Goal: Task Accomplishment & Management: Use online tool/utility

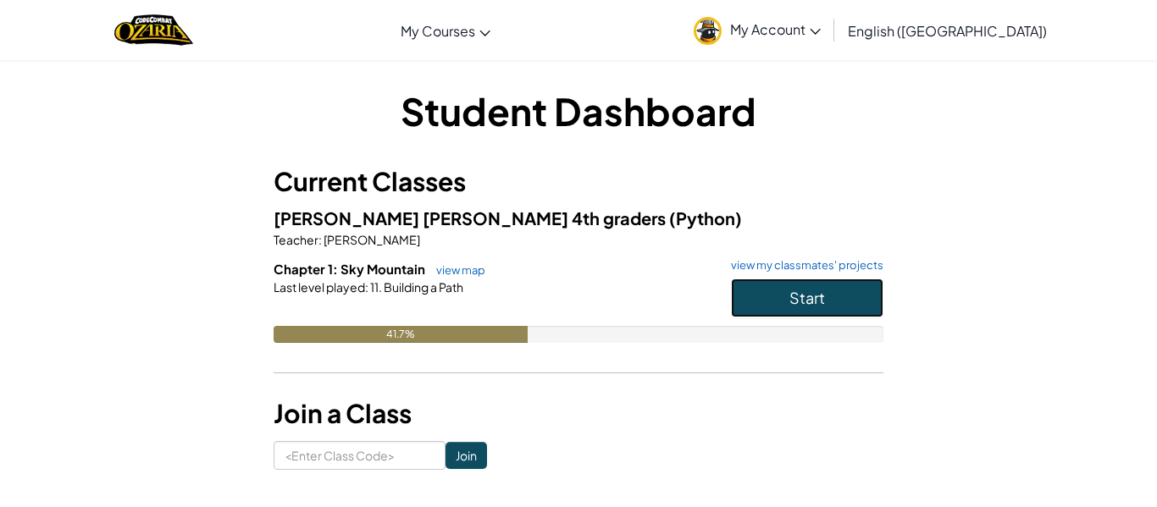
click at [837, 299] on button "Start" at bounding box center [807, 298] width 152 height 39
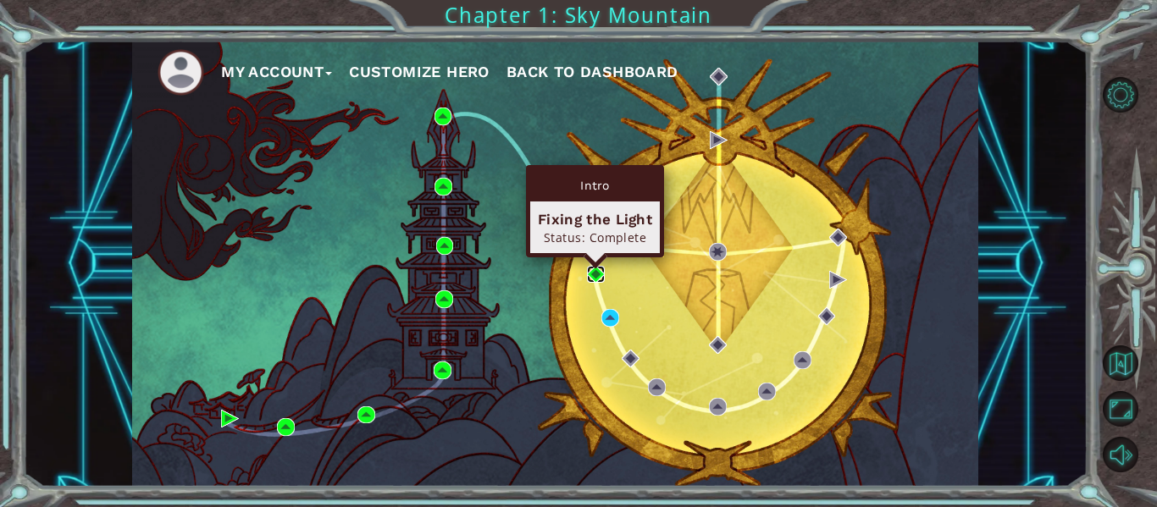
click at [589, 267] on img at bounding box center [596, 275] width 18 height 18
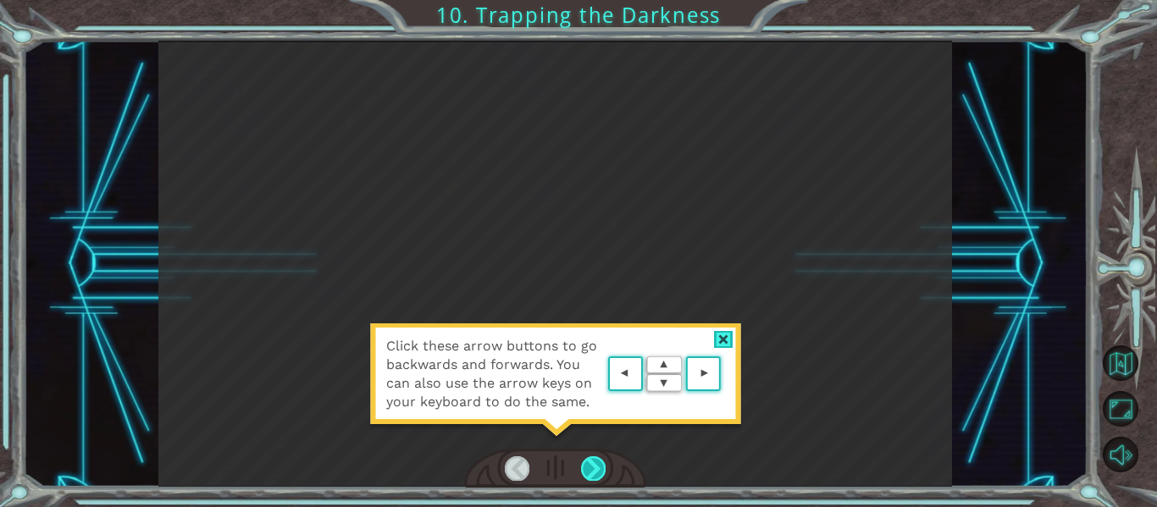
click at [595, 473] on div at bounding box center [593, 469] width 25 height 24
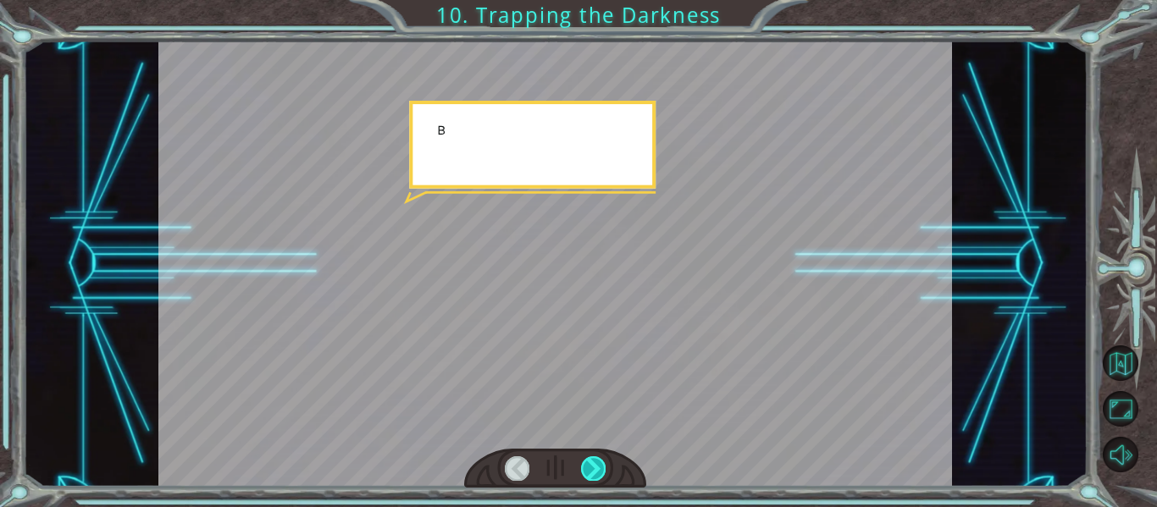
click at [595, 473] on div at bounding box center [593, 469] width 25 height 24
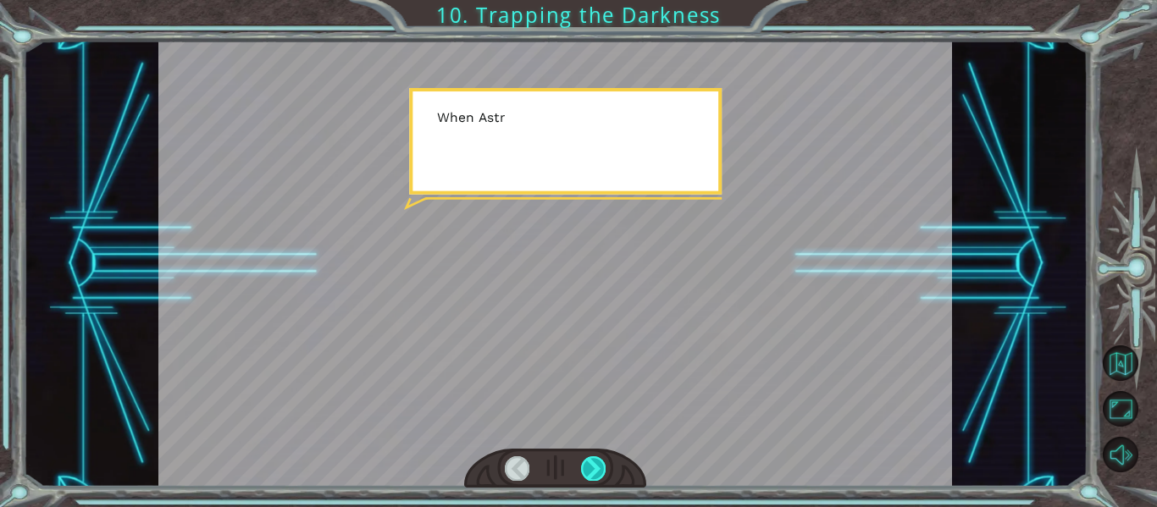
click at [595, 473] on div at bounding box center [593, 469] width 25 height 24
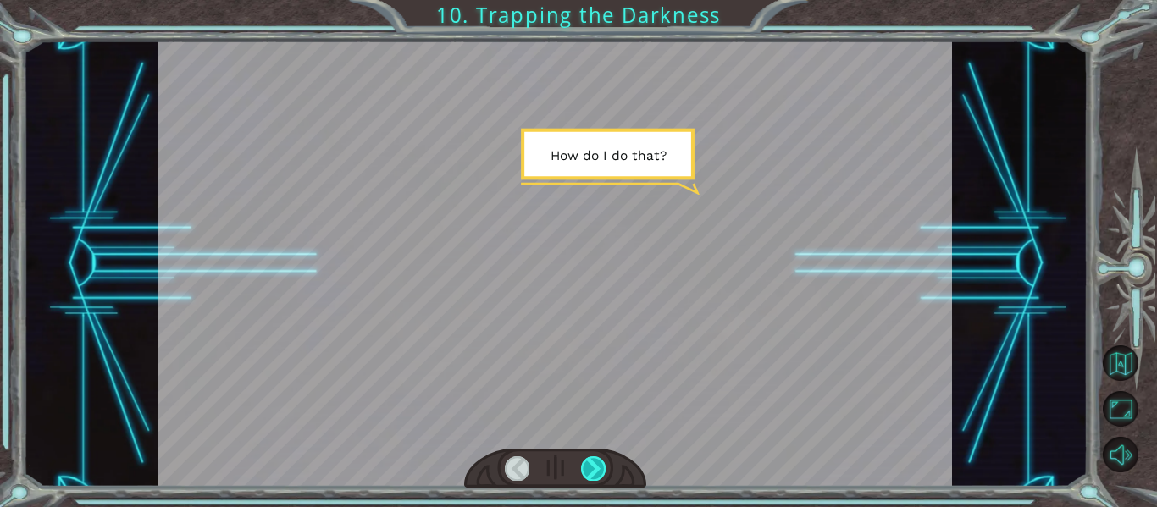
click at [595, 473] on div at bounding box center [593, 469] width 25 height 24
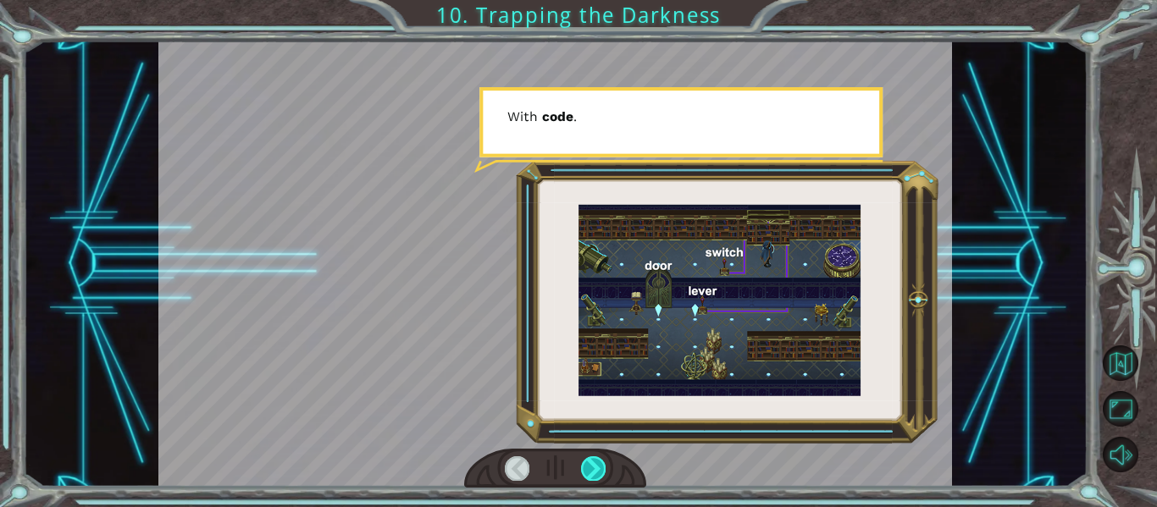
click at [595, 473] on div at bounding box center [593, 469] width 25 height 24
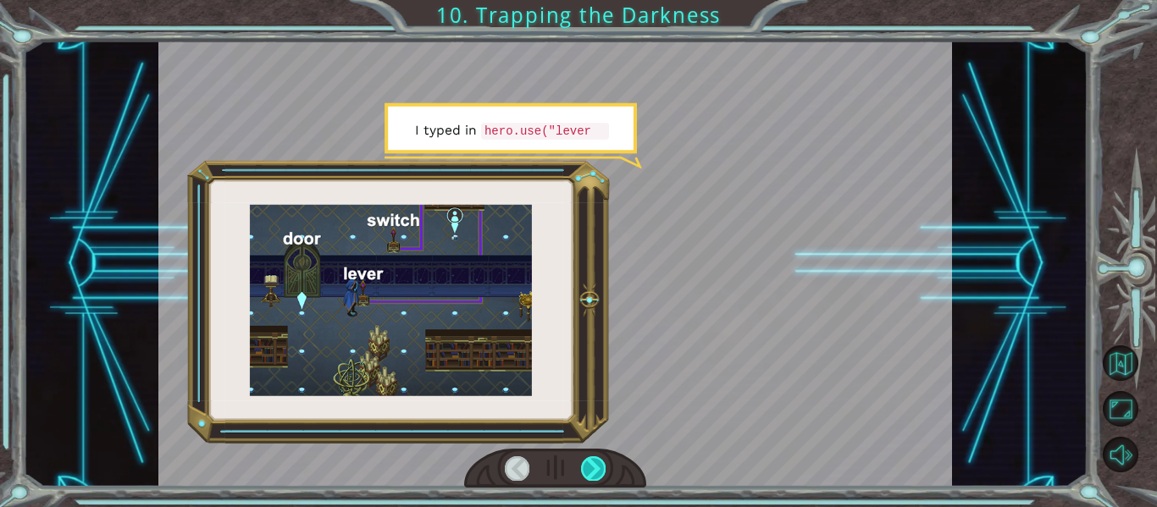
click at [594, 472] on div at bounding box center [593, 469] width 25 height 24
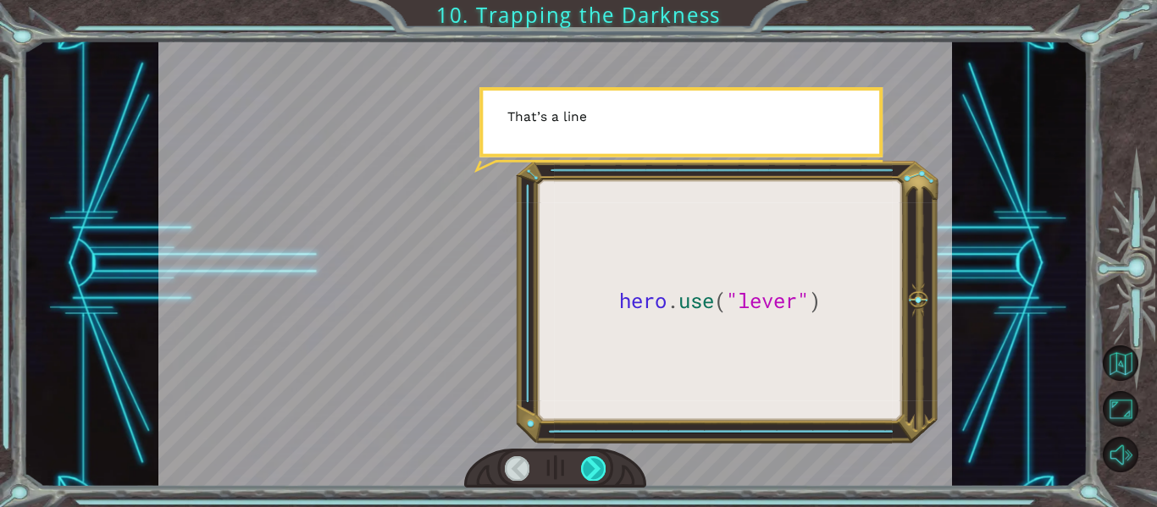
click at [594, 472] on div at bounding box center [593, 469] width 25 height 24
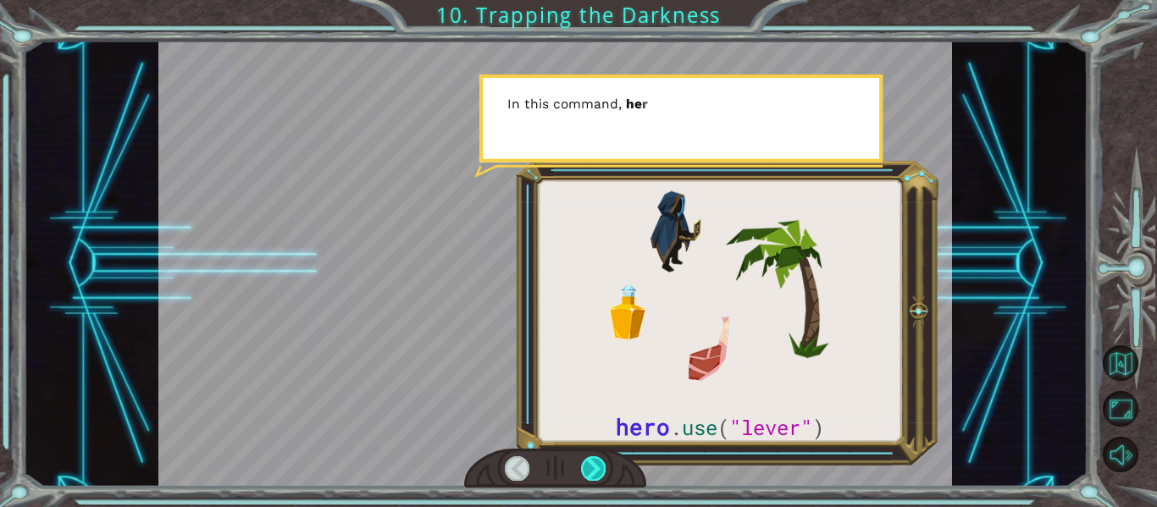
click at [594, 472] on div at bounding box center [593, 469] width 25 height 24
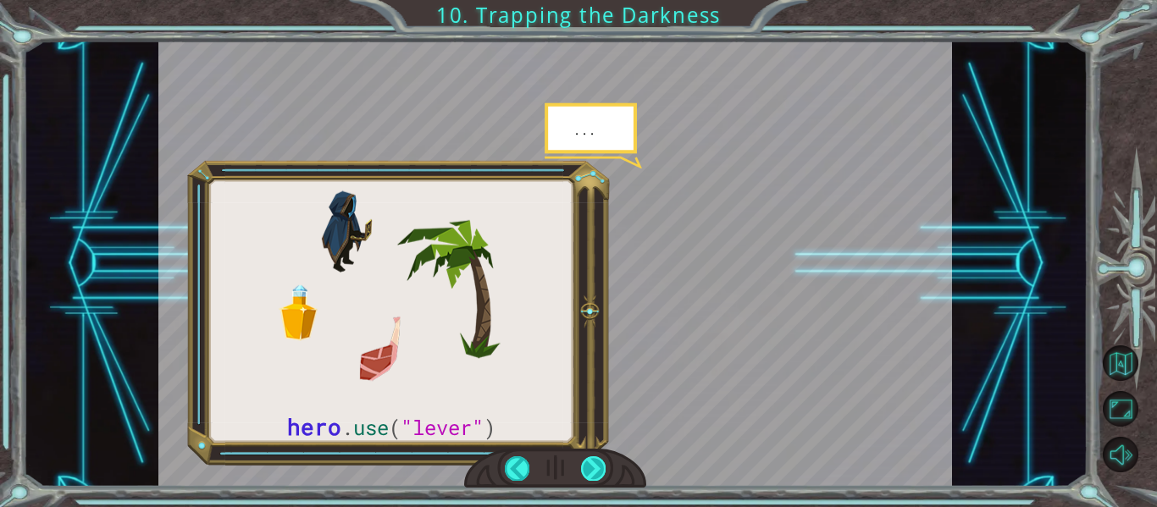
click at [594, 472] on div at bounding box center [593, 469] width 25 height 24
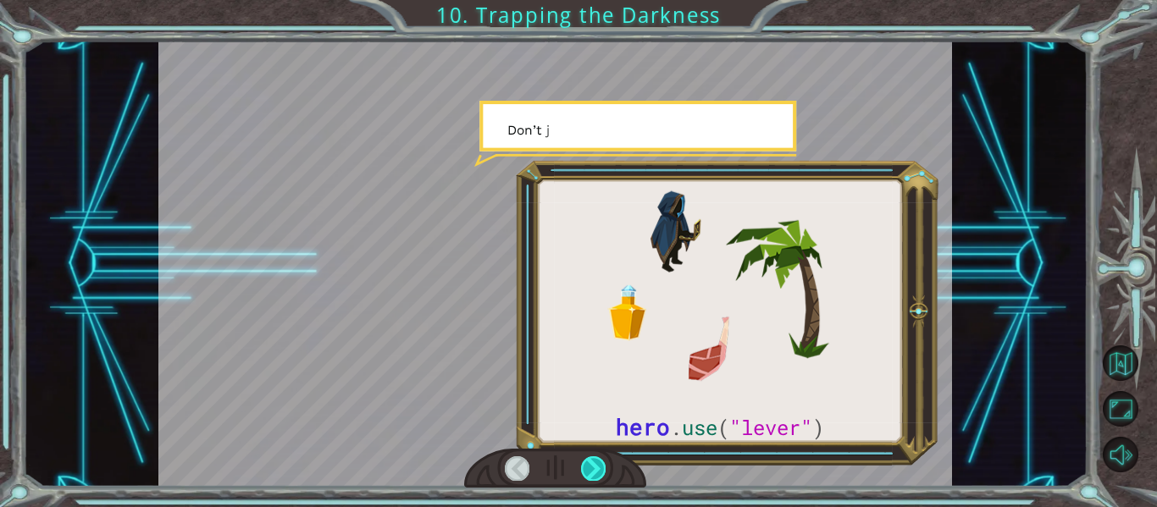
click at [594, 472] on div at bounding box center [593, 469] width 25 height 24
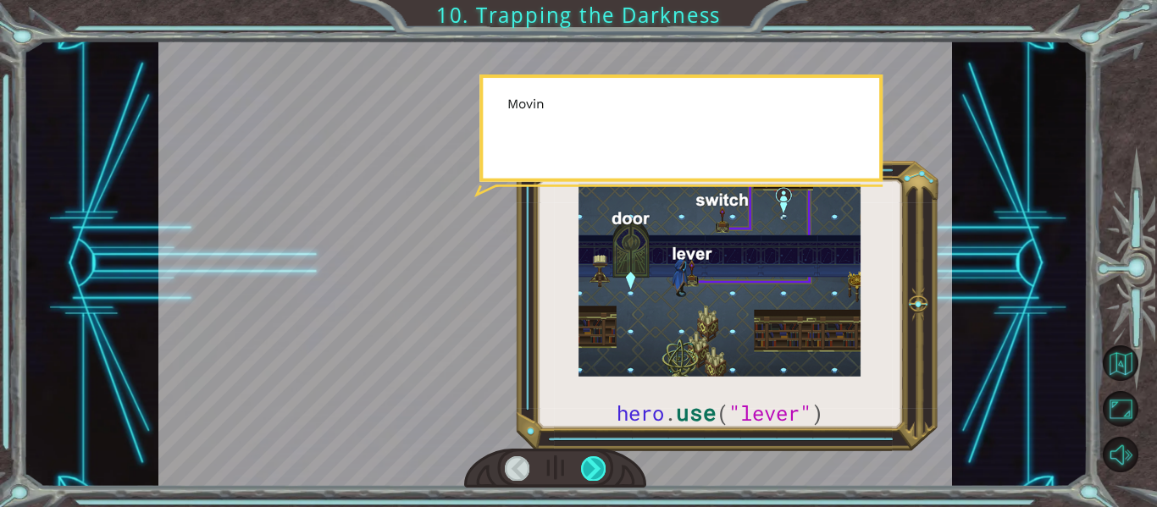
click at [594, 472] on div at bounding box center [593, 469] width 25 height 24
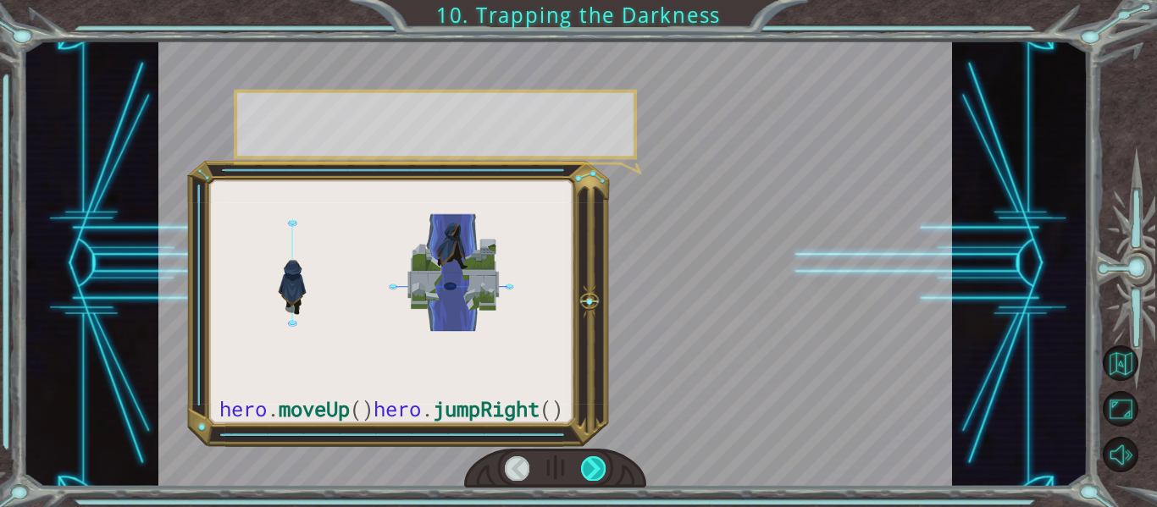
click at [594, 472] on div at bounding box center [593, 469] width 25 height 24
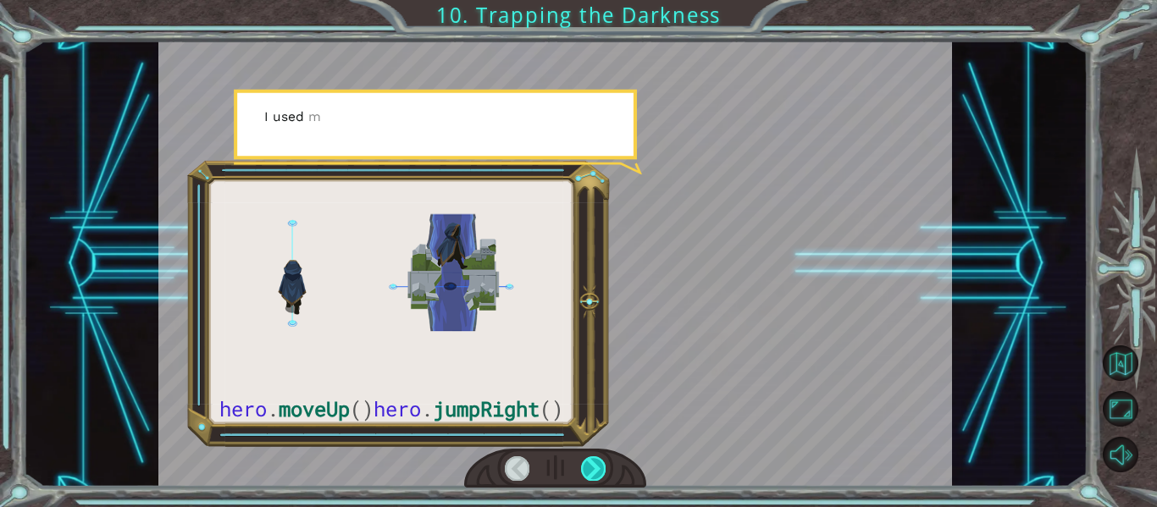
click at [594, 472] on div at bounding box center [593, 469] width 25 height 24
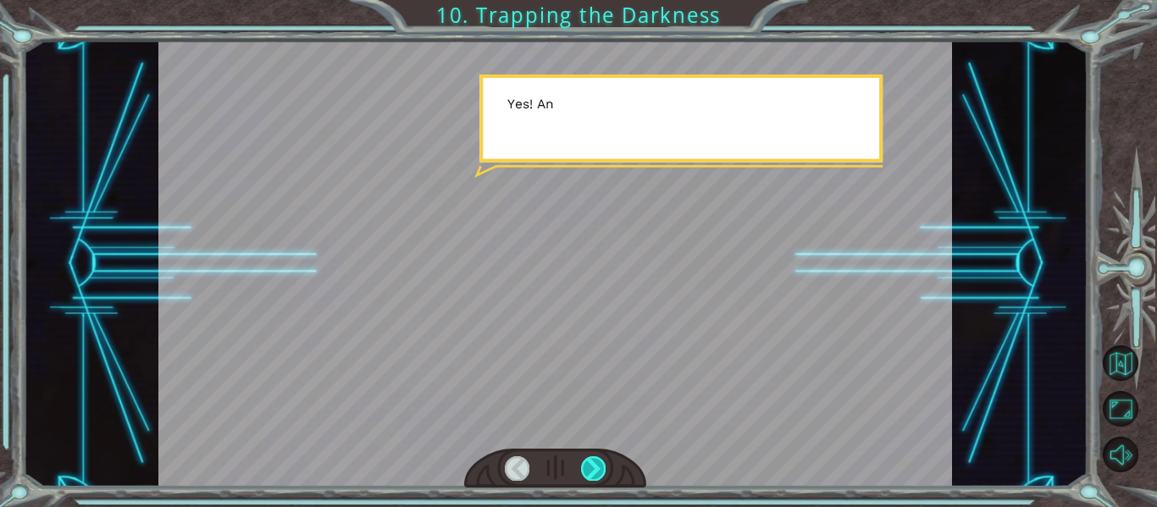
click at [594, 472] on div at bounding box center [593, 469] width 25 height 24
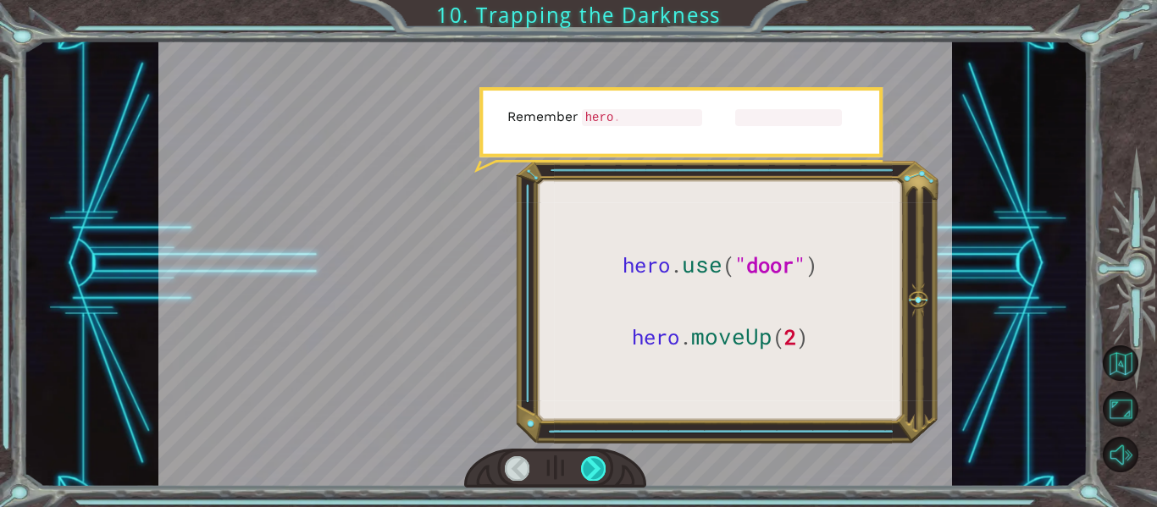
click at [594, 472] on div at bounding box center [593, 469] width 25 height 24
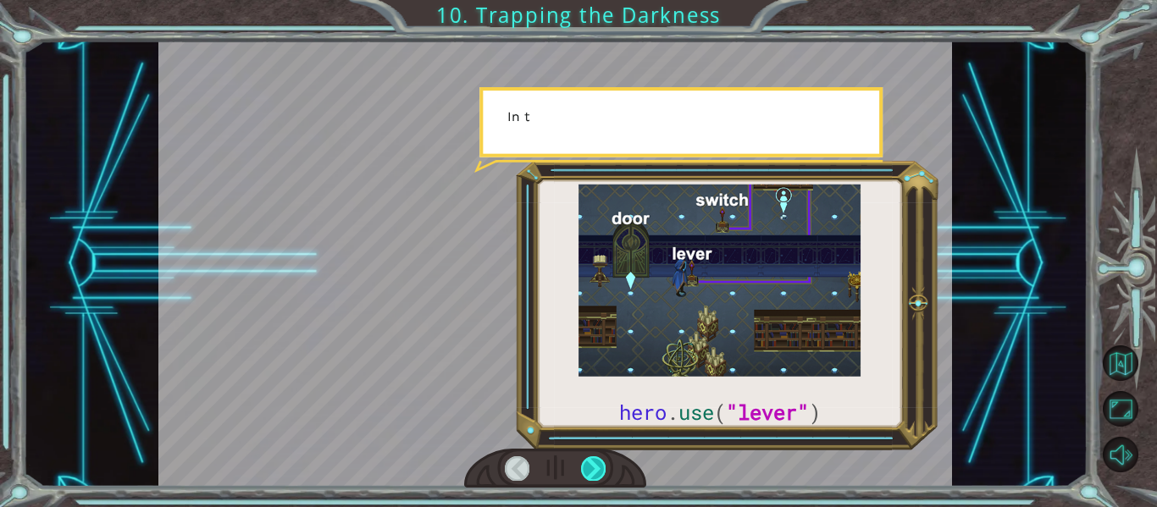
click at [594, 472] on div at bounding box center [593, 469] width 25 height 24
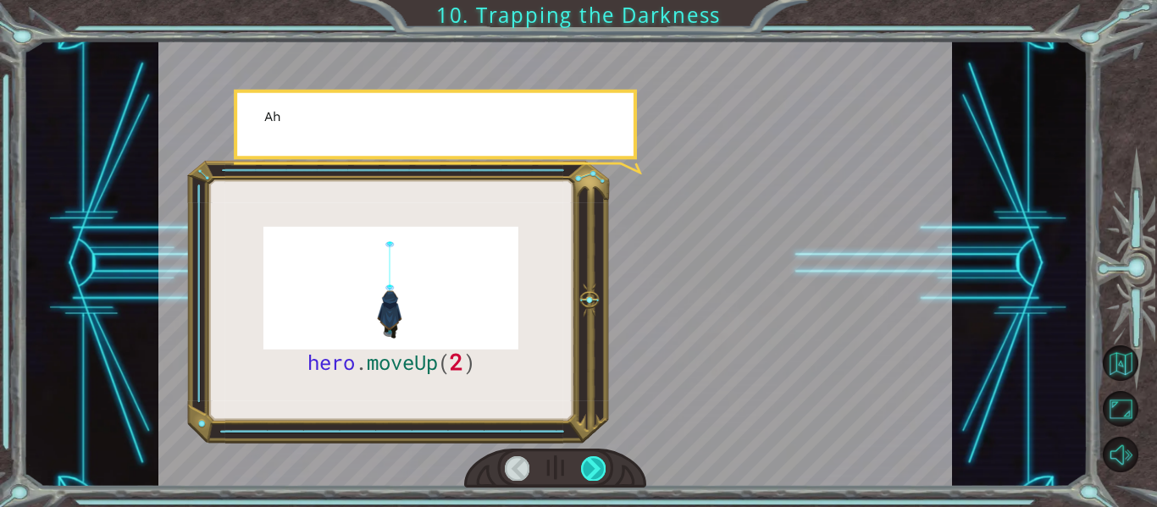
click at [594, 472] on div at bounding box center [593, 469] width 25 height 24
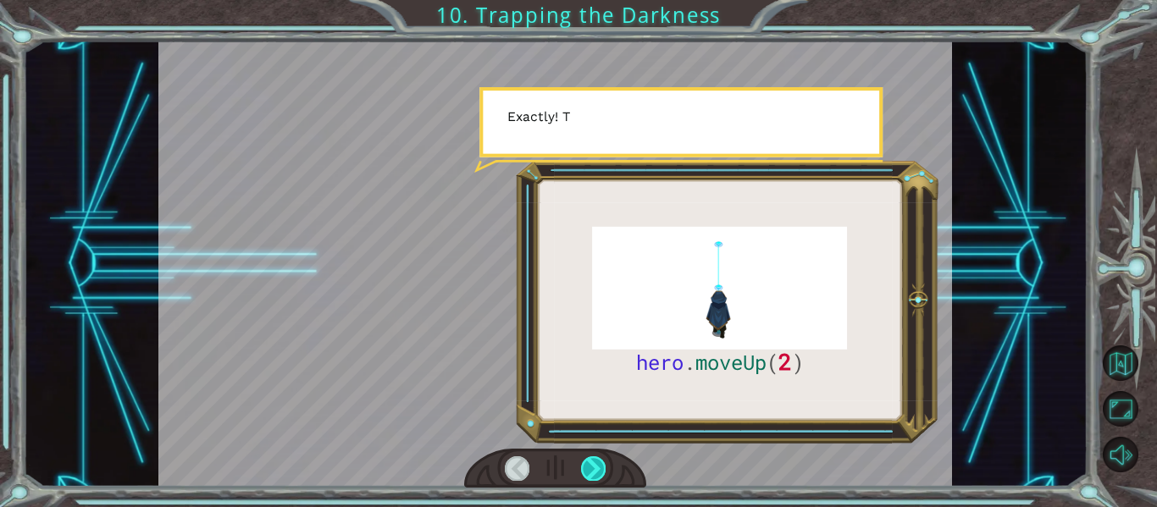
click at [594, 472] on div at bounding box center [593, 469] width 25 height 24
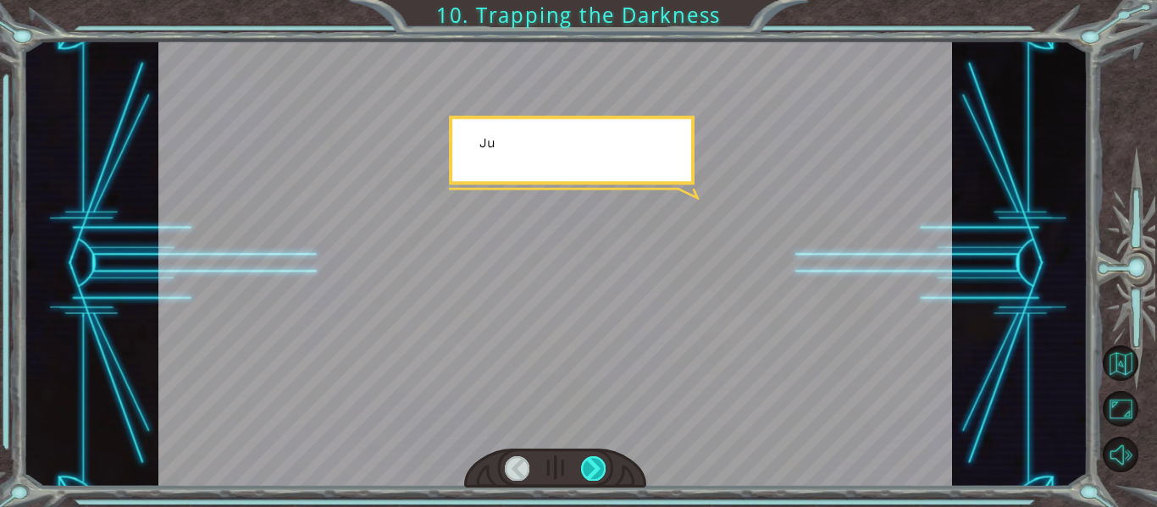
click at [594, 472] on div at bounding box center [593, 469] width 25 height 24
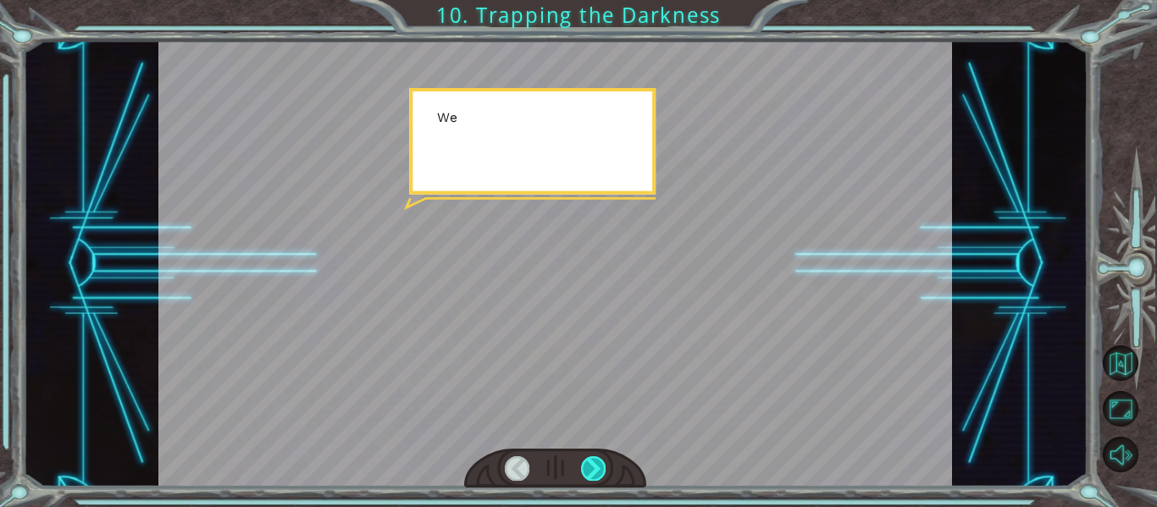
click at [594, 472] on div at bounding box center [593, 469] width 25 height 24
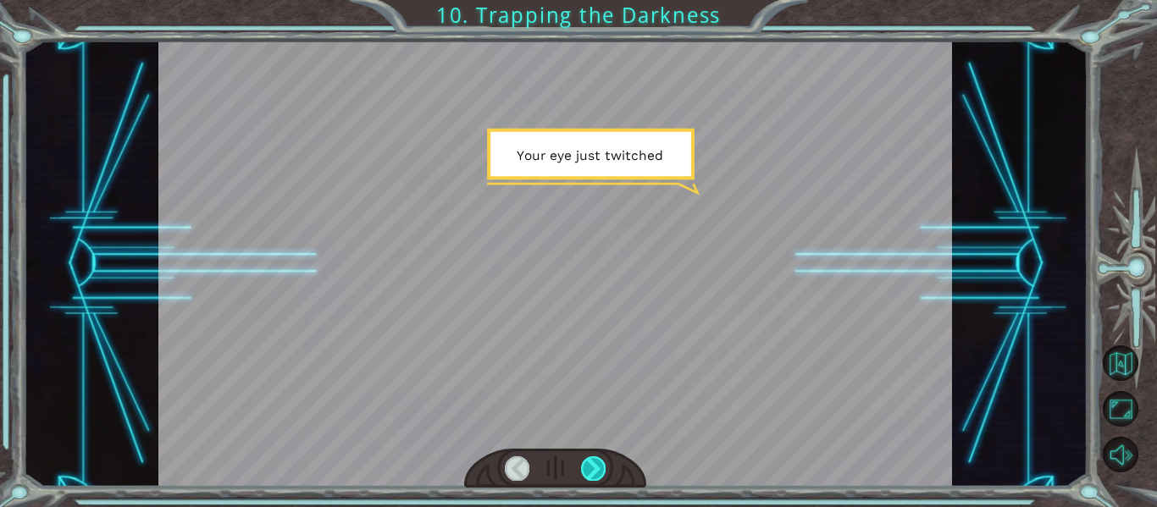
click at [594, 472] on div at bounding box center [593, 469] width 25 height 24
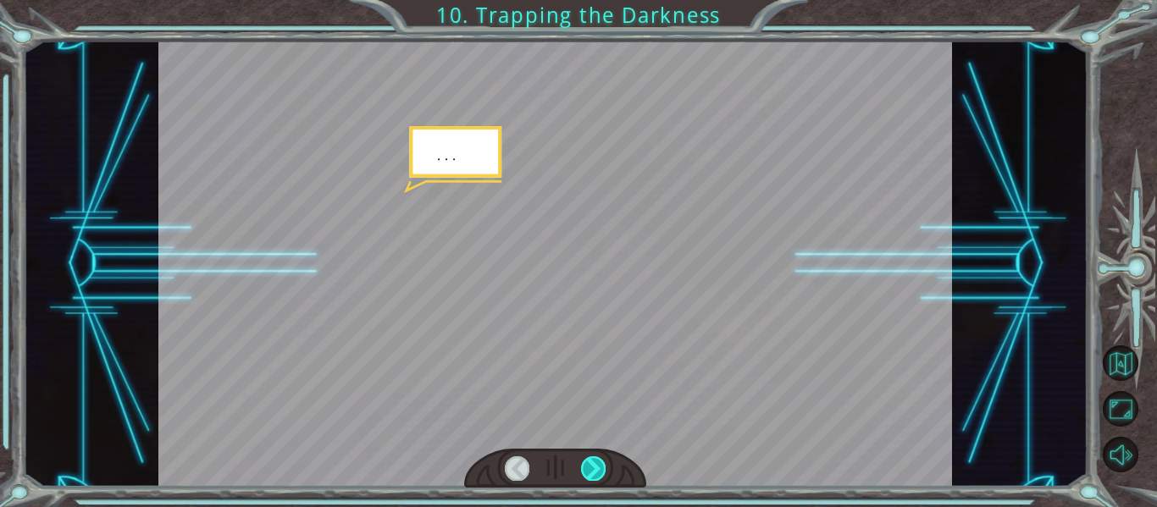
click at [594, 472] on div at bounding box center [593, 469] width 25 height 24
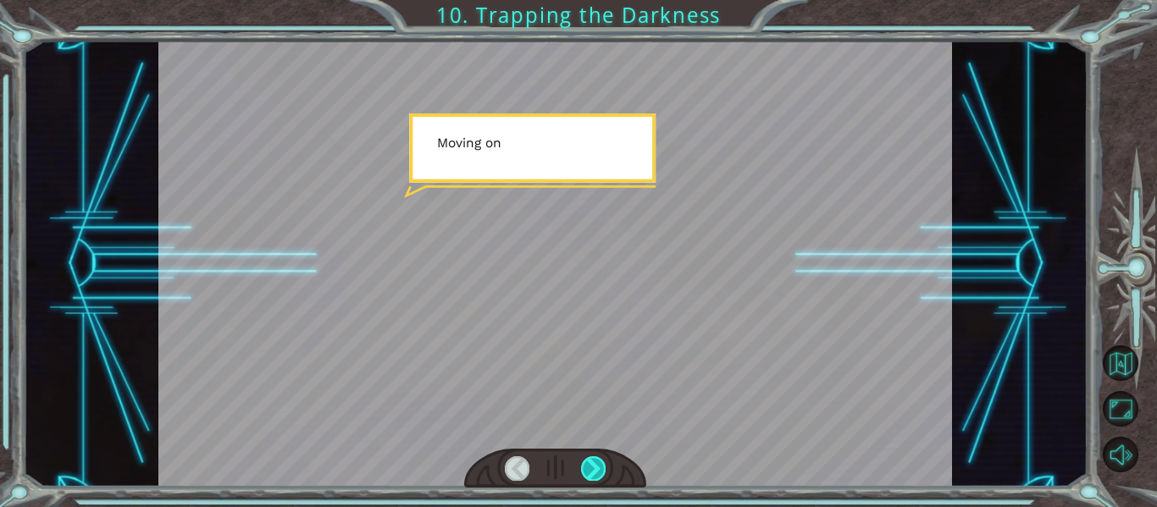
click at [594, 472] on div at bounding box center [593, 469] width 25 height 24
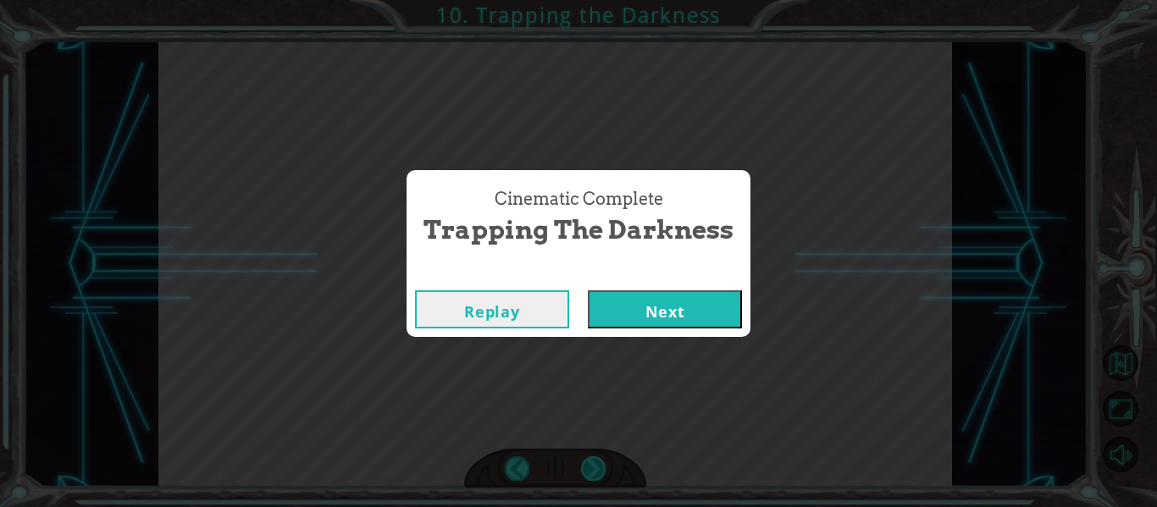
click at [594, 472] on div "Cinematic Complete Trapping the Darkness Replay Next" at bounding box center [578, 253] width 1157 height 507
click at [684, 263] on div "Cinematic Complete Trapping the Darkness" at bounding box center [579, 217] width 344 height 94
click at [699, 325] on button "Next" at bounding box center [665, 310] width 154 height 38
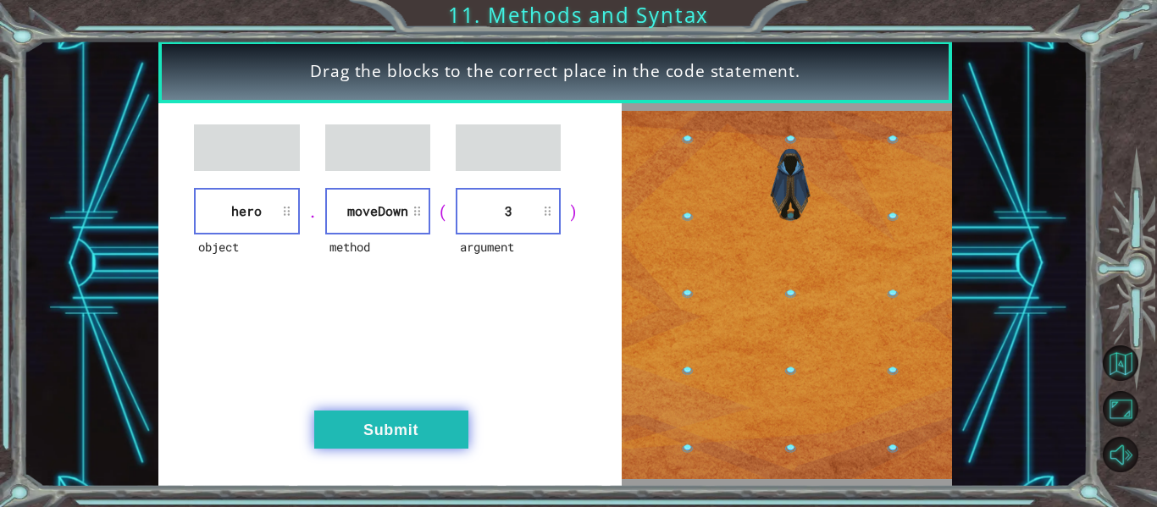
click at [429, 429] on button "Submit" at bounding box center [391, 430] width 154 height 38
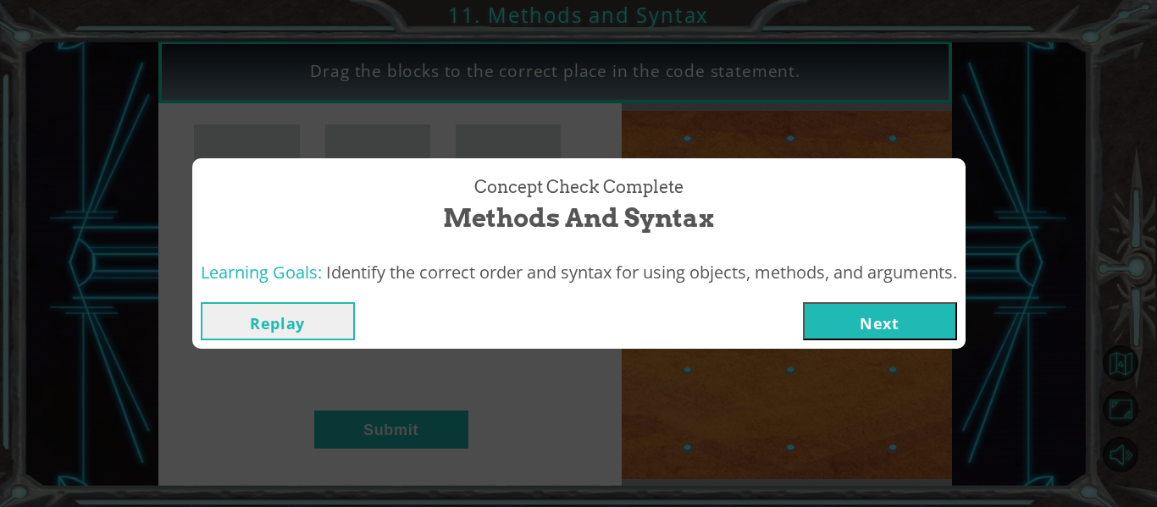
click at [872, 310] on button "Next" at bounding box center [880, 321] width 154 height 38
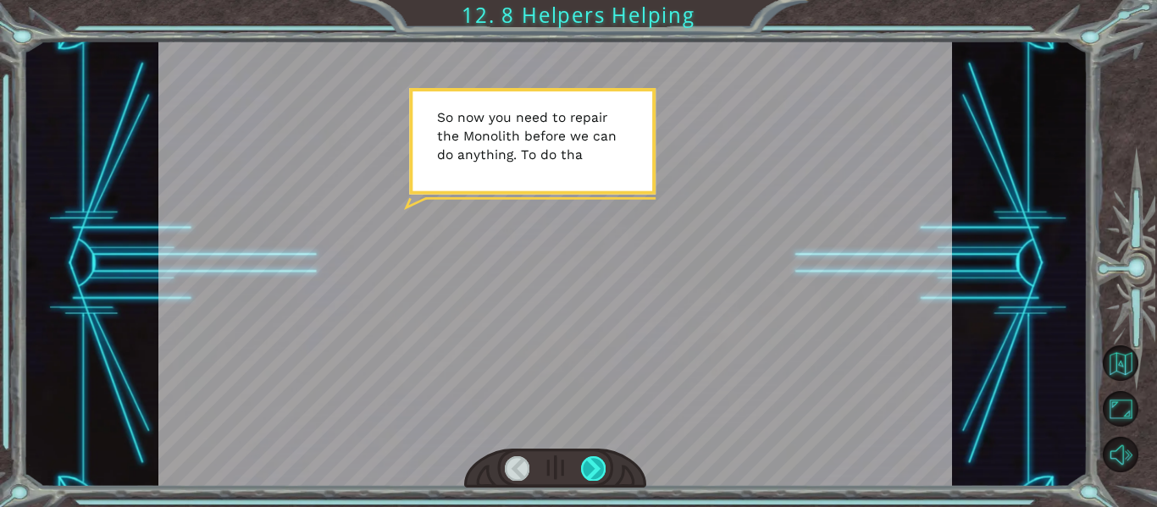
click at [590, 478] on div at bounding box center [593, 469] width 25 height 24
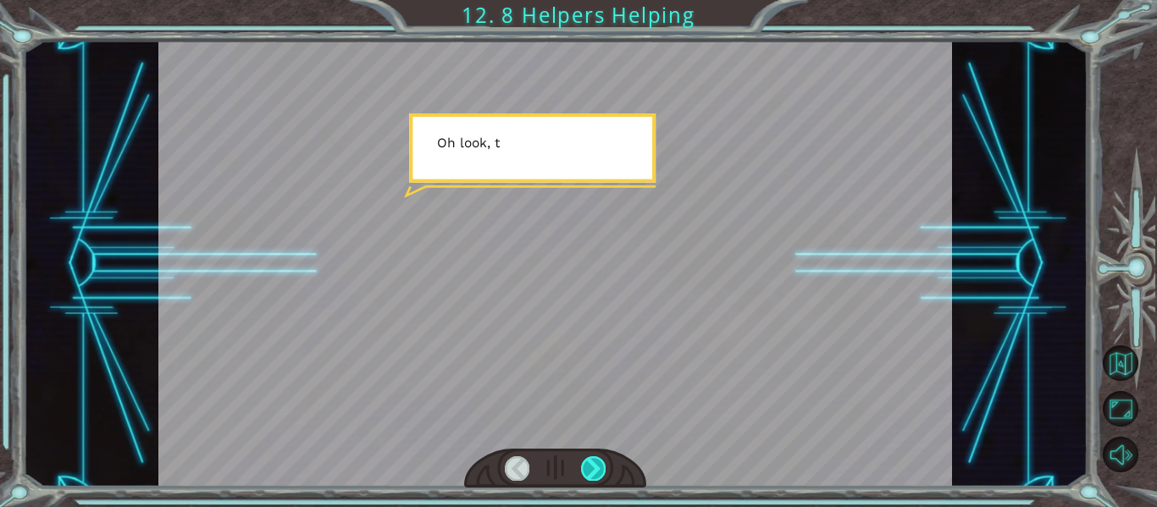
click at [590, 478] on div at bounding box center [593, 469] width 25 height 24
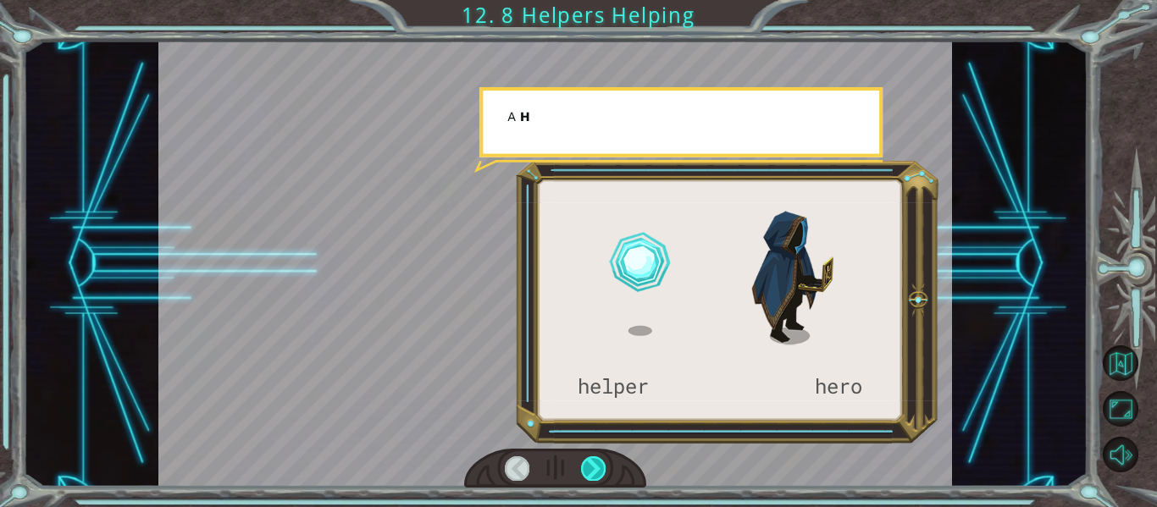
click at [590, 478] on div at bounding box center [593, 469] width 25 height 24
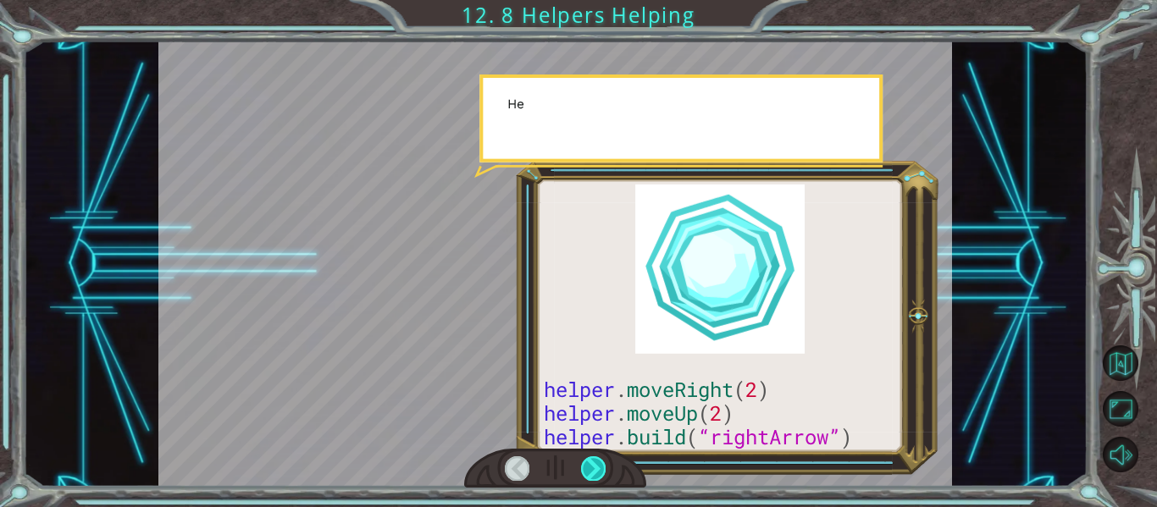
click at [590, 478] on div at bounding box center [593, 469] width 25 height 24
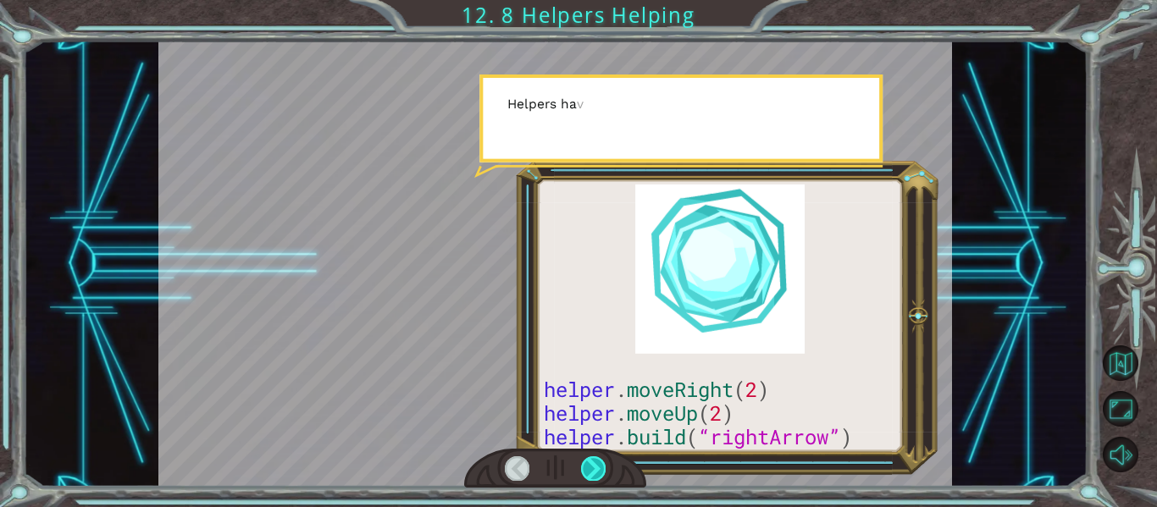
click at [590, 478] on div at bounding box center [593, 469] width 25 height 24
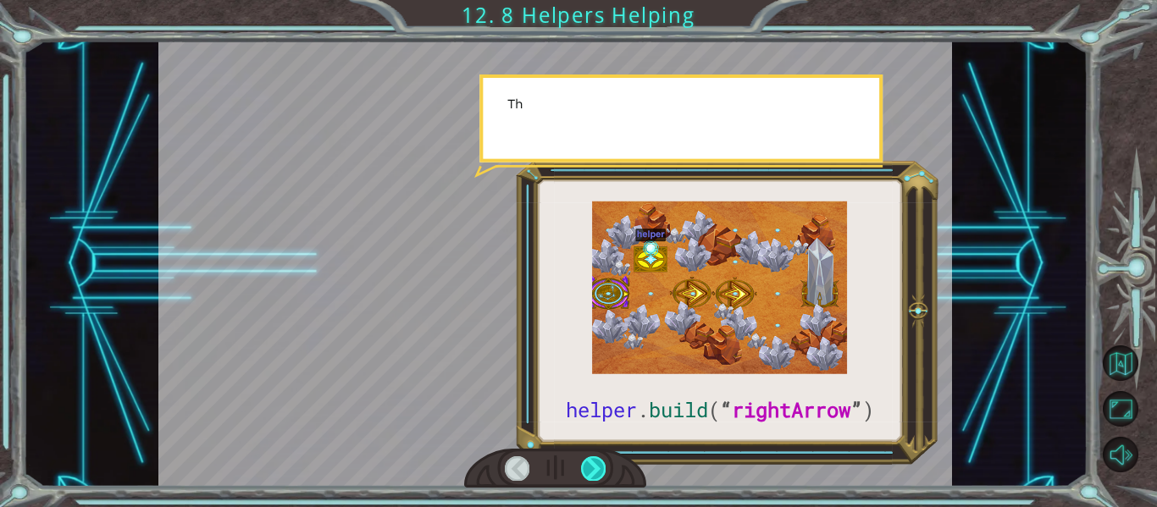
click at [590, 478] on div at bounding box center [593, 469] width 25 height 24
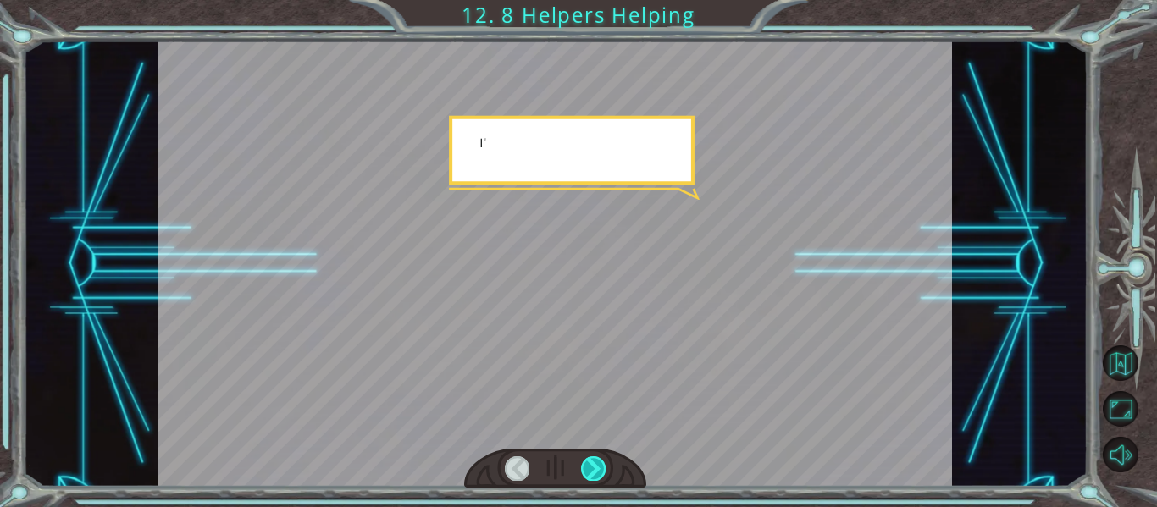
click at [590, 478] on div at bounding box center [593, 469] width 25 height 24
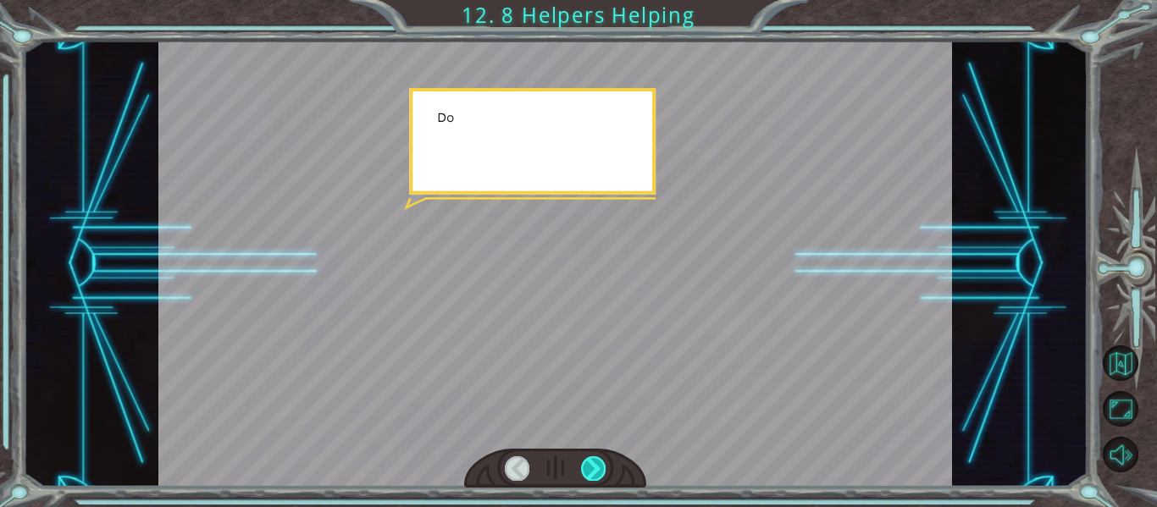
click at [590, 478] on div at bounding box center [593, 469] width 25 height 24
click at [590, 0] on div "helper . build ( “ rightArrow ” ) S o n o w y o u n e e d t o r e p a i r t h e…" at bounding box center [578, 0] width 1157 height 0
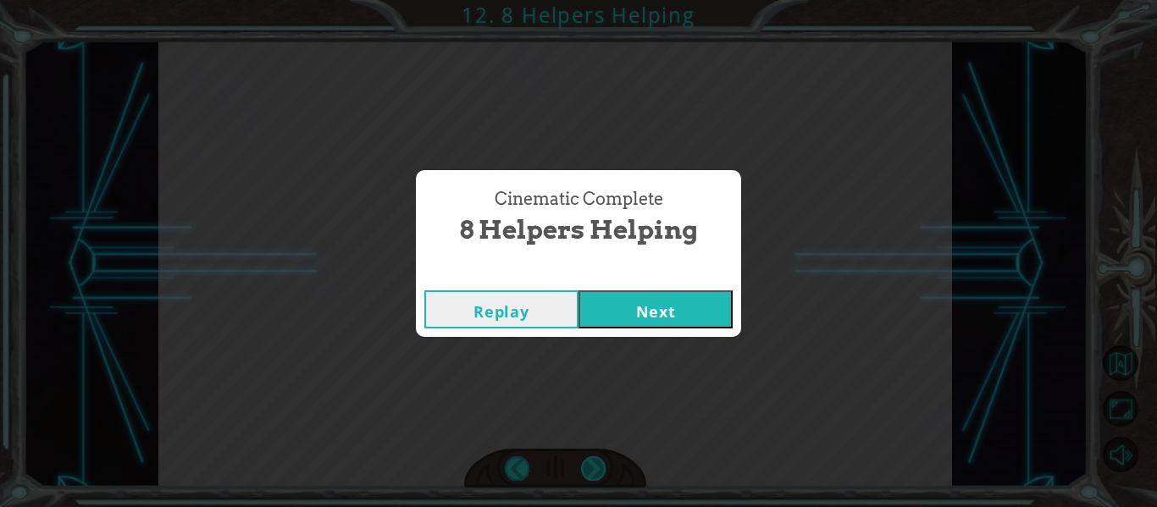
click at [590, 478] on div "Cinematic Complete 8 Helpers Helping Replay Next" at bounding box center [578, 253] width 1157 height 507
click at [662, 310] on button "Next" at bounding box center [656, 310] width 154 height 38
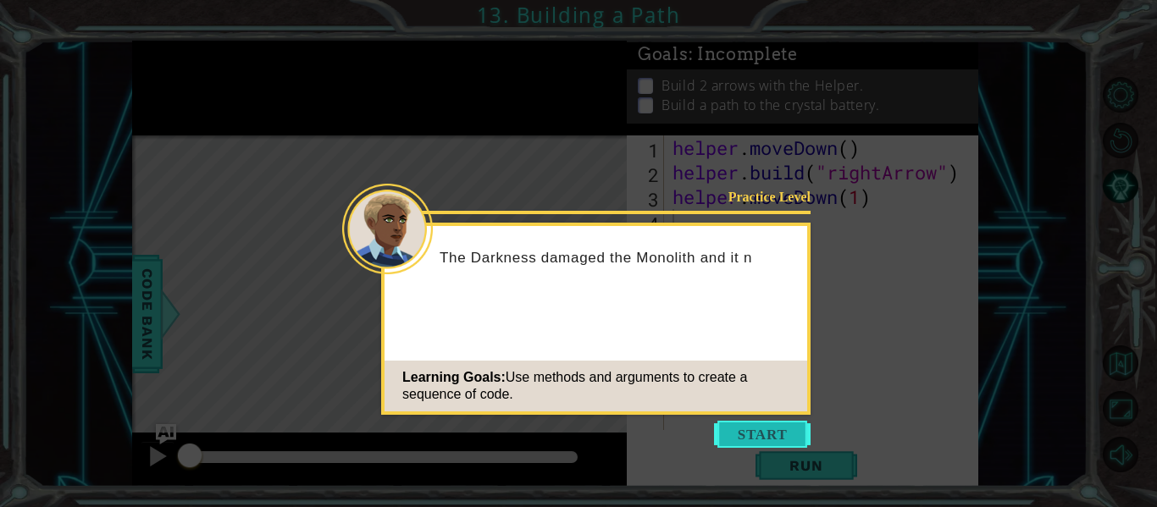
click at [787, 437] on button "Start" at bounding box center [762, 434] width 97 height 27
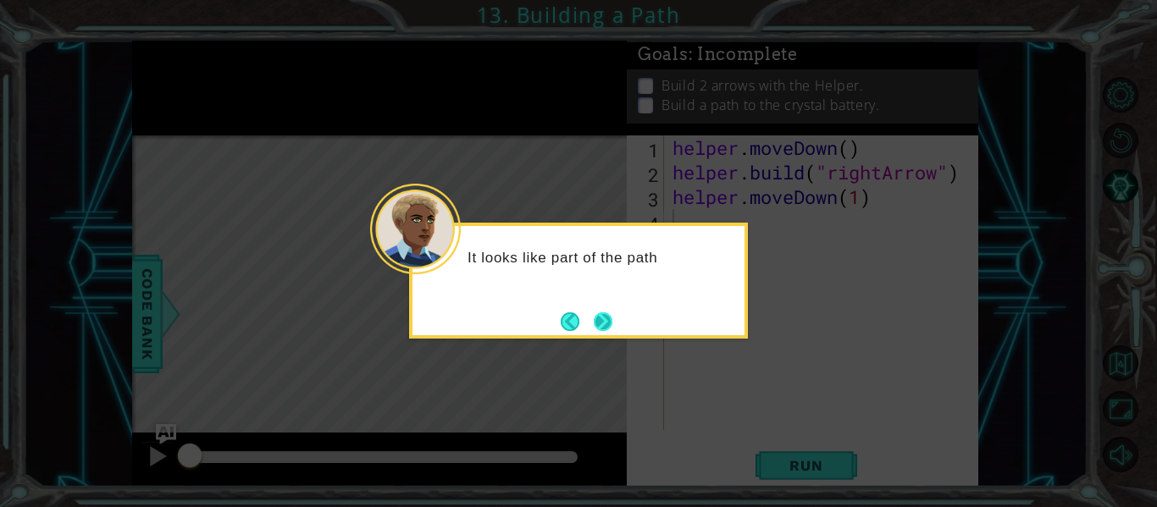
click at [596, 313] on button "Next" at bounding box center [603, 322] width 19 height 19
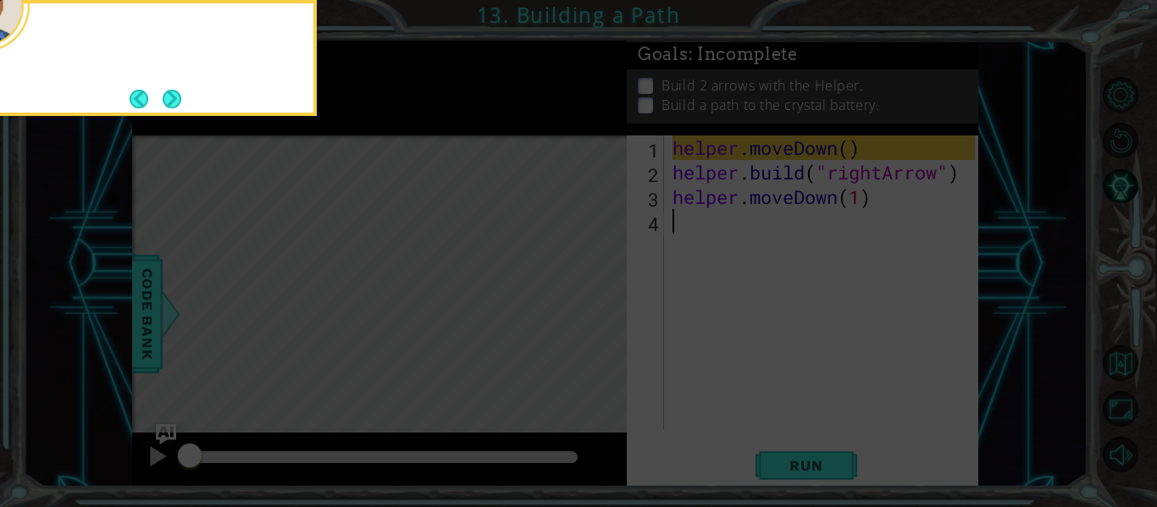
click at [596, 310] on icon at bounding box center [578, 75] width 1157 height 863
click at [169, 106] on button "Next" at bounding box center [172, 99] width 19 height 19
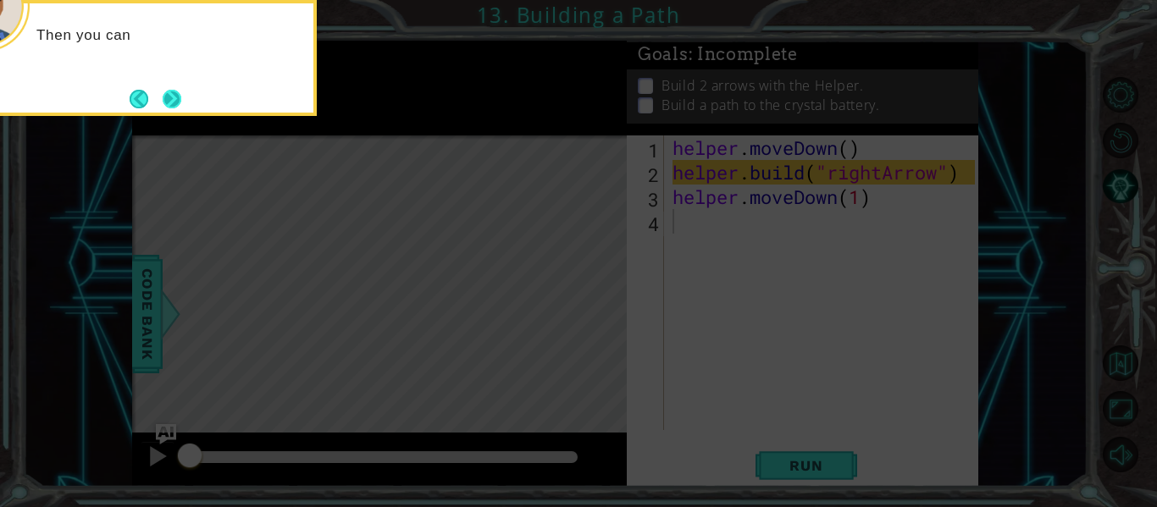
click at [167, 103] on button "Next" at bounding box center [172, 99] width 19 height 19
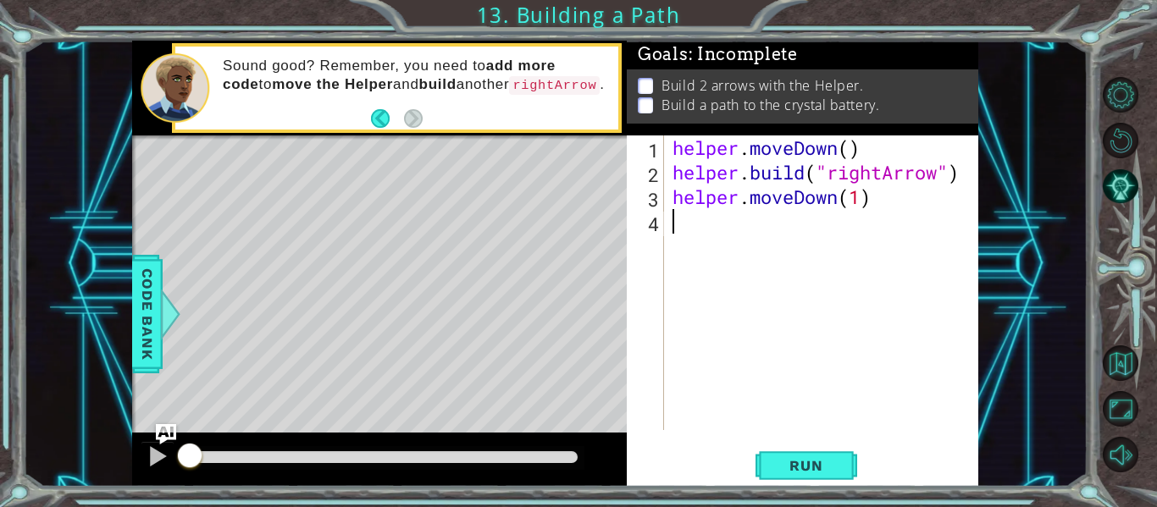
click at [735, 220] on div "helper . moveDown ( ) helper . build ( "rightArrow" ) helper . moveDown ( 1 )" at bounding box center [826, 308] width 314 height 344
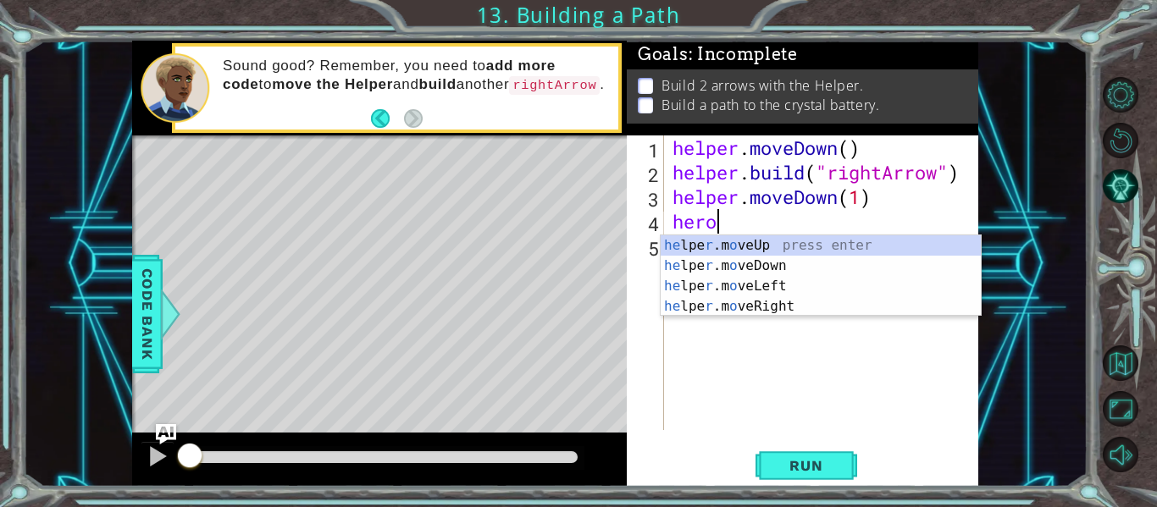
scroll to position [0, 1]
click at [703, 249] on div "he lpe r .m o veUp press enter he lpe r .m o veDown press enter he lpe r .m o v…" at bounding box center [821, 296] width 320 height 122
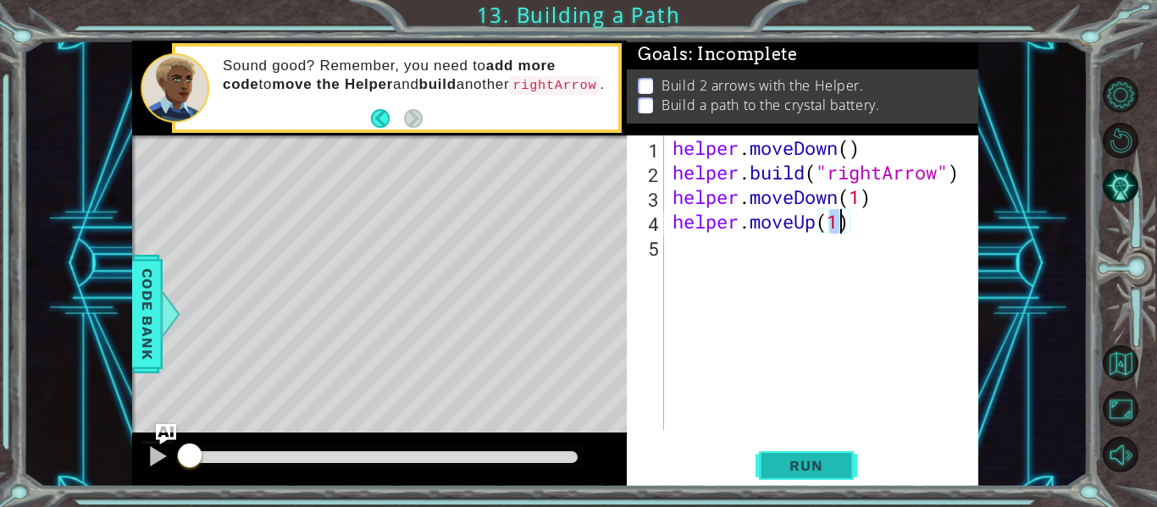
click at [814, 462] on span "Run" at bounding box center [805, 465] width 67 height 17
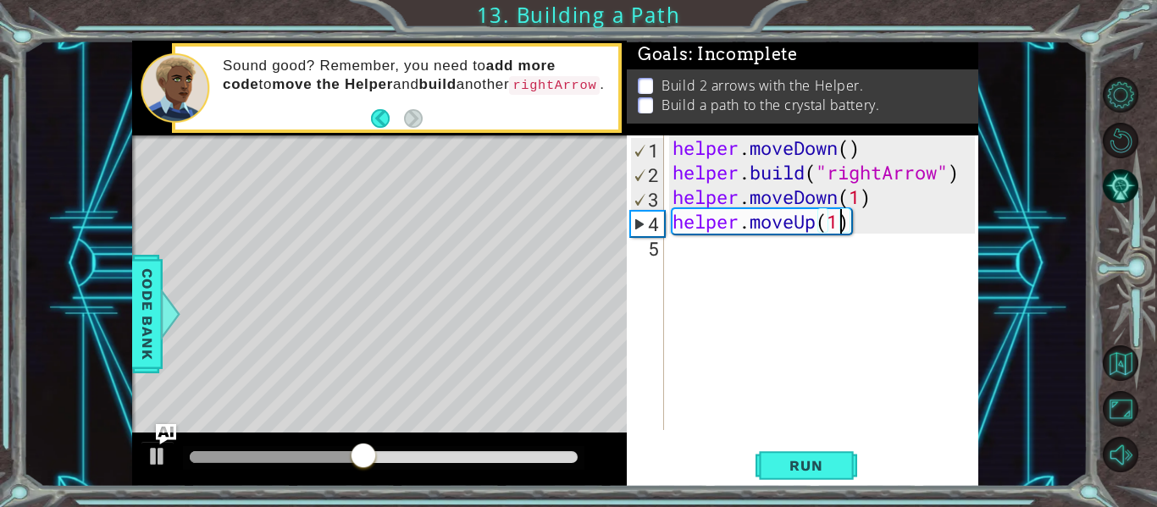
click at [861, 225] on div "helper . moveDown ( ) helper . build ( "rightArrow" ) helper . moveDown ( 1 ) h…" at bounding box center [826, 308] width 314 height 344
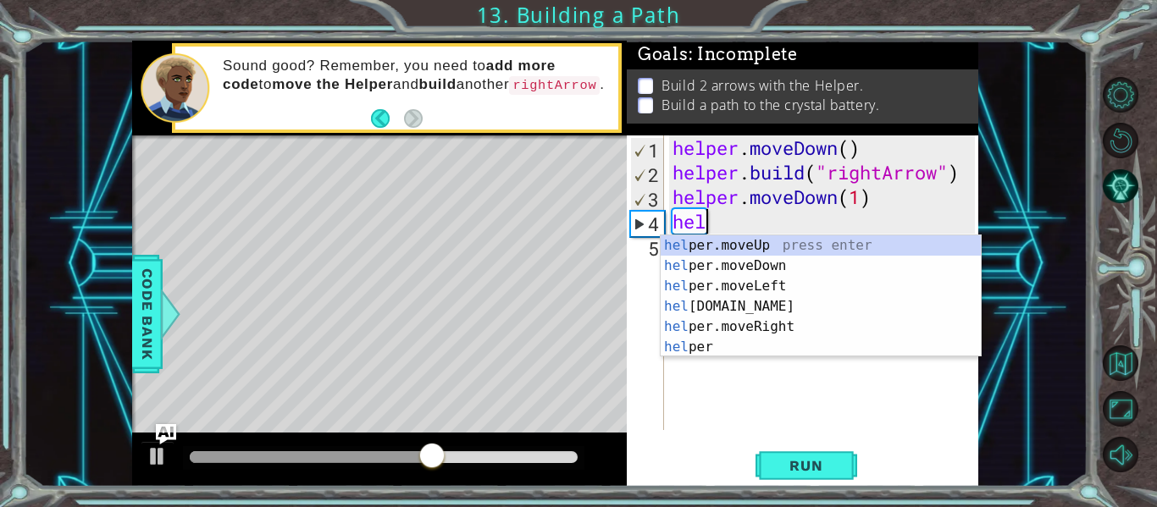
scroll to position [0, 0]
type textarea "h"
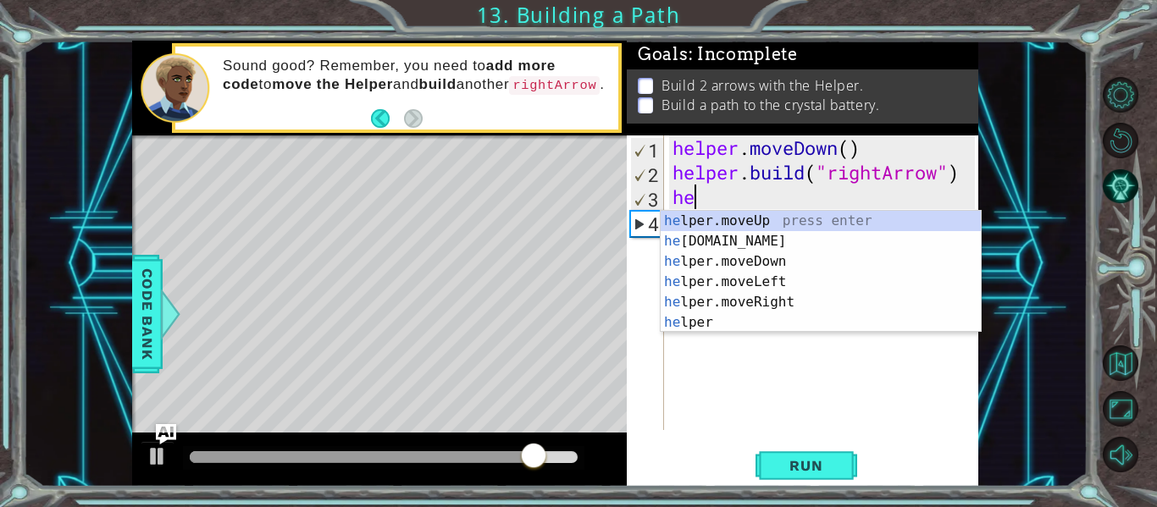
type textarea "h"
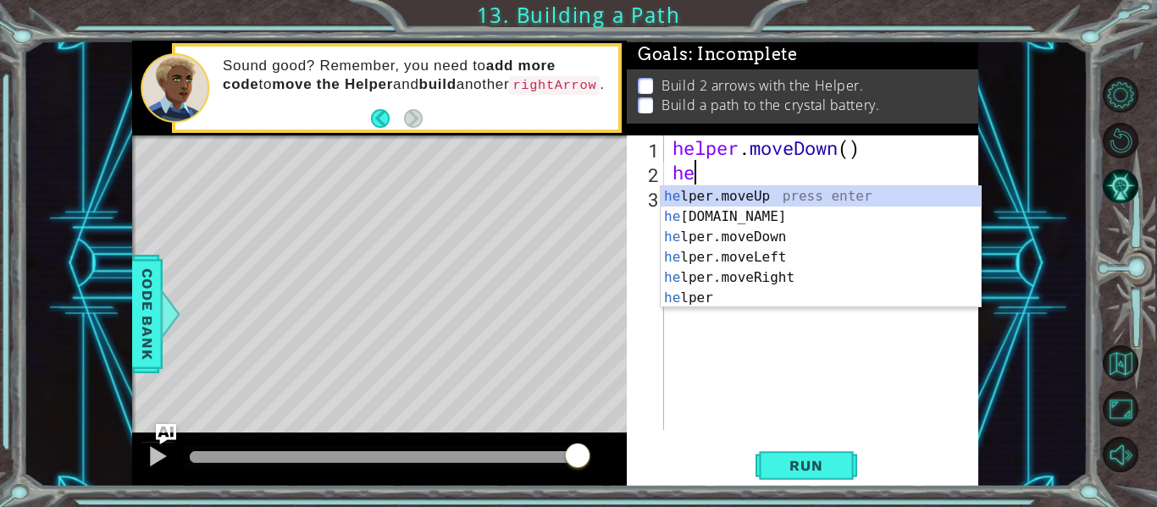
type textarea "h"
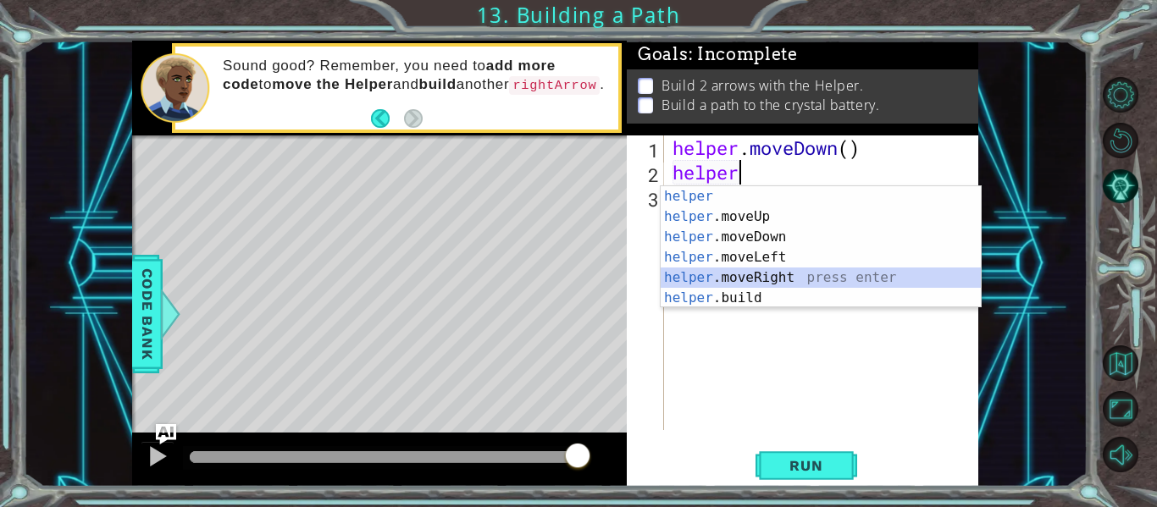
click at [773, 275] on div "helper press enter helper .moveUp press enter helper .moveDown press enter help…" at bounding box center [821, 267] width 320 height 163
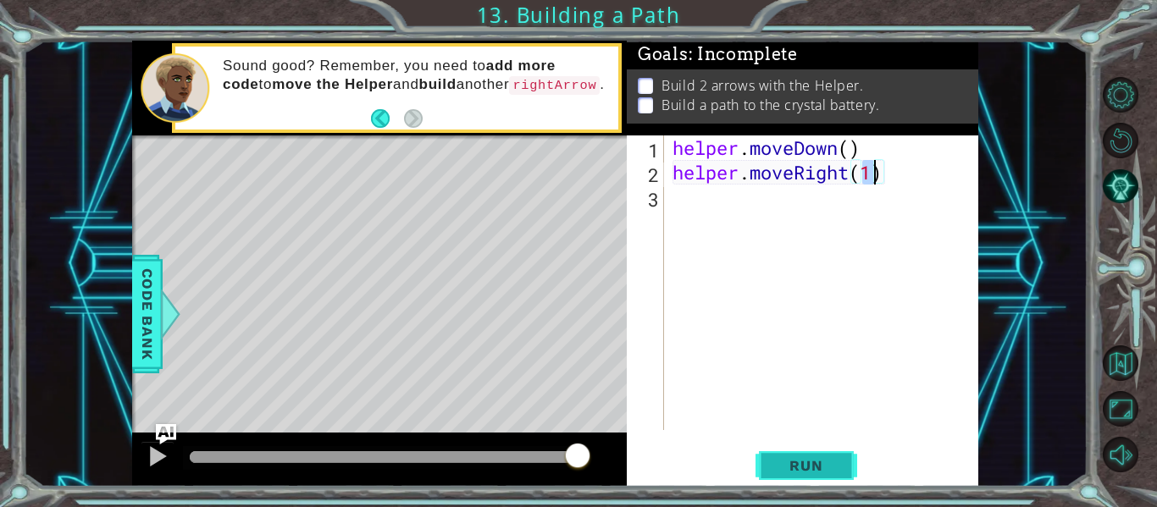
type textarea "helper.moveRight(1)"
click at [785, 469] on span "Run" at bounding box center [805, 465] width 67 height 17
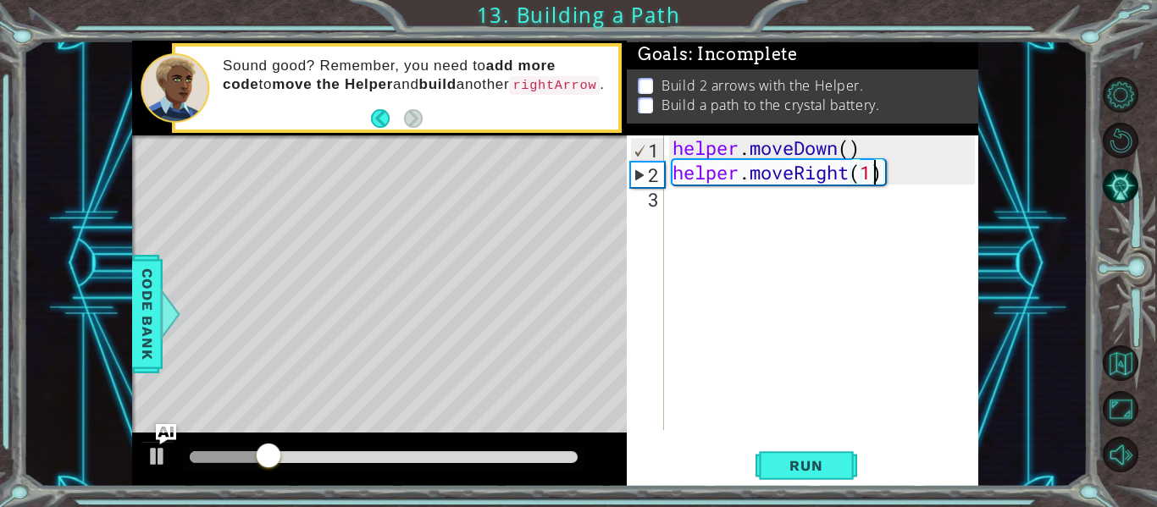
click at [827, 230] on div "helper . moveDown ( ) helper . moveRight ( 1 )" at bounding box center [826, 308] width 314 height 344
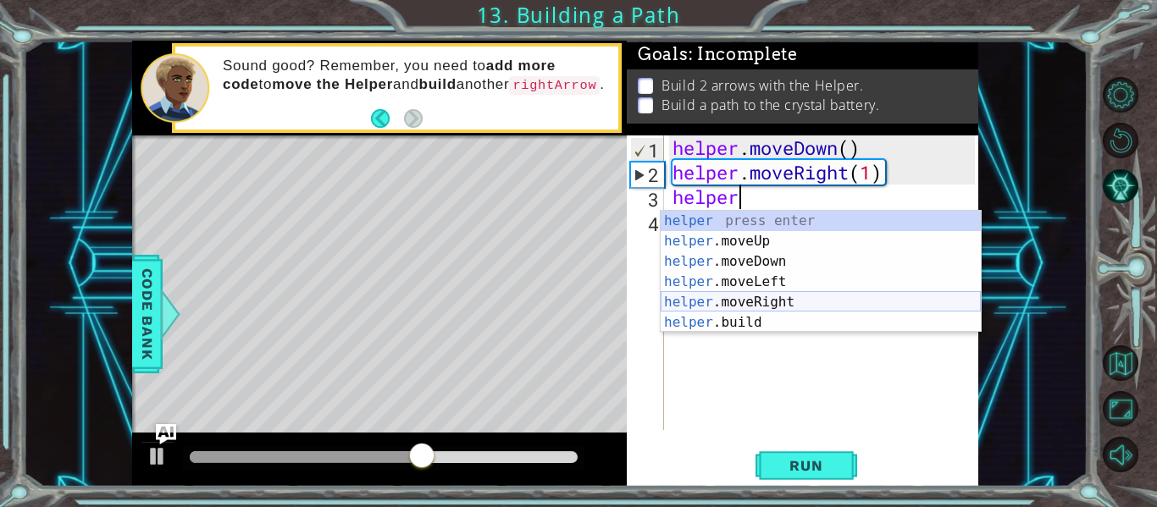
click at [807, 293] on div "helper press enter helper .moveUp press enter helper .moveDown press enter help…" at bounding box center [821, 292] width 320 height 163
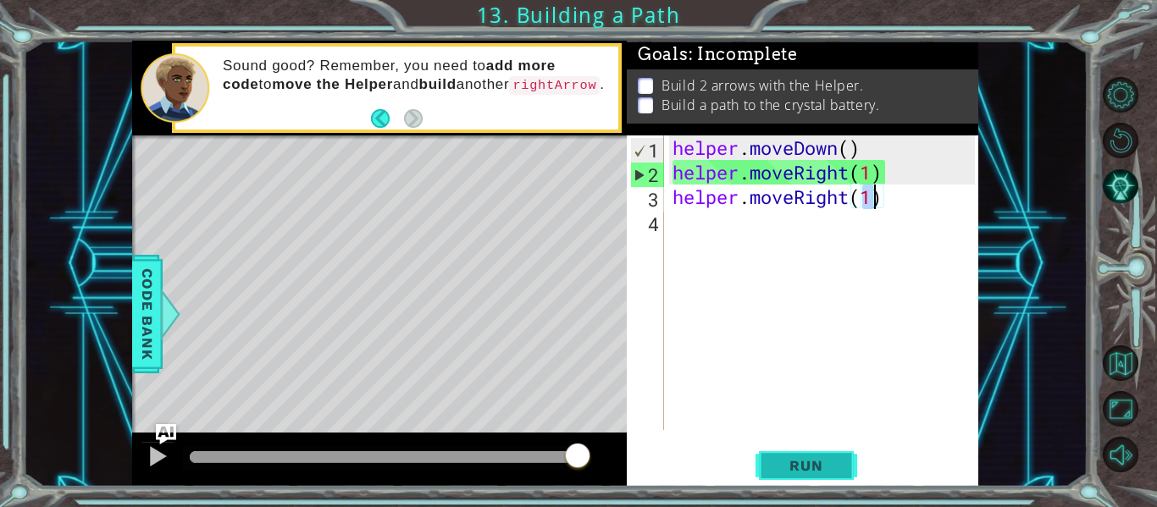
type textarea "helper.moveRight(1)"
click at [783, 454] on button "Run" at bounding box center [807, 466] width 102 height 35
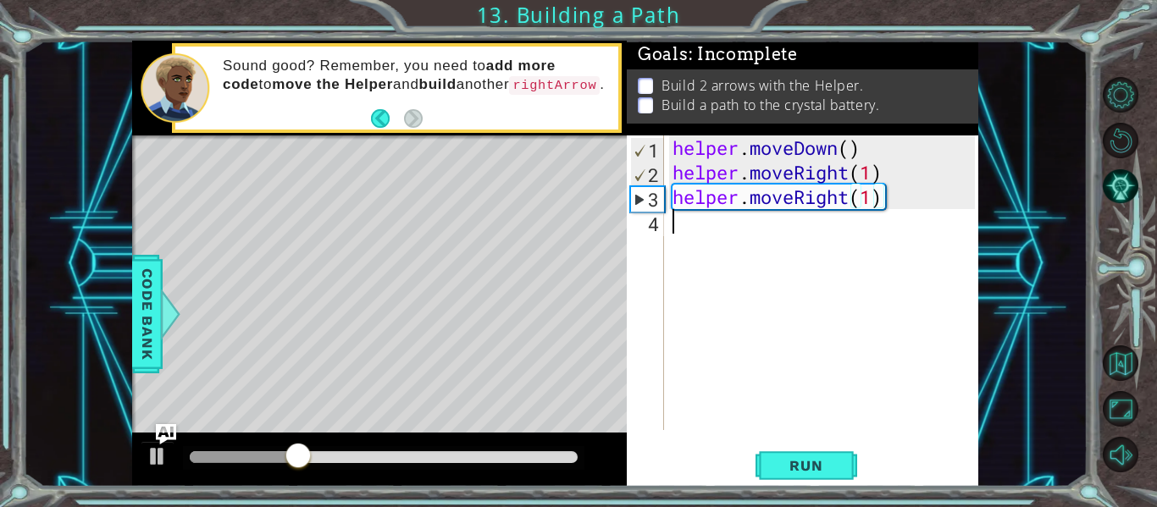
click at [734, 234] on div "helper . moveDown ( ) helper . moveRight ( 1 ) helper . moveRight ( 1 )" at bounding box center [826, 308] width 314 height 344
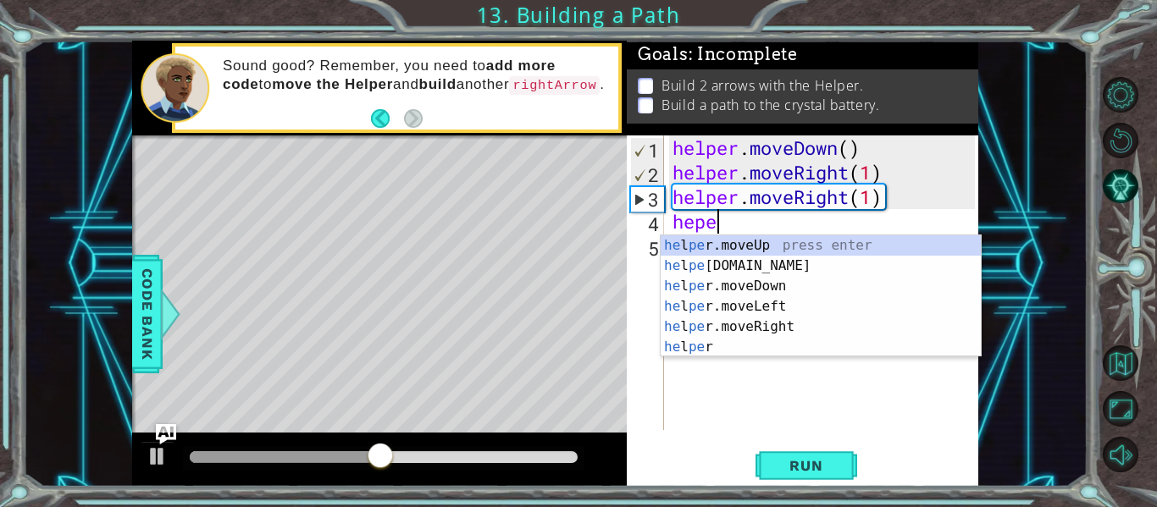
scroll to position [0, 2]
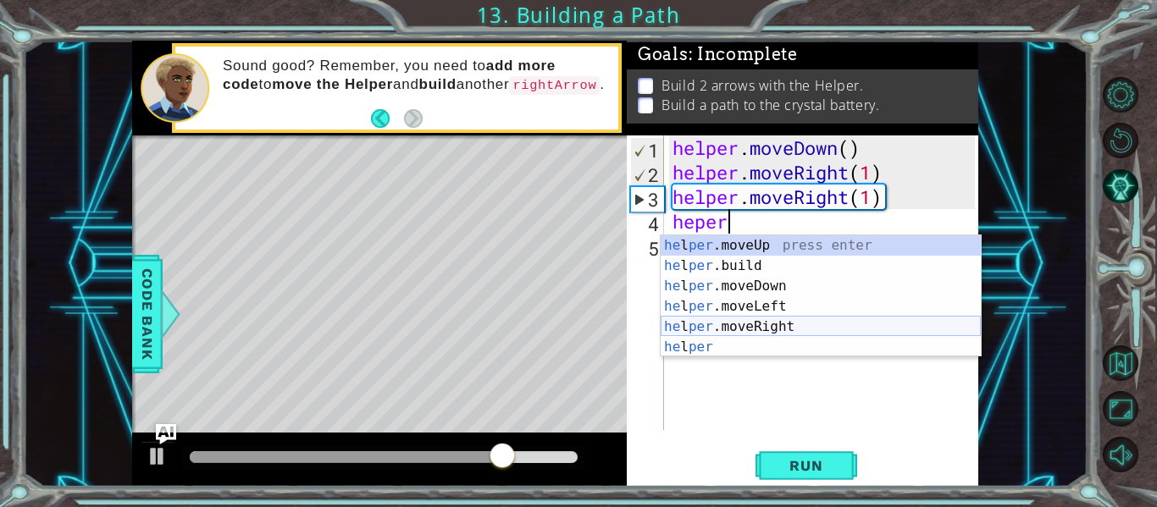
click at [775, 329] on div "he l per .moveUp press enter he l per .build press enter he l per .moveDown pre…" at bounding box center [821, 316] width 320 height 163
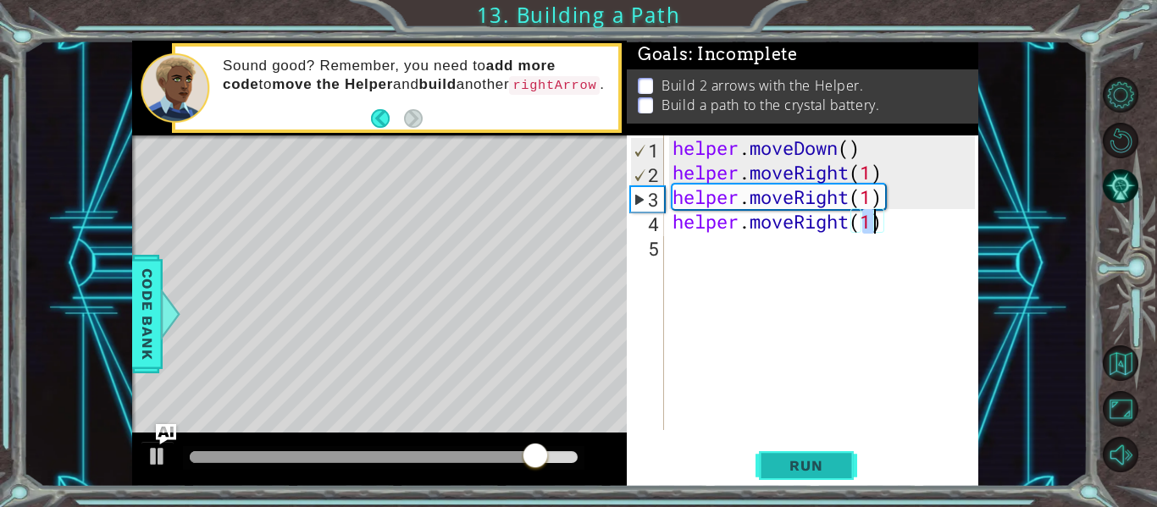
type textarea "helper.moveRight(1)"
click at [778, 459] on span "Run" at bounding box center [805, 465] width 67 height 17
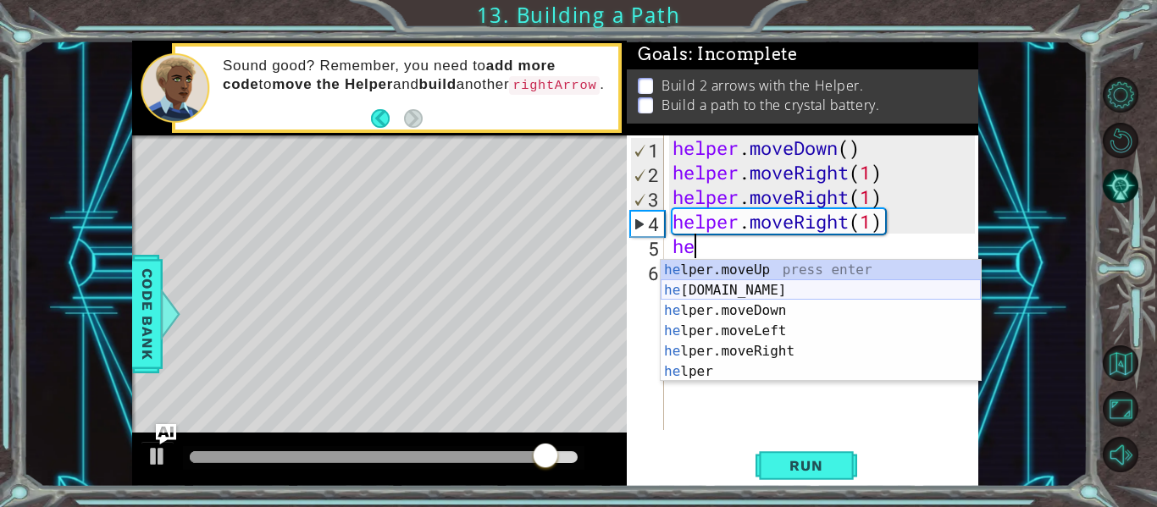
click at [756, 292] on div "he lper.moveUp press enter he [DOMAIN_NAME] press enter he lper.moveDown press …" at bounding box center [821, 341] width 320 height 163
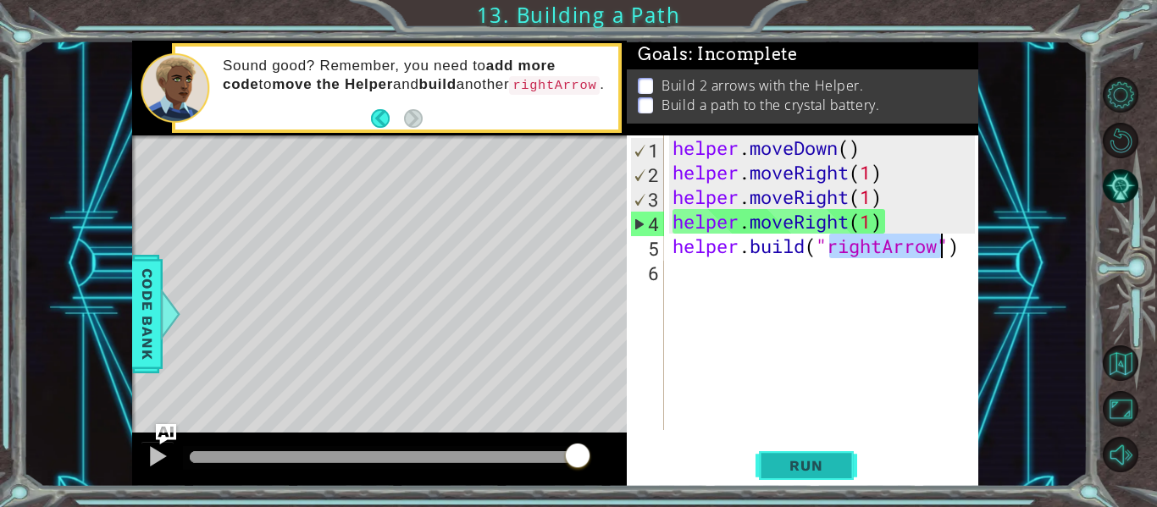
type textarea "[DOMAIN_NAME]("rightArrow")"
click at [812, 468] on span "Run" at bounding box center [805, 465] width 67 height 17
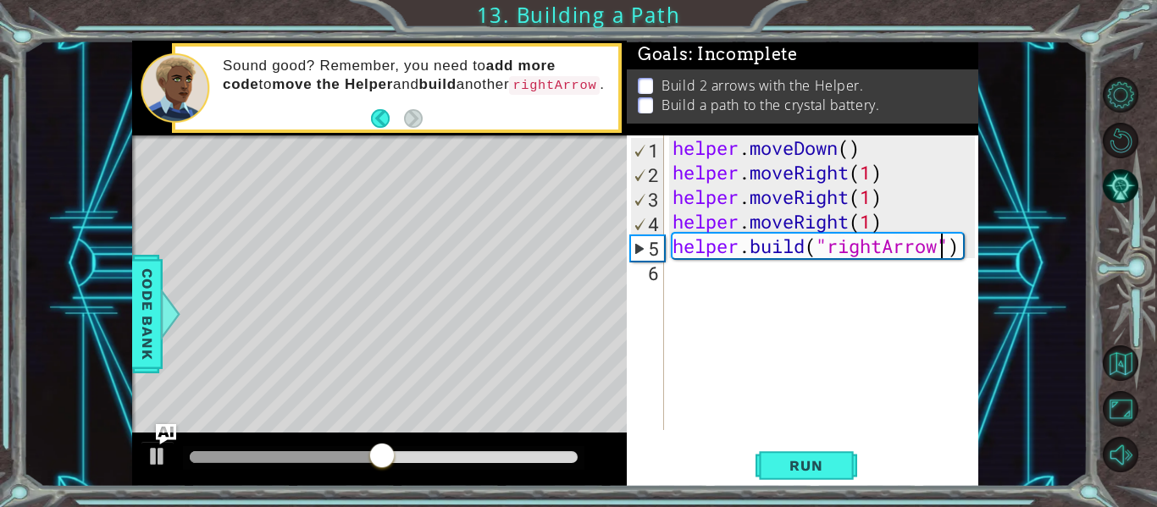
click at [682, 281] on div "helper . moveDown ( ) helper . moveRight ( 1 ) helper . moveRight ( 1 ) helper …" at bounding box center [826, 308] width 314 height 344
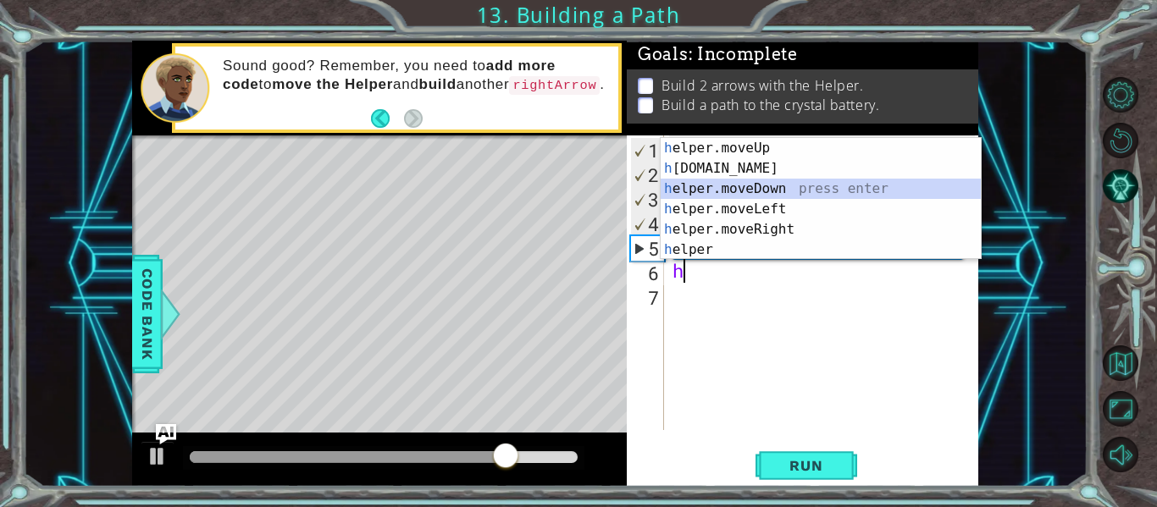
click at [767, 186] on div "h elper.moveUp press enter h [DOMAIN_NAME] press enter h elper.moveDown press e…" at bounding box center [821, 219] width 320 height 163
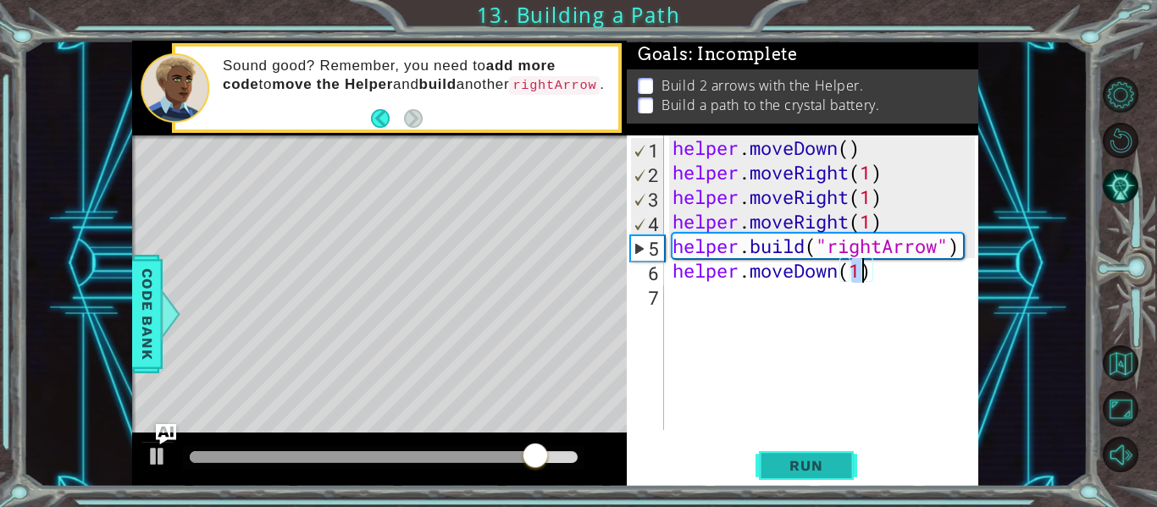
type textarea "helper.moveDown(1)"
click at [785, 462] on span "Run" at bounding box center [805, 465] width 67 height 17
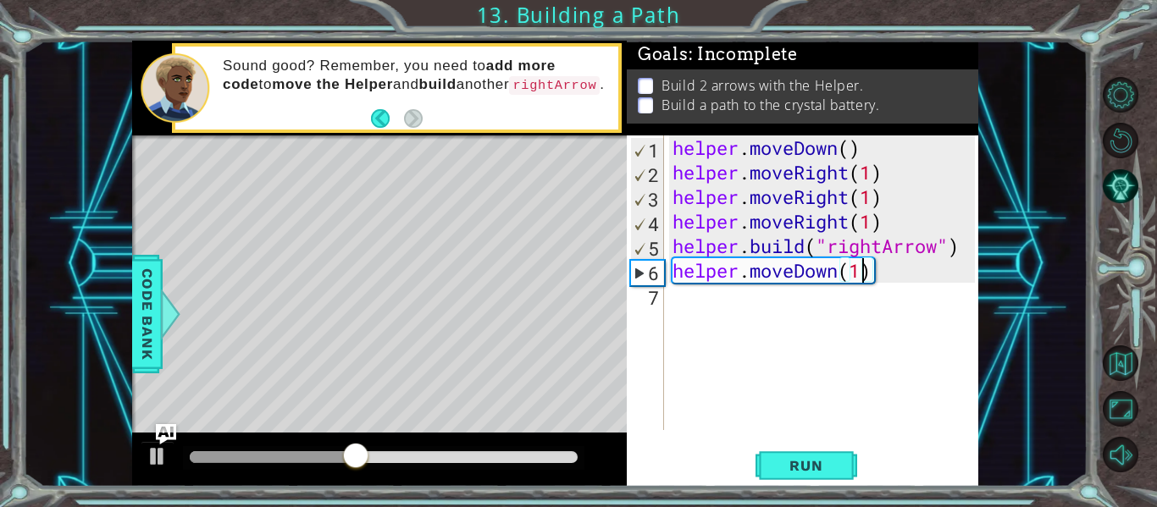
click at [679, 296] on div "helper . moveDown ( ) helper . moveRight ( 1 ) helper . moveRight ( 1 ) helper …" at bounding box center [826, 308] width 314 height 344
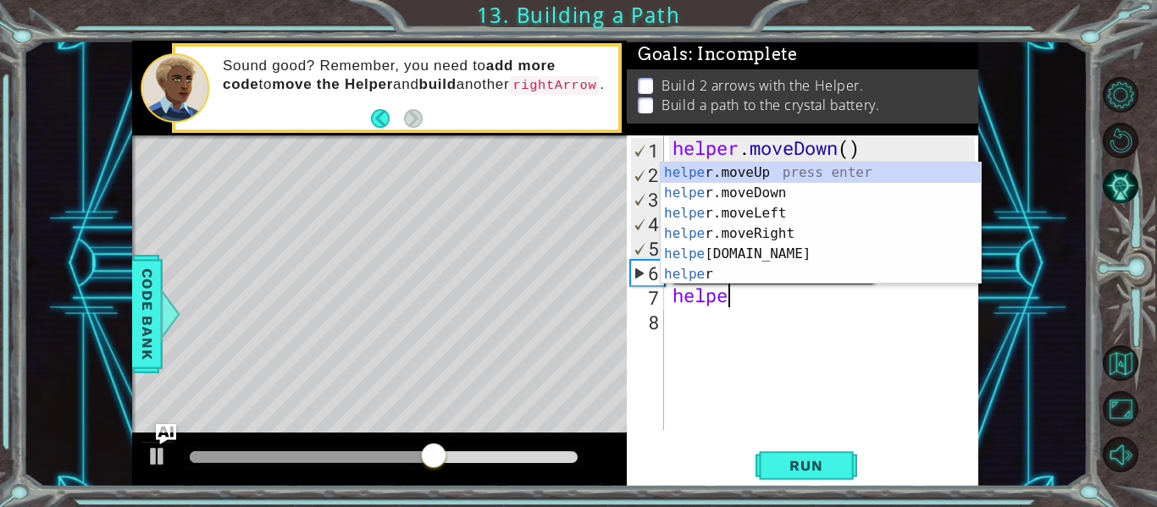
scroll to position [0, 3]
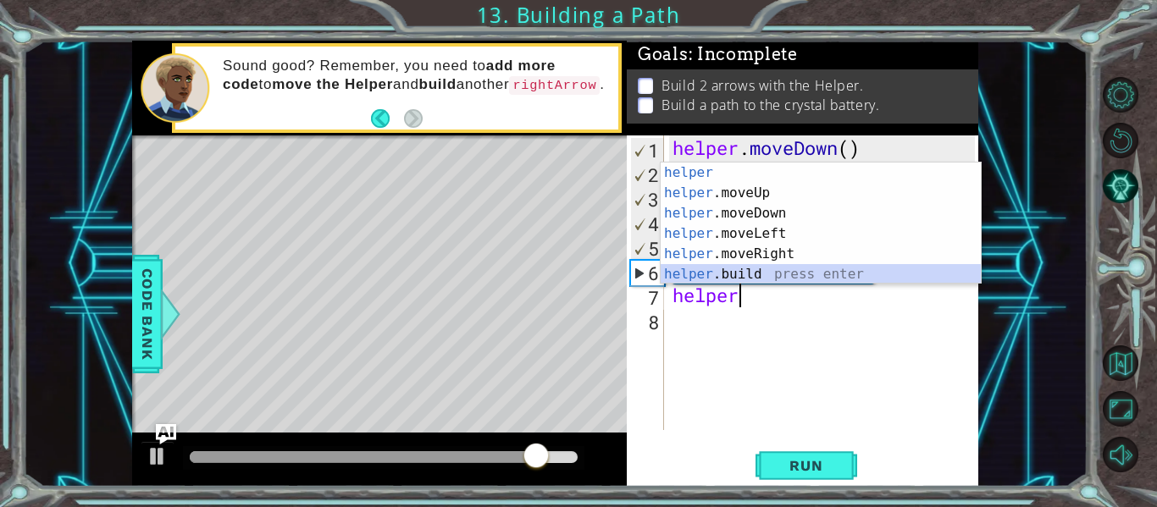
click at [756, 267] on div "helper press enter helper .moveUp press enter helper .moveDown press enter help…" at bounding box center [821, 244] width 320 height 163
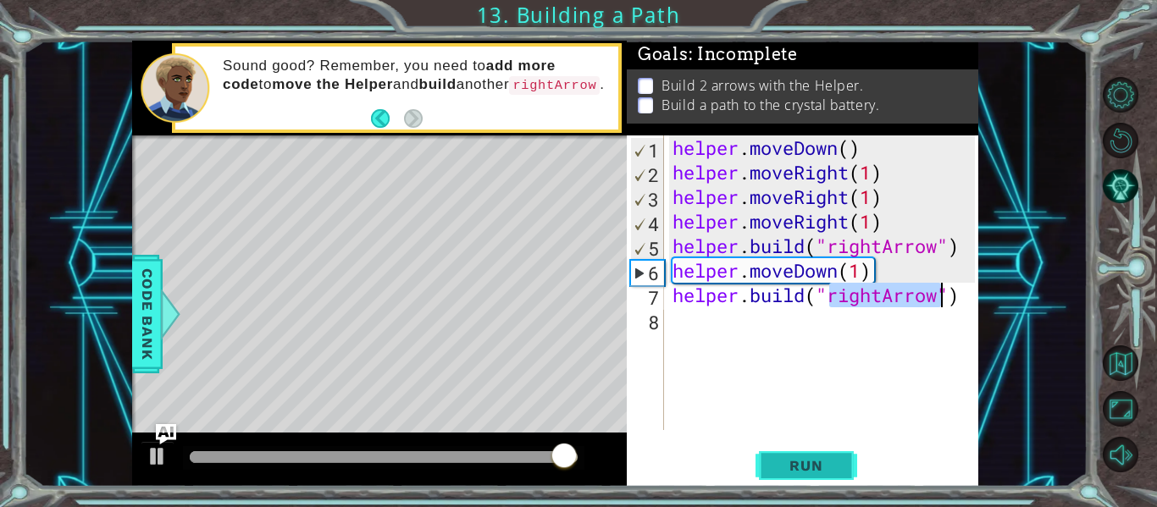
type textarea "[DOMAIN_NAME]("rightArrow")"
click at [819, 455] on button "Run" at bounding box center [807, 466] width 102 height 35
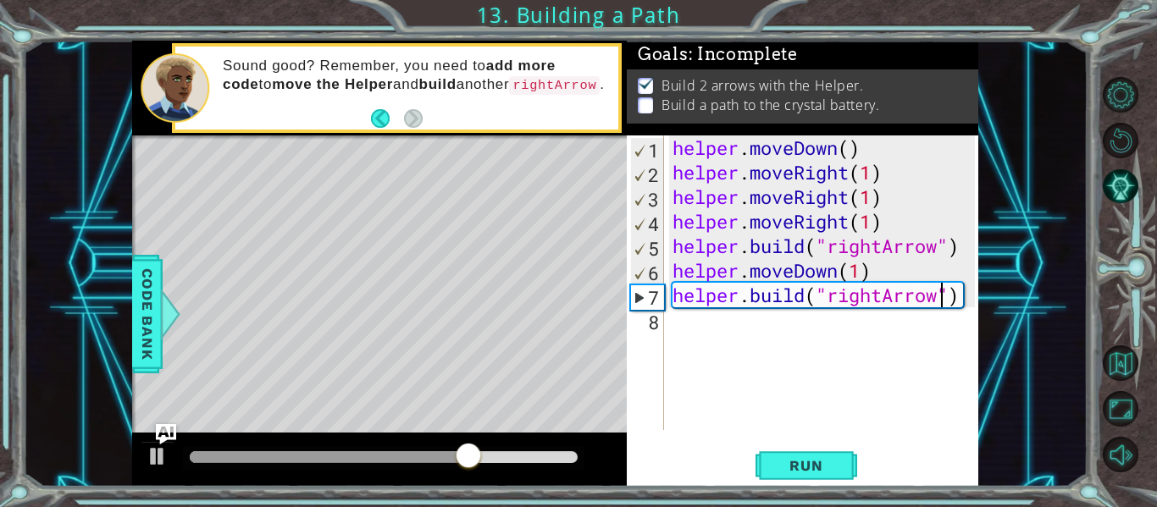
click at [707, 324] on div "helper . moveDown ( ) helper . moveRight ( 1 ) helper . moveRight ( 1 ) helper …" at bounding box center [826, 308] width 314 height 344
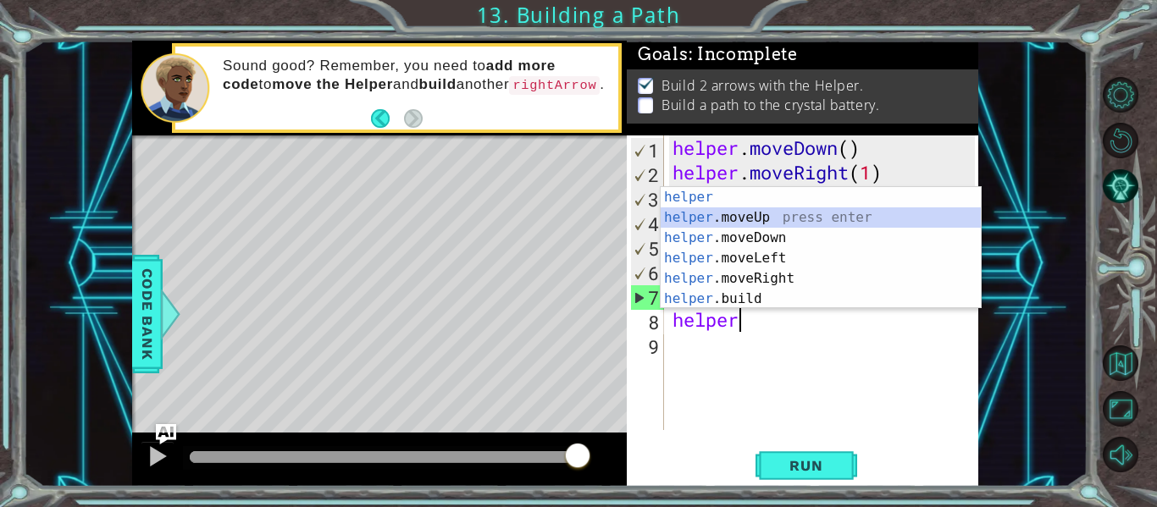
click at [768, 219] on div "helper press enter helper .moveUp press enter helper .moveDown press enter help…" at bounding box center [821, 268] width 320 height 163
type textarea "helper.moveUp(1)"
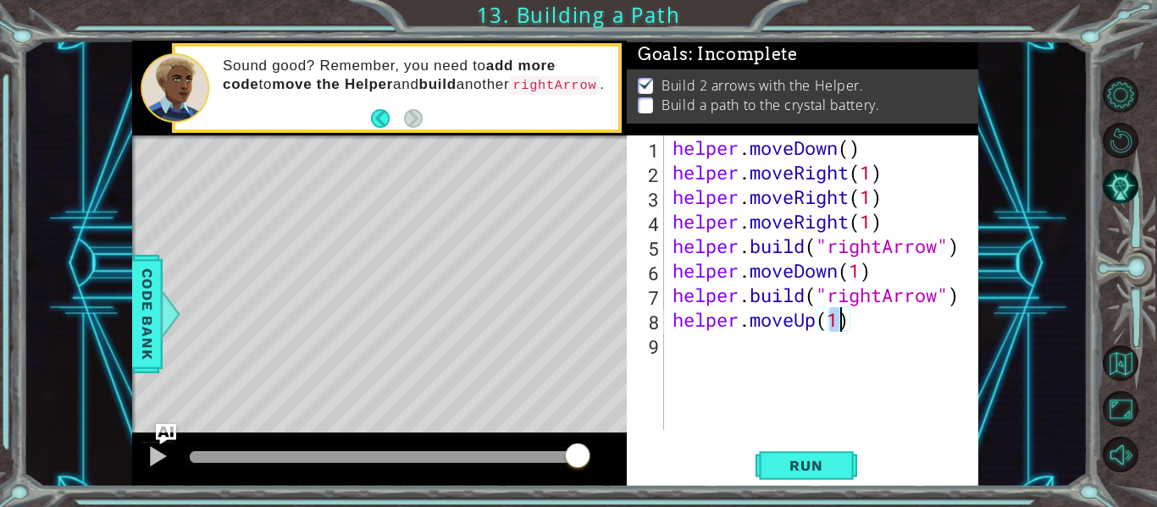
click at [689, 345] on div "helper . moveDown ( ) helper . moveRight ( 1 ) helper . moveRight ( 1 ) helper …" at bounding box center [826, 308] width 314 height 344
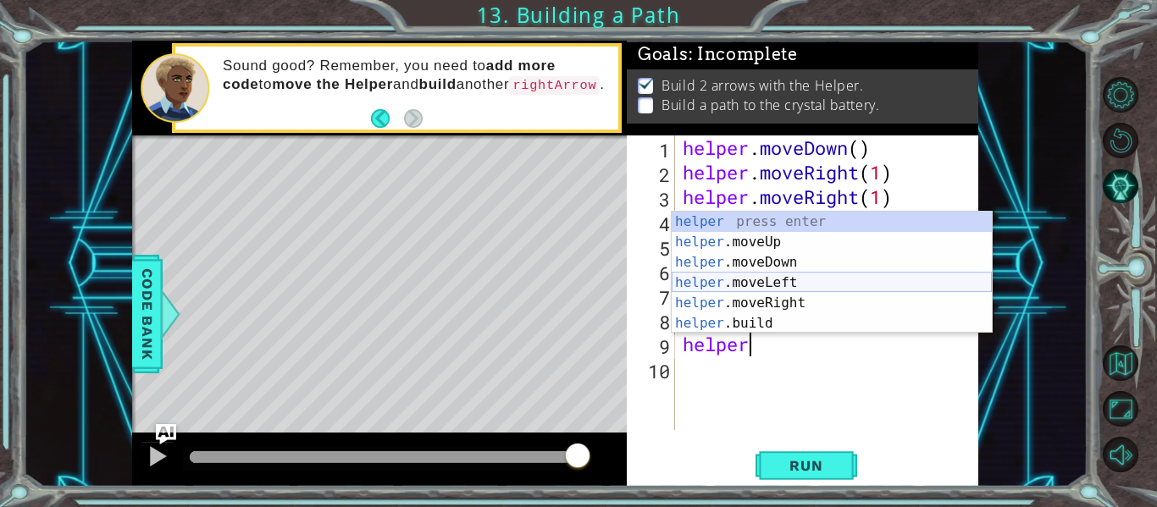
click at [800, 280] on div "helper press enter helper .moveUp press enter helper .moveDown press enter help…" at bounding box center [832, 293] width 320 height 163
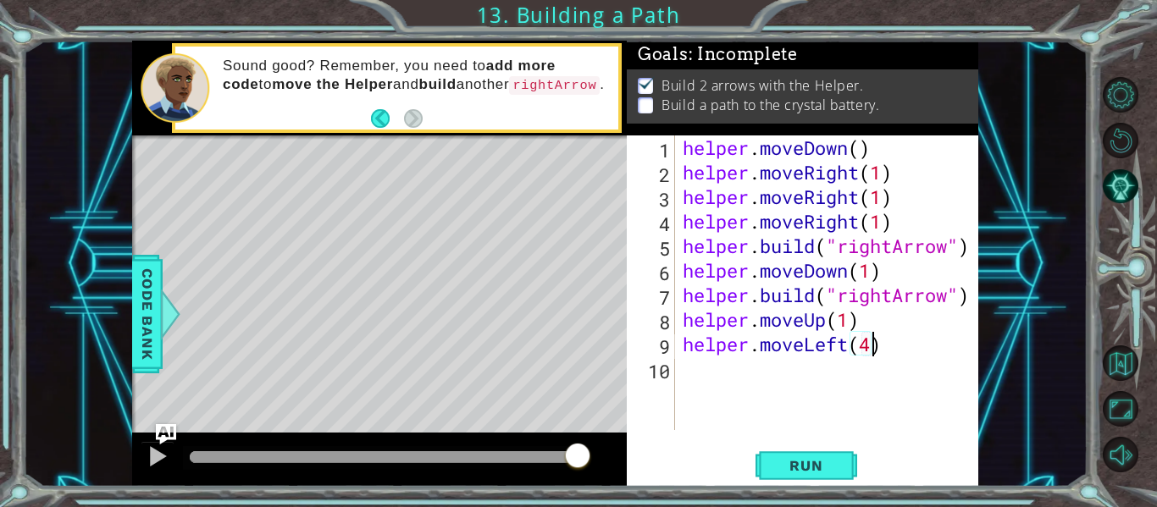
scroll to position [0, 8]
click at [817, 459] on span "Run" at bounding box center [805, 465] width 67 height 17
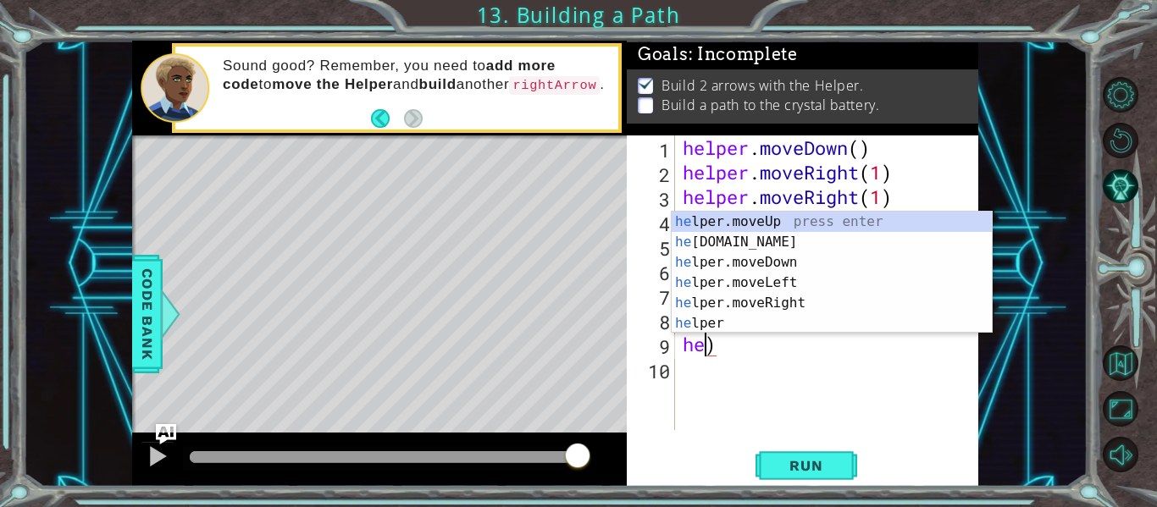
scroll to position [0, 0]
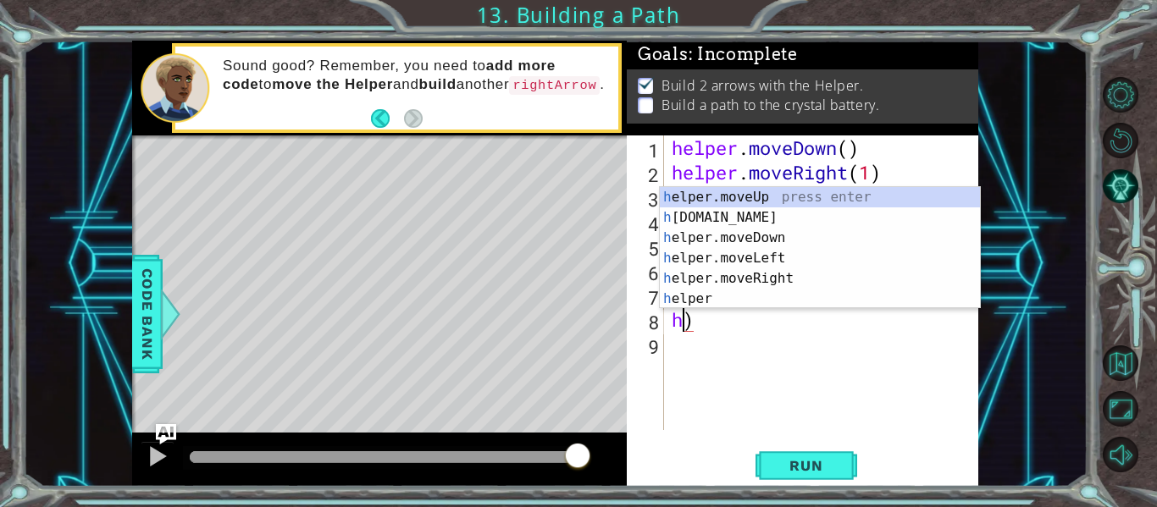
type textarea ")"
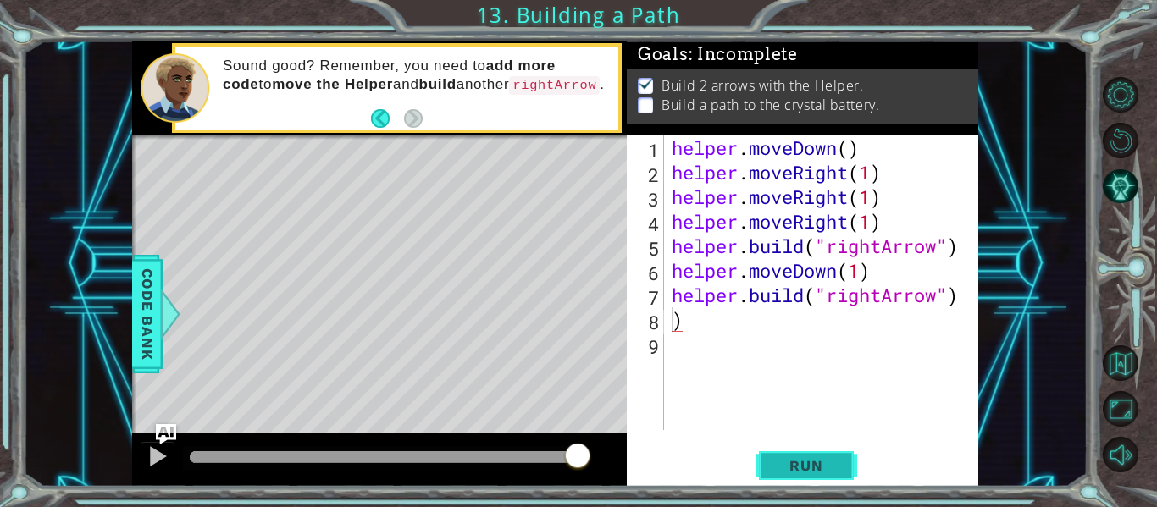
click at [795, 467] on span "Run" at bounding box center [805, 465] width 67 height 17
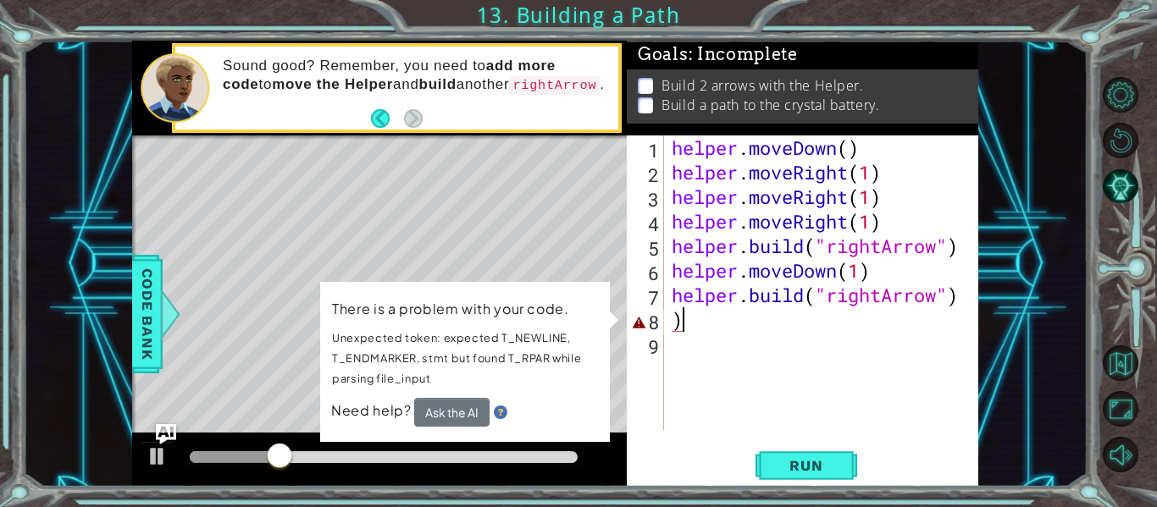
click at [723, 324] on div "helper . moveDown ( ) helper . moveRight ( 1 ) helper . moveRight ( 1 ) helper …" at bounding box center [825, 308] width 315 height 344
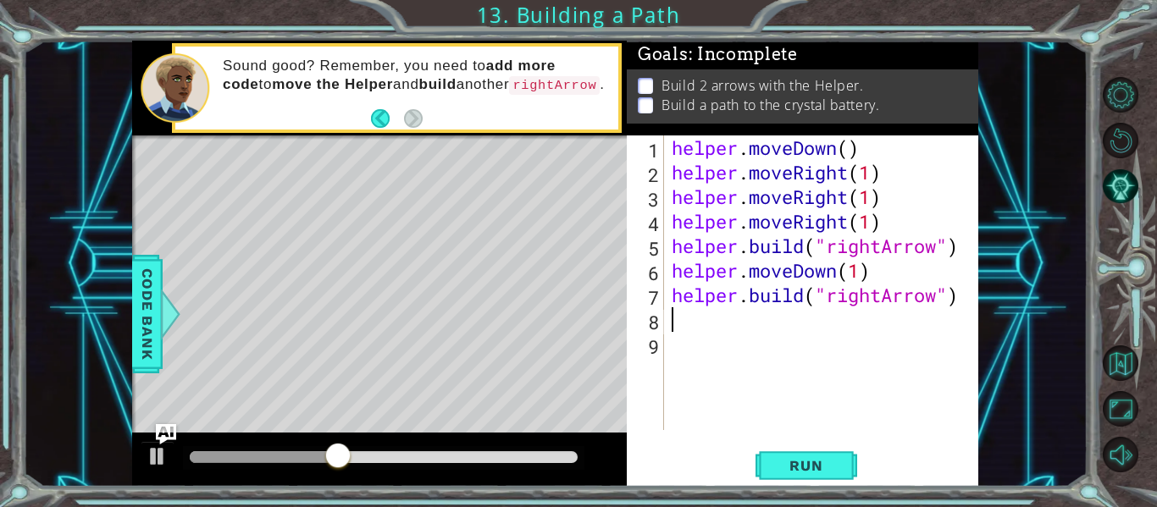
click at [905, 499] on div "1 ההההההההההההההההההההההההההההההההההההההההההההההההההההההההההההההההההההההההההההה…" at bounding box center [578, 253] width 1157 height 507
click at [841, 467] on button "Run" at bounding box center [807, 466] width 102 height 35
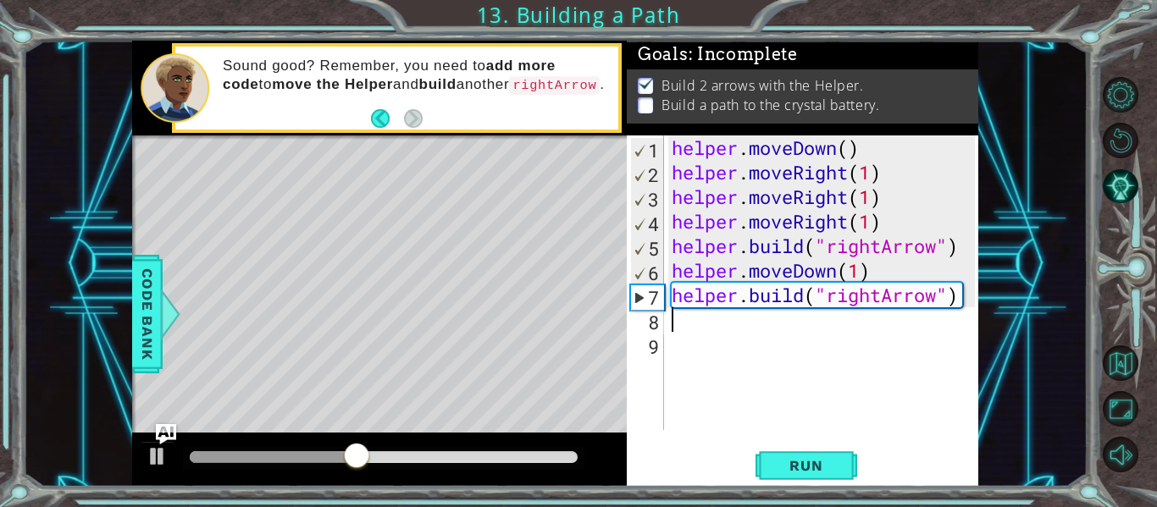
click at [887, 174] on div "helper . moveDown ( ) helper . moveRight ( 1 ) helper . moveRight ( 1 ) helper …" at bounding box center [825, 308] width 315 height 344
click at [961, 302] on div "helper . moveDown ( ) helper . moveRi helper . moveRight ( 1 ) helper . moveRig…" at bounding box center [825, 308] width 315 height 344
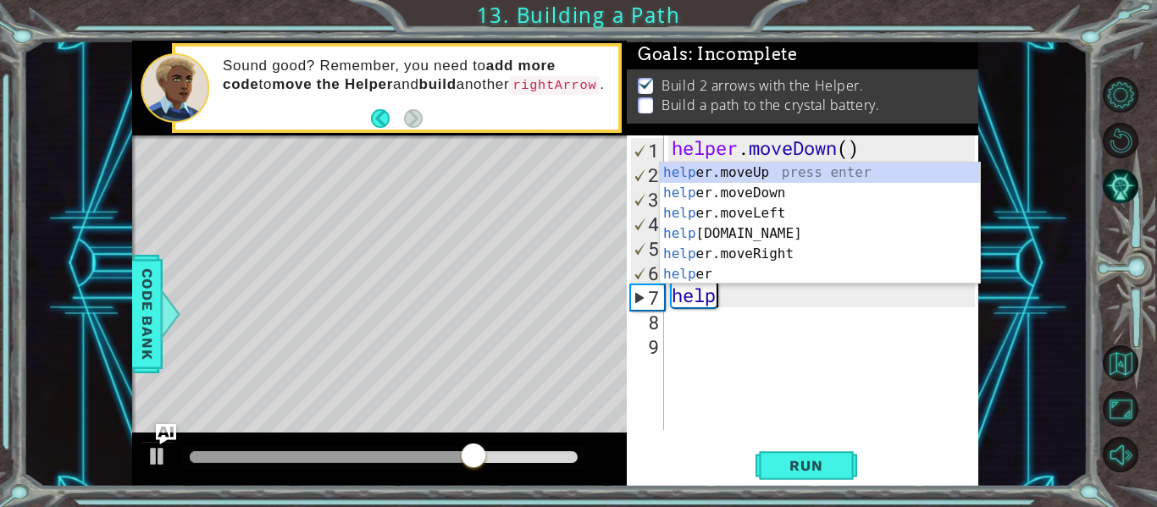
type textarea "h"
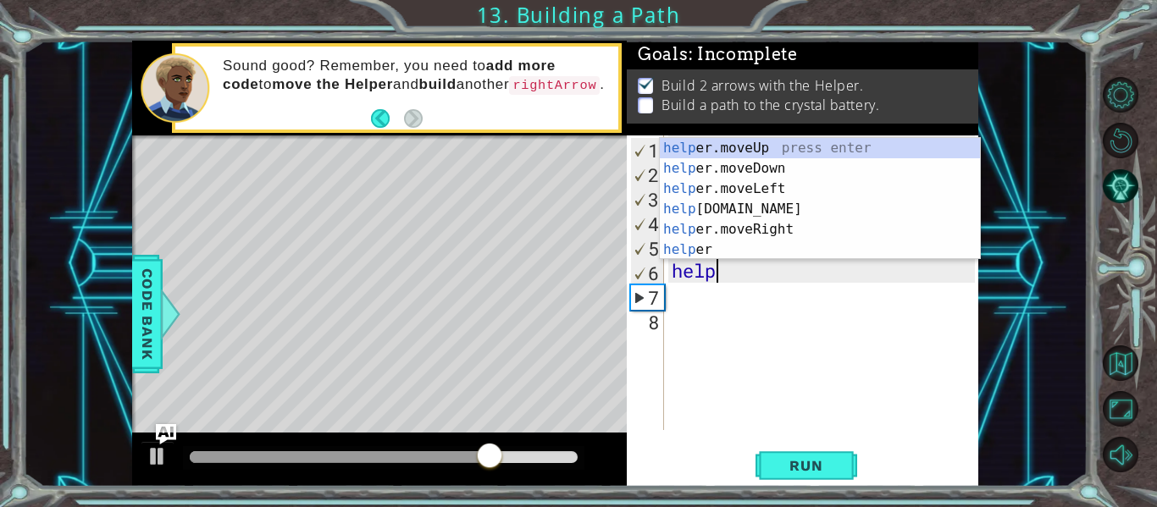
type textarea "h"
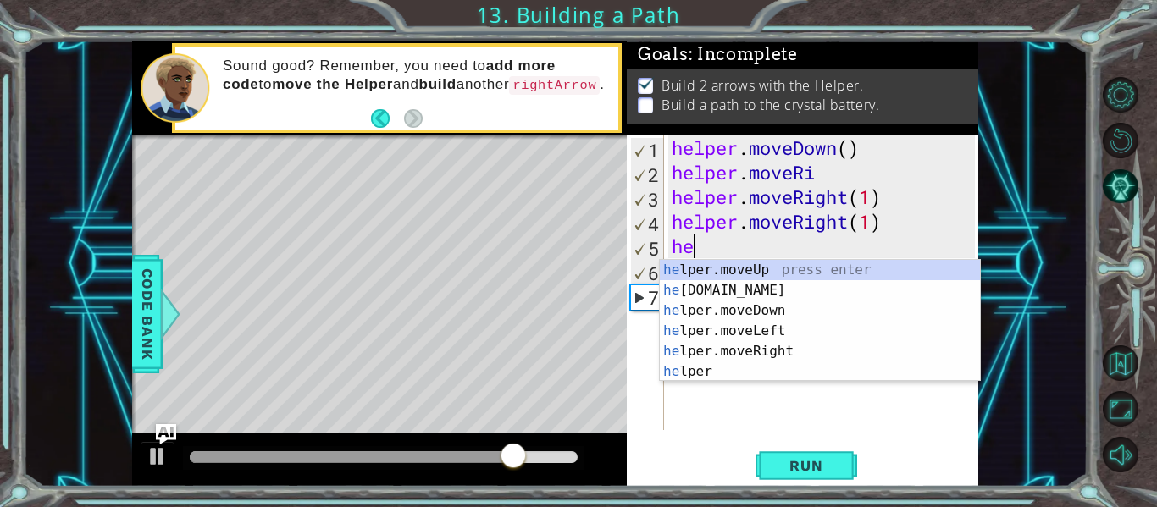
type textarea "h"
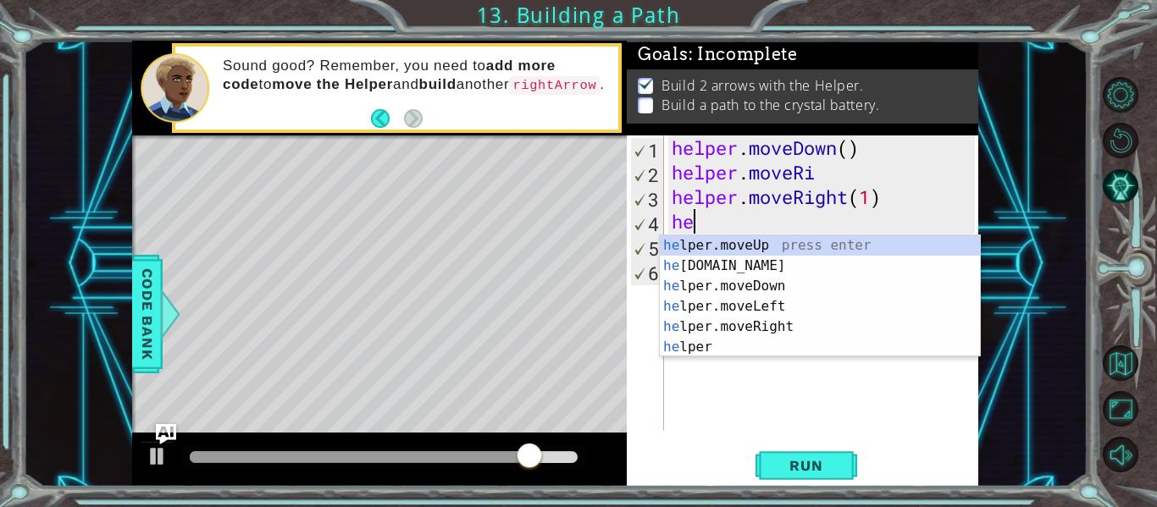
type textarea "h"
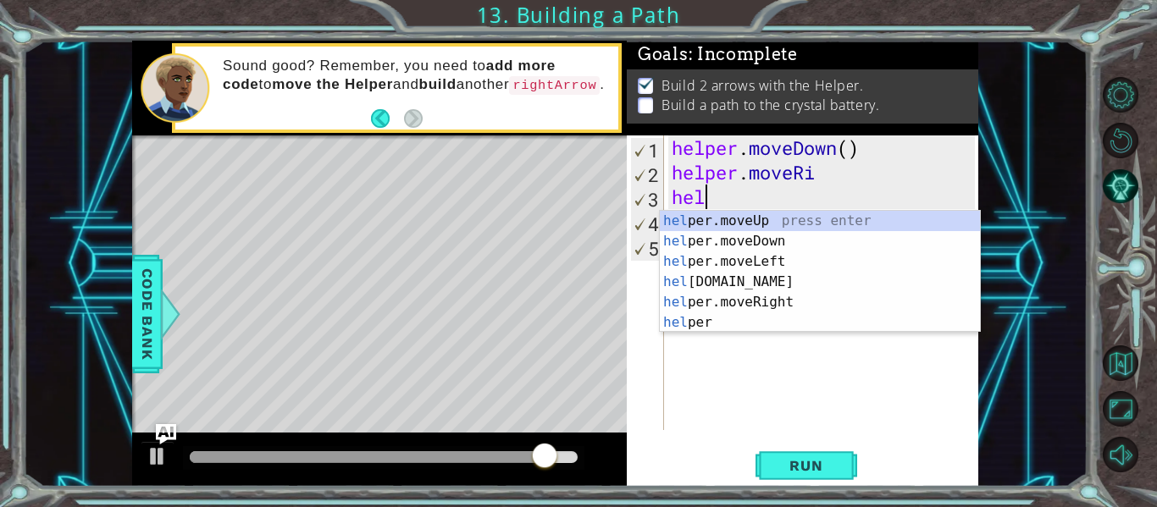
type textarea "h"
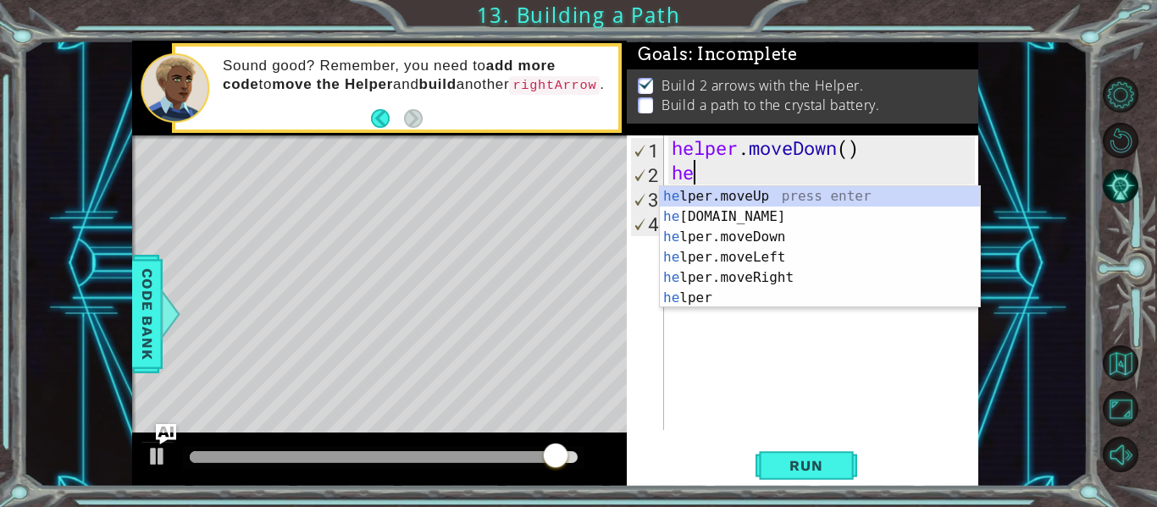
type textarea "h"
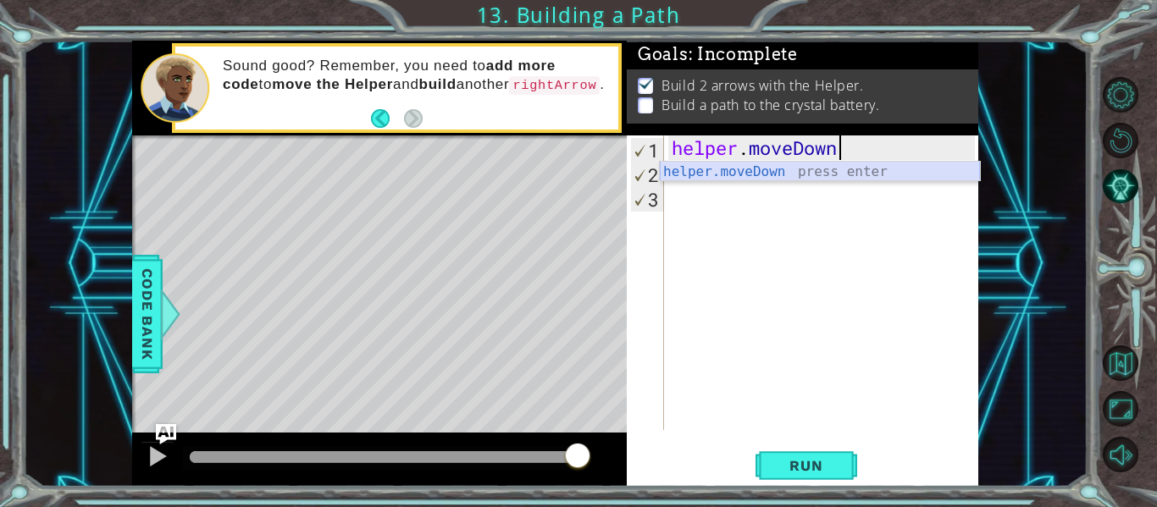
click at [686, 164] on div "helper.moveDown press enter" at bounding box center [820, 192] width 320 height 61
type textarea "helper.moveDown(1)"
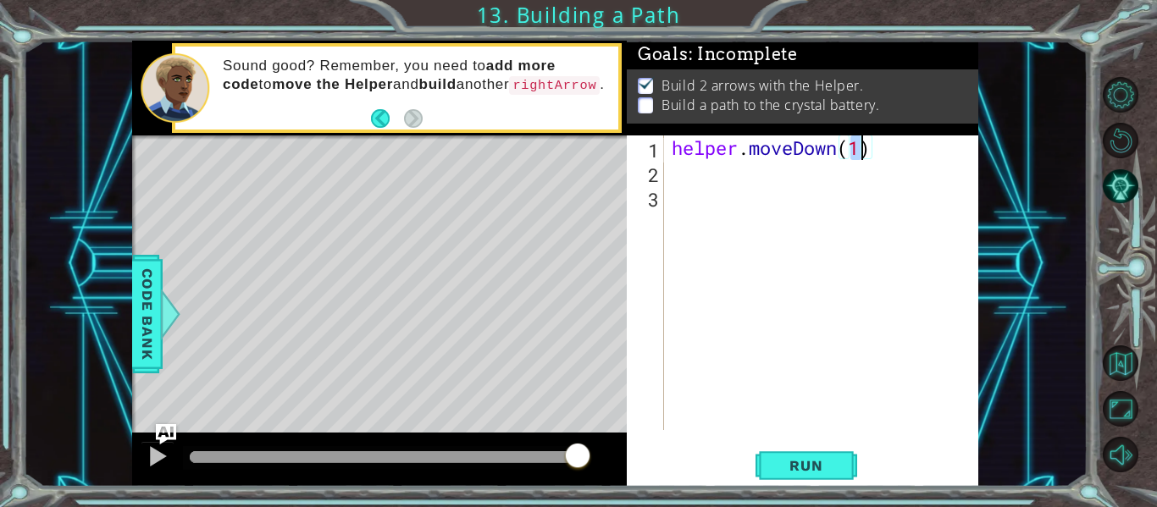
click at [674, 182] on div "helper . moveDown ( 1 )" at bounding box center [825, 308] width 315 height 344
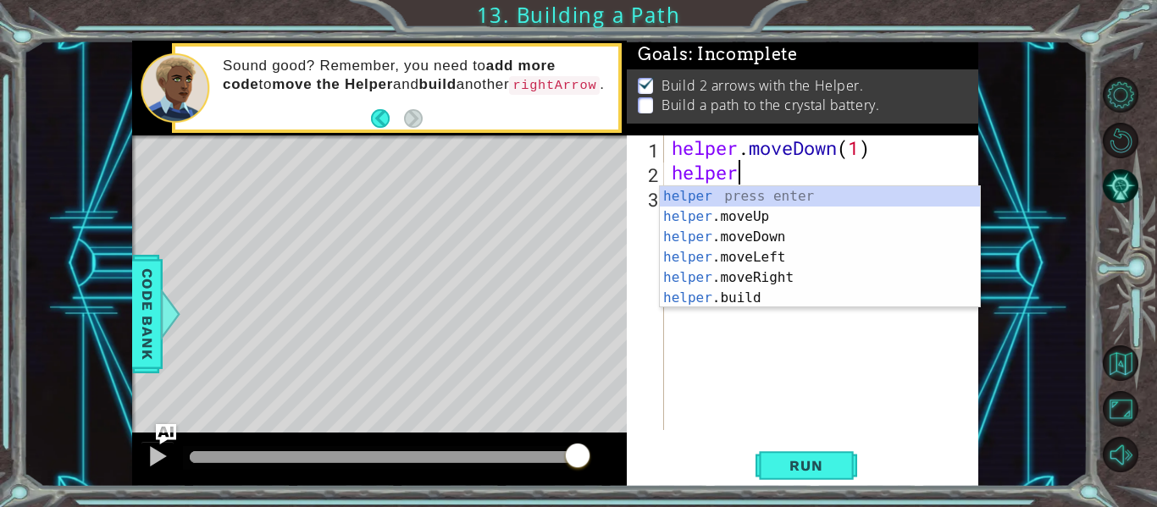
scroll to position [0, 3]
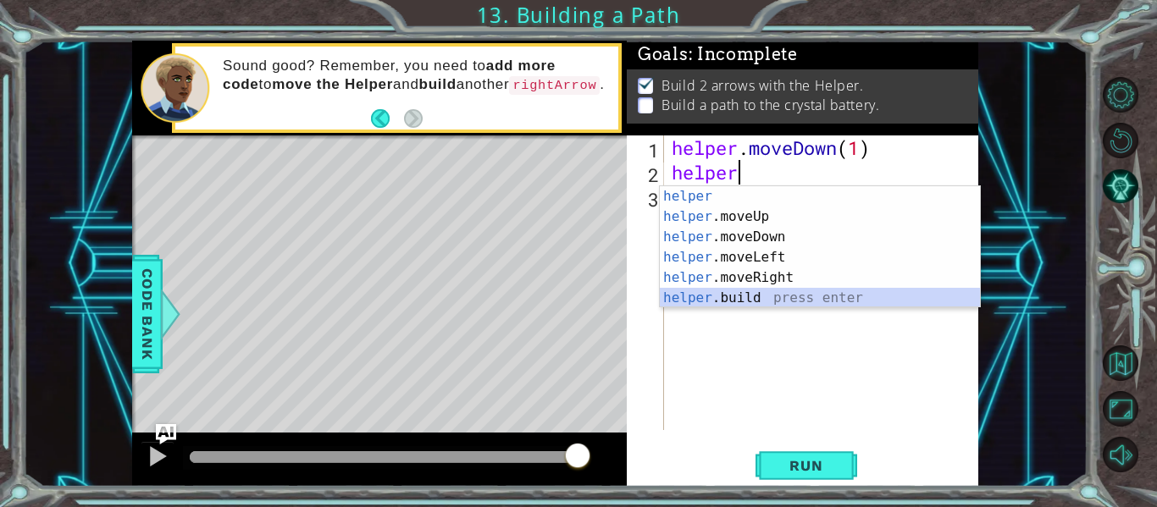
click at [751, 291] on div "helper press enter helper .moveUp press enter helper .moveDown press enter help…" at bounding box center [820, 267] width 320 height 163
type textarea "[DOMAIN_NAME]("rightArrow")"
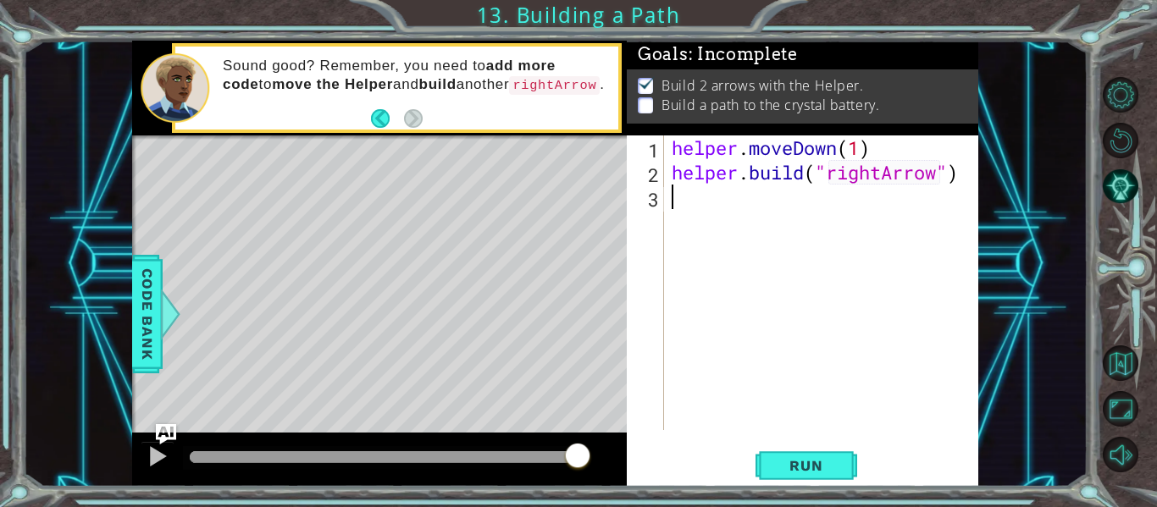
click at [684, 207] on div "helper . moveDown ( 1 ) helper . build ( "rightArrow" )" at bounding box center [825, 308] width 315 height 344
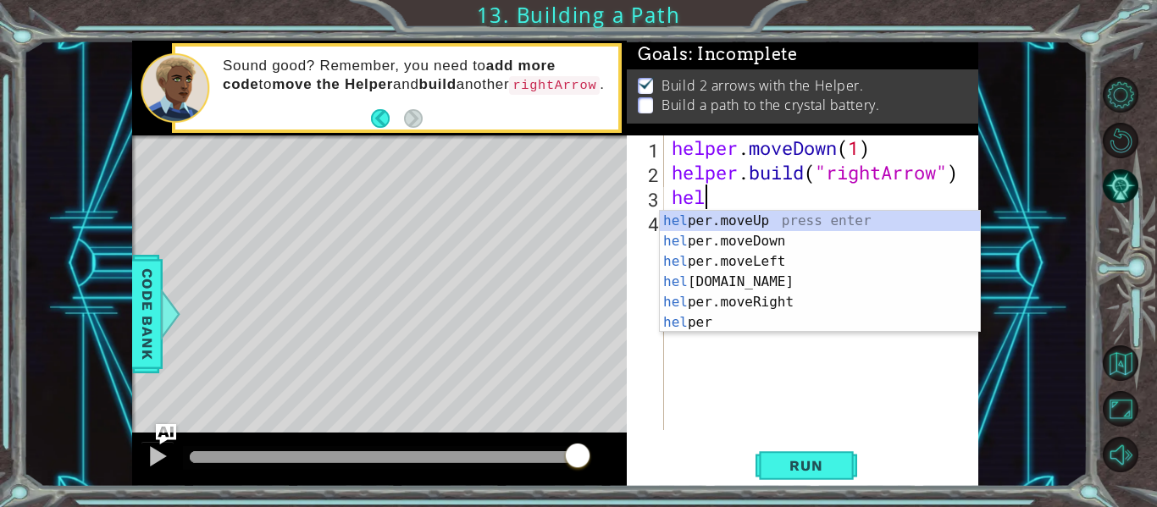
scroll to position [0, 0]
type textarea "h"
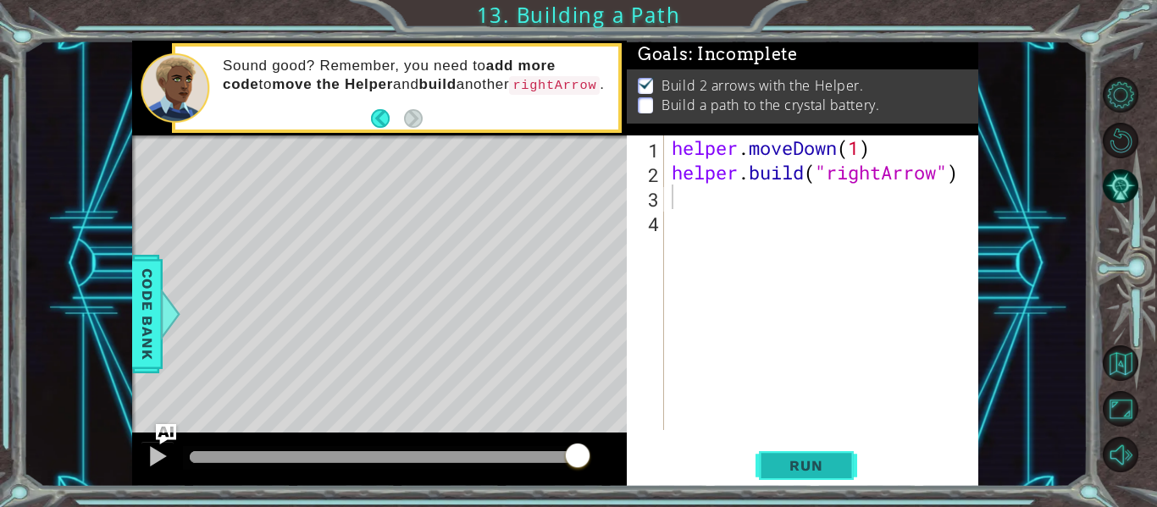
click at [802, 454] on button "Run" at bounding box center [807, 466] width 102 height 35
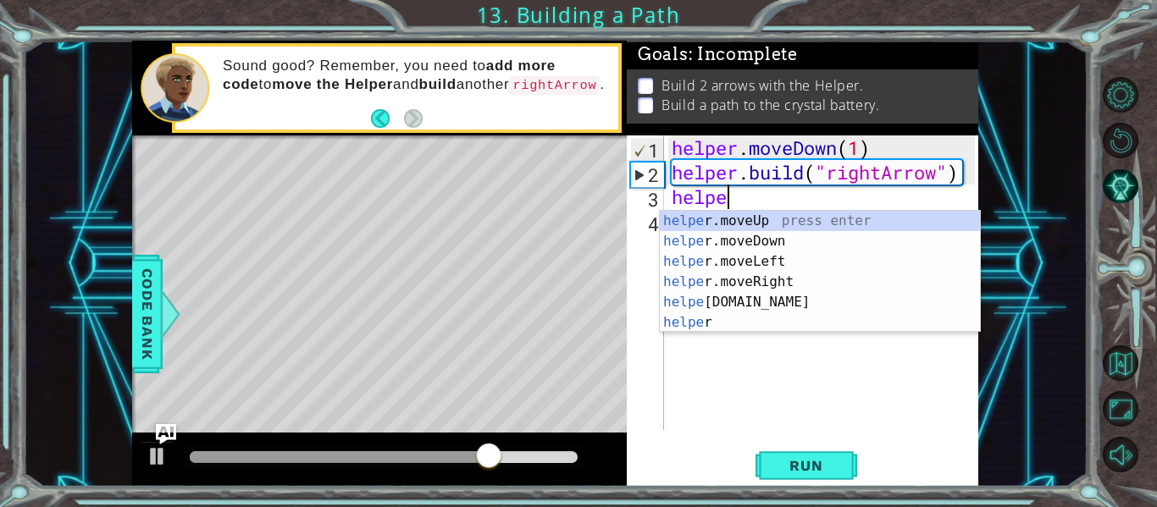
scroll to position [0, 3]
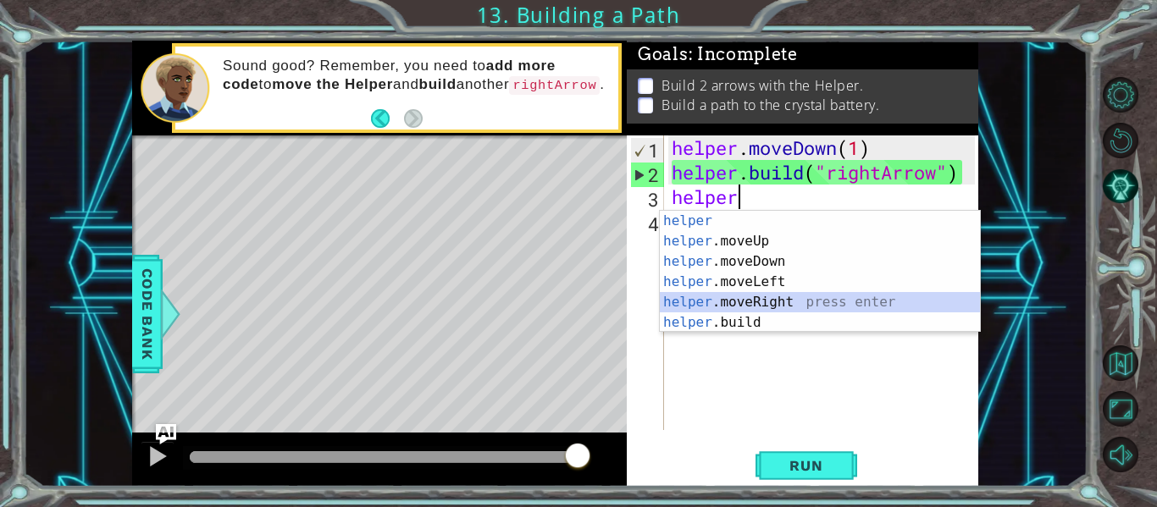
click at [749, 299] on div "helper press enter helper .moveUp press enter helper .moveDown press enter help…" at bounding box center [820, 292] width 320 height 163
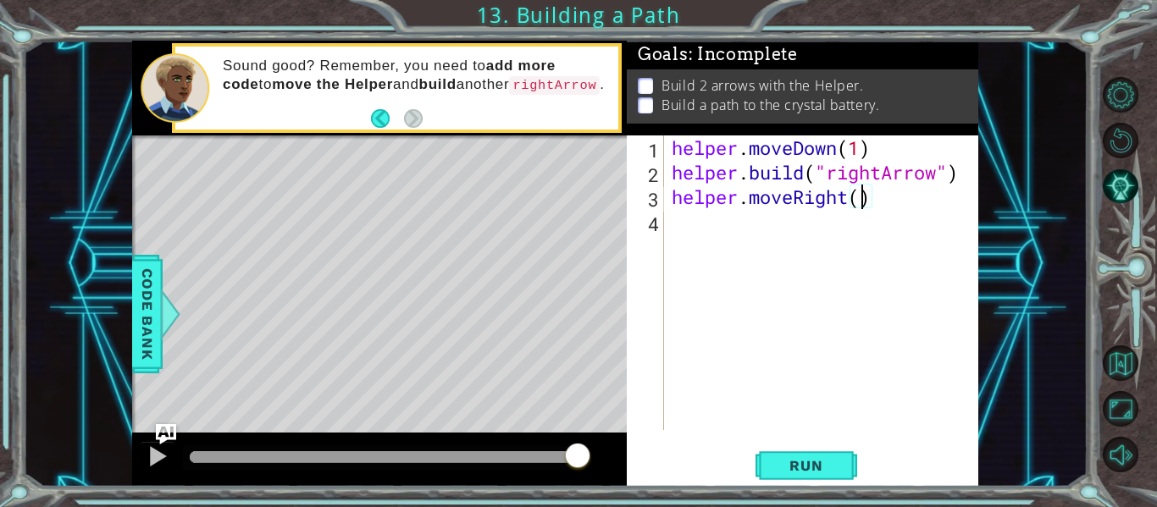
type textarea "helper.moveRight(3)"
click at [680, 223] on div "helper . moveDown ( 1 ) helper . build ( "rightArrow" ) helper . moveRight ( 3 )" at bounding box center [825, 308] width 315 height 344
click at [778, 469] on span "Run" at bounding box center [805, 465] width 67 height 17
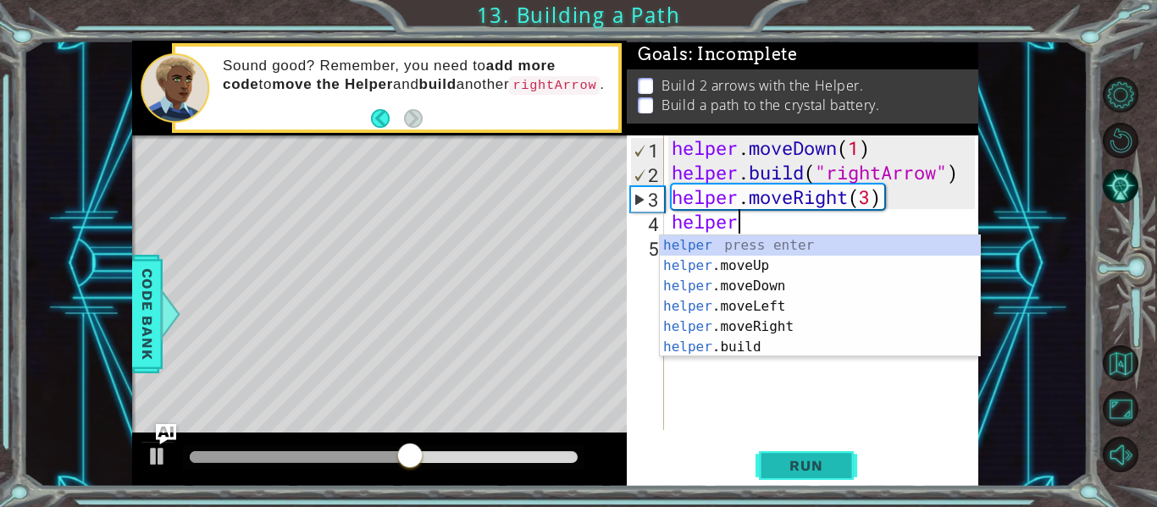
scroll to position [0, 3]
click at [767, 345] on div "helper press enter helper .moveUp press enter helper .moveDown press enter help…" at bounding box center [820, 316] width 320 height 163
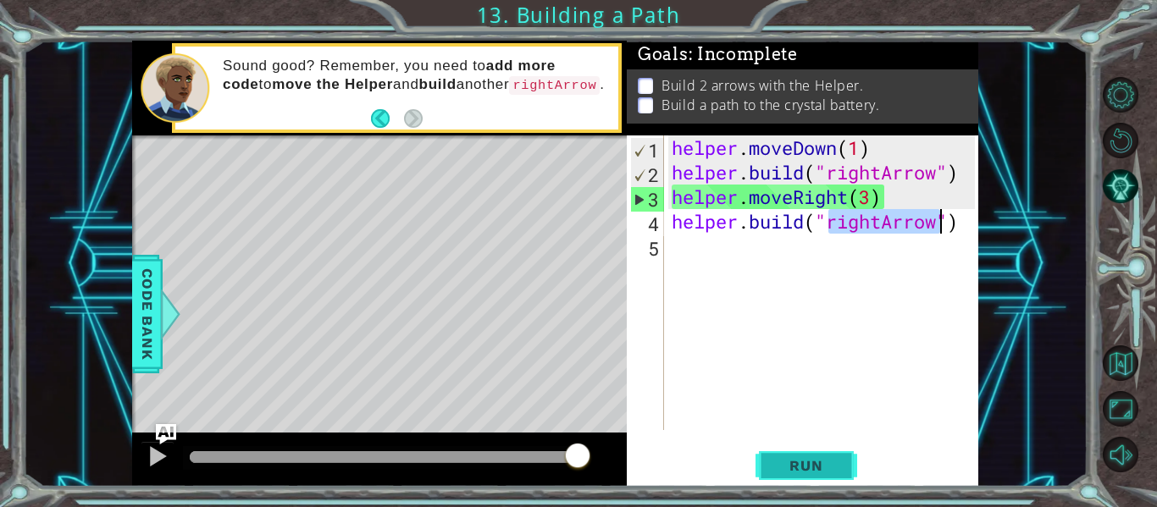
type textarea "[DOMAIN_NAME]("rightArrow")"
click at [824, 458] on span "Run" at bounding box center [805, 465] width 67 height 17
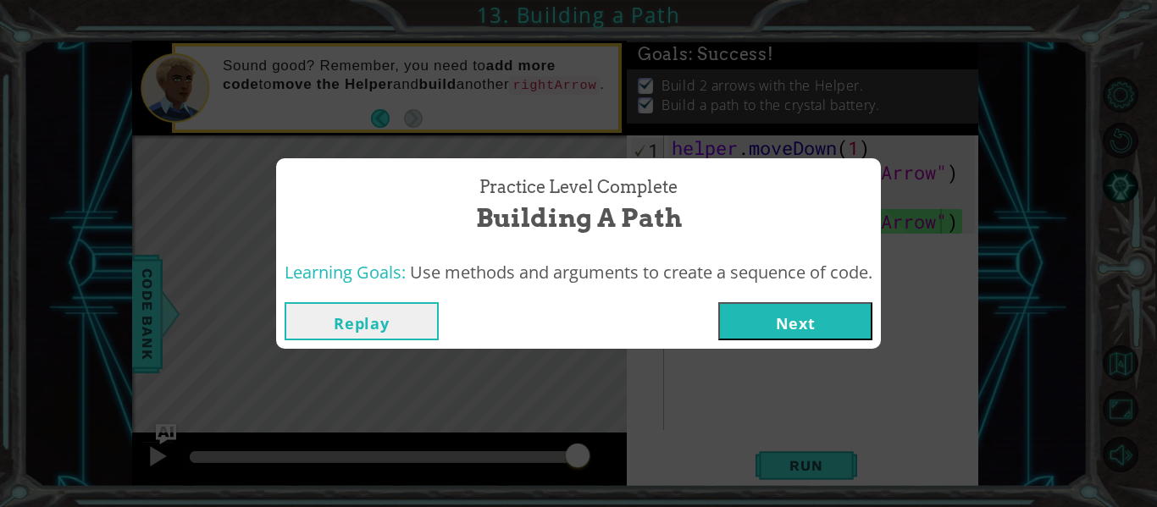
click at [857, 325] on button "Next" at bounding box center [795, 321] width 154 height 38
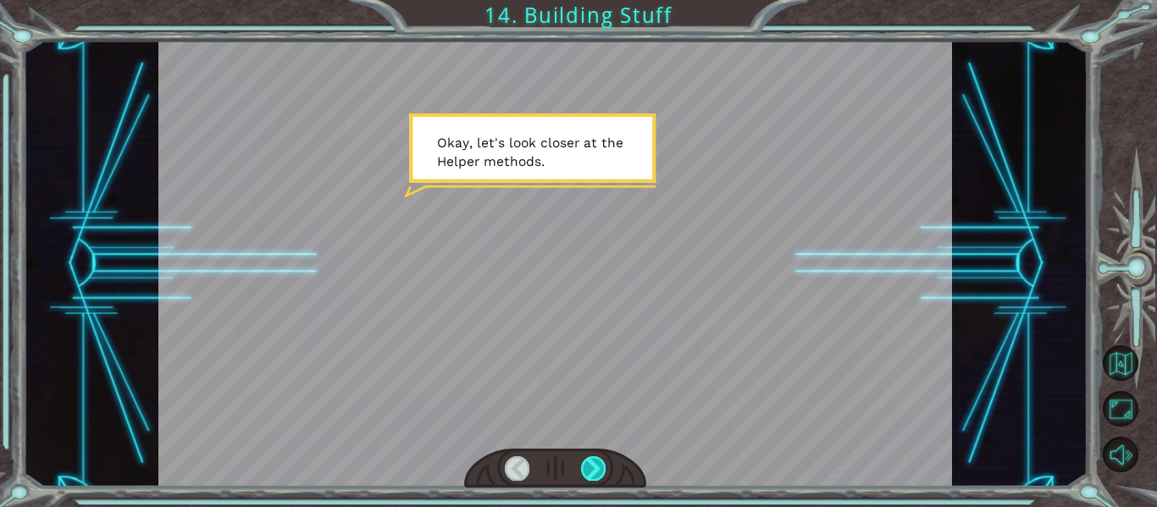
click at [602, 459] on div at bounding box center [593, 469] width 25 height 24
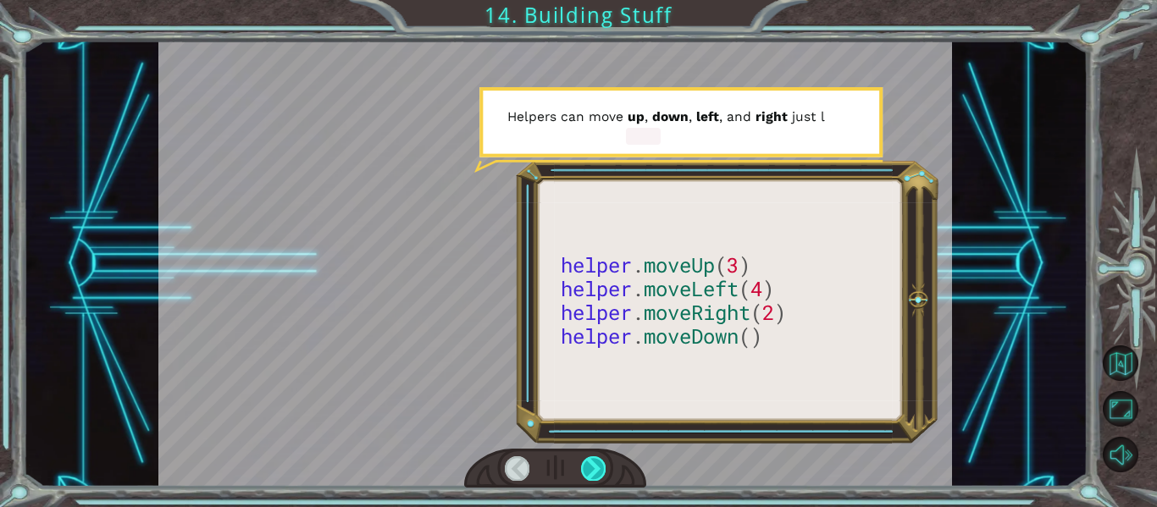
click at [597, 469] on div at bounding box center [593, 469] width 25 height 24
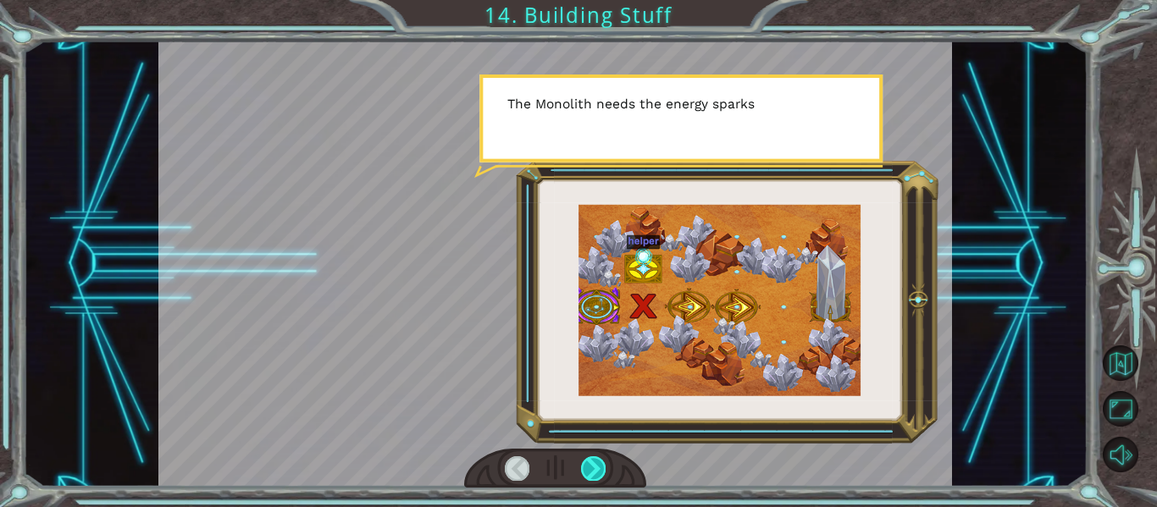
click at [598, 469] on div at bounding box center [593, 469] width 25 height 24
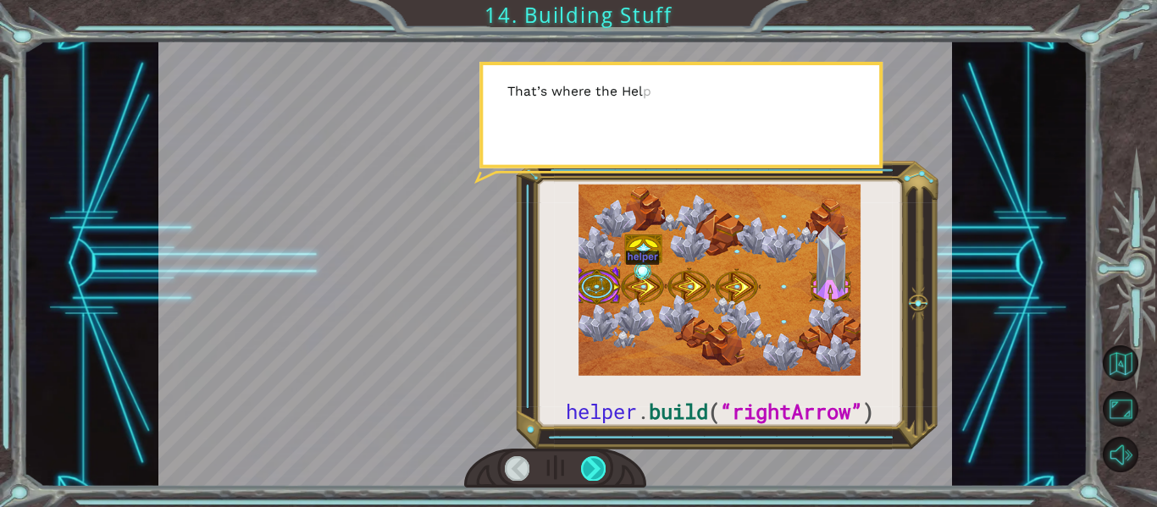
click at [598, 469] on div at bounding box center [593, 469] width 25 height 24
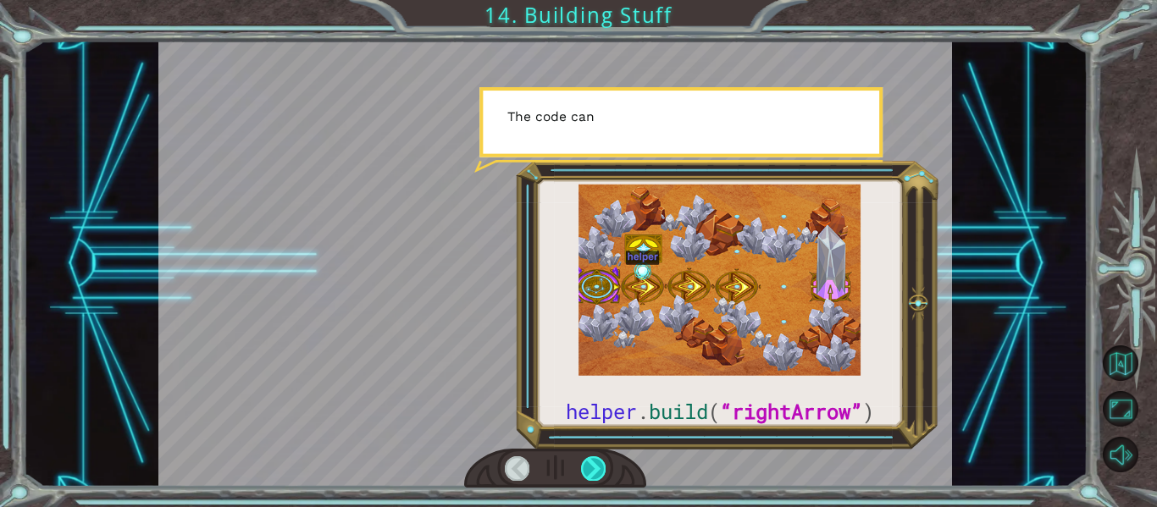
click at [598, 469] on div at bounding box center [593, 469] width 25 height 24
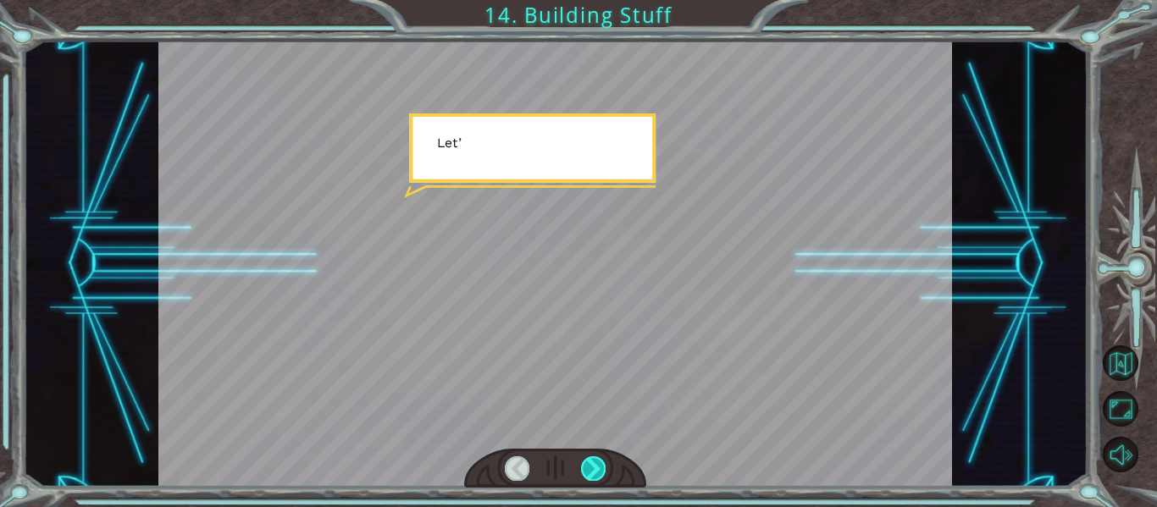
click at [597, 469] on div at bounding box center [593, 469] width 25 height 24
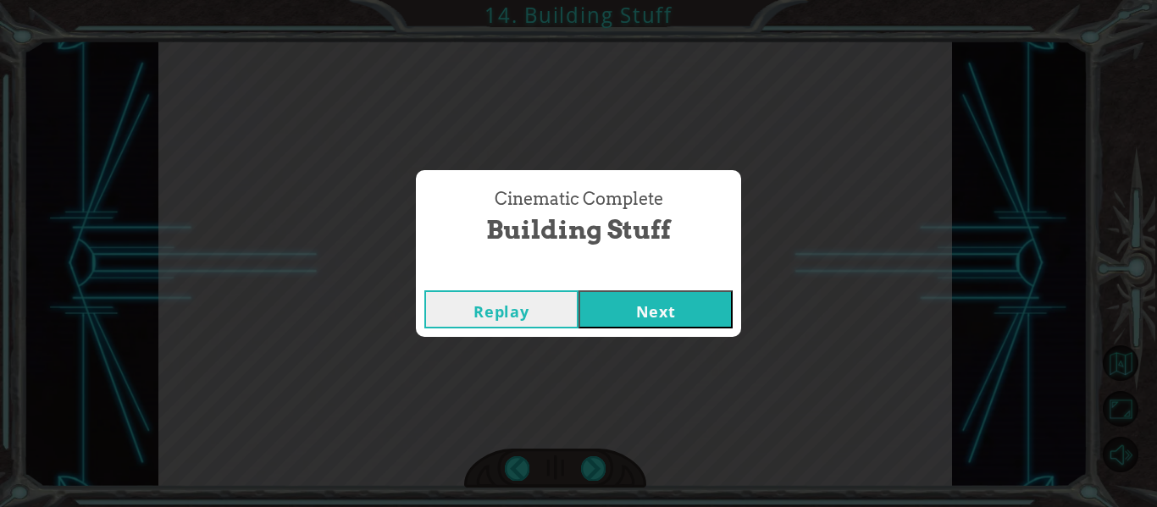
click at [595, 469] on div "Cinematic Complete Building Stuff Replay Next" at bounding box center [578, 253] width 1157 height 507
click at [672, 319] on button "Next" at bounding box center [656, 310] width 154 height 38
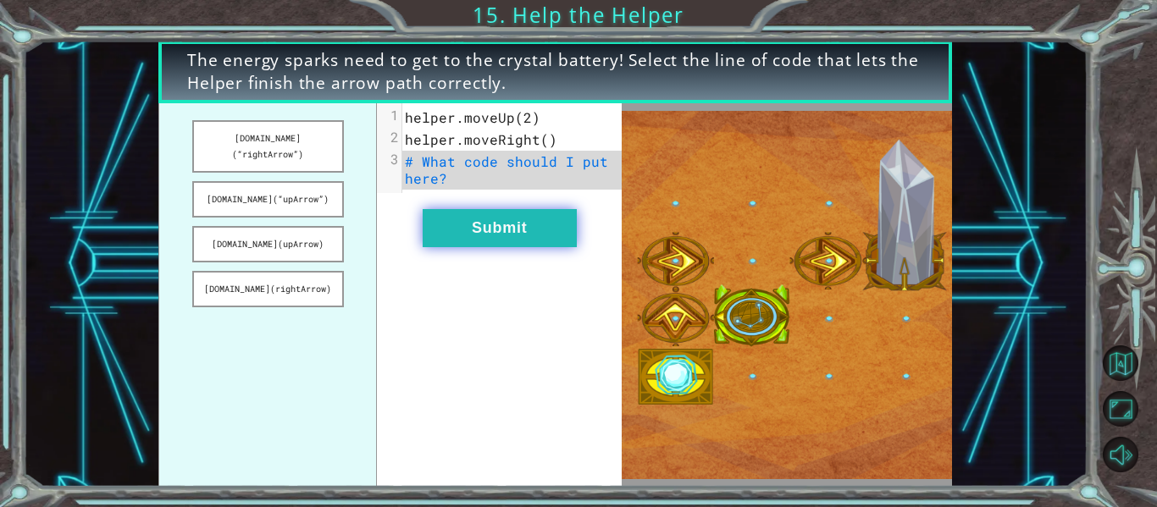
click at [511, 237] on button "Submit" at bounding box center [500, 228] width 154 height 38
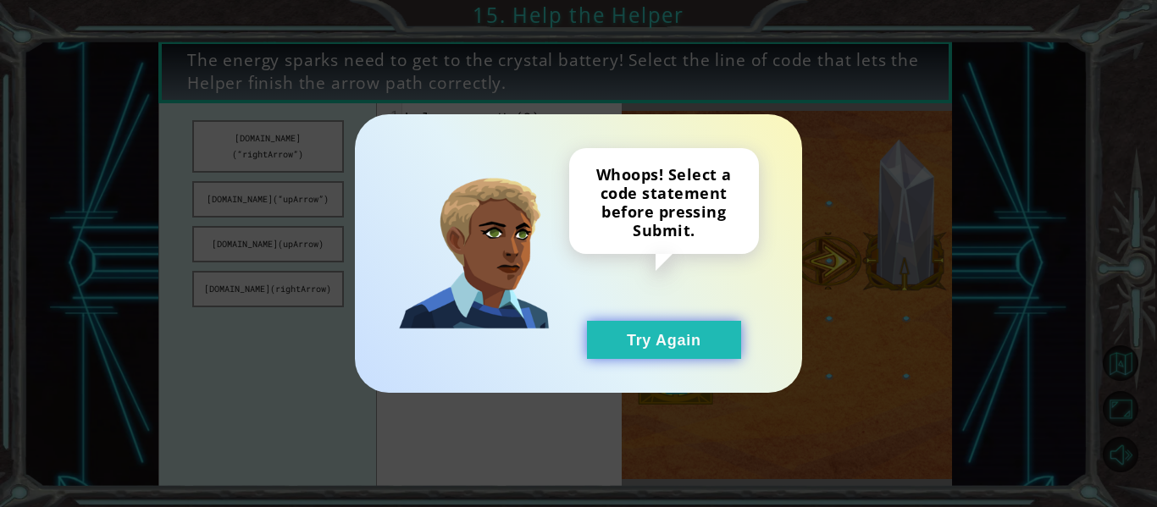
click at [637, 340] on button "Try Again" at bounding box center [664, 340] width 154 height 38
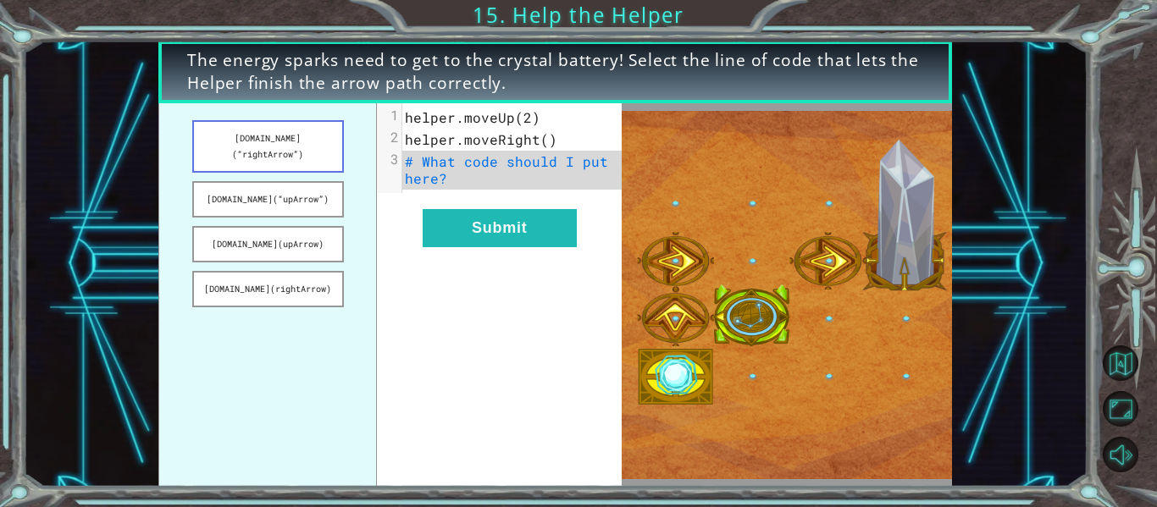
click at [311, 149] on button "[DOMAIN_NAME](“rightArrow”)" at bounding box center [268, 146] width 152 height 53
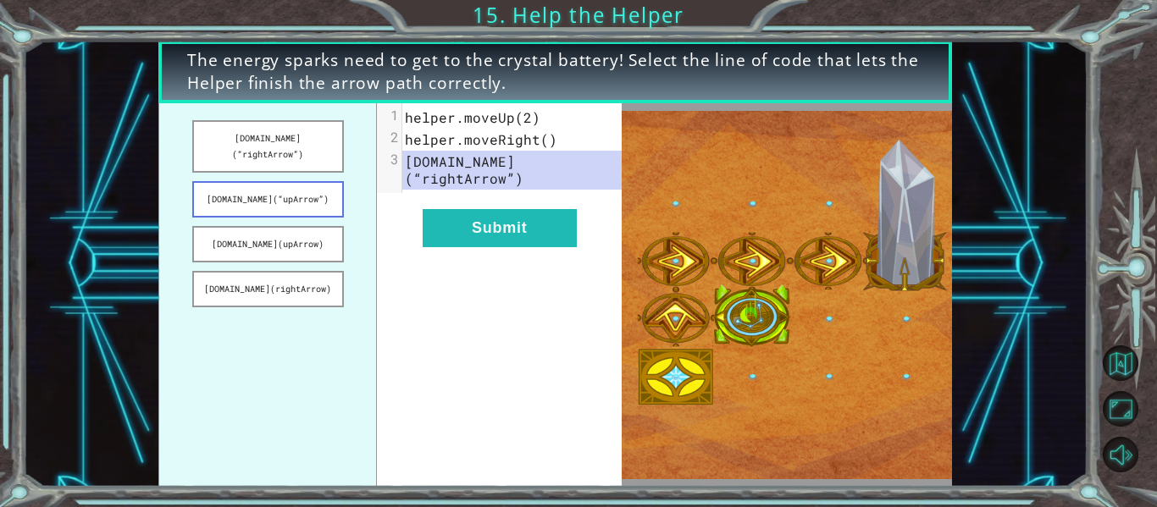
click at [323, 181] on button "[DOMAIN_NAME](“upArrow”)" at bounding box center [268, 199] width 152 height 36
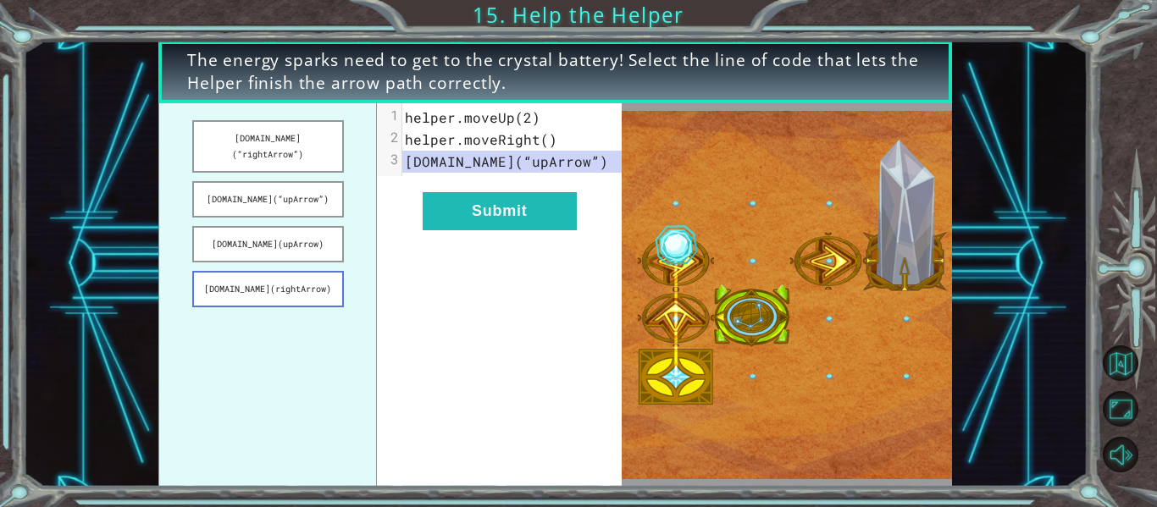
click at [319, 287] on button "[DOMAIN_NAME](rightArrow)" at bounding box center [268, 289] width 152 height 36
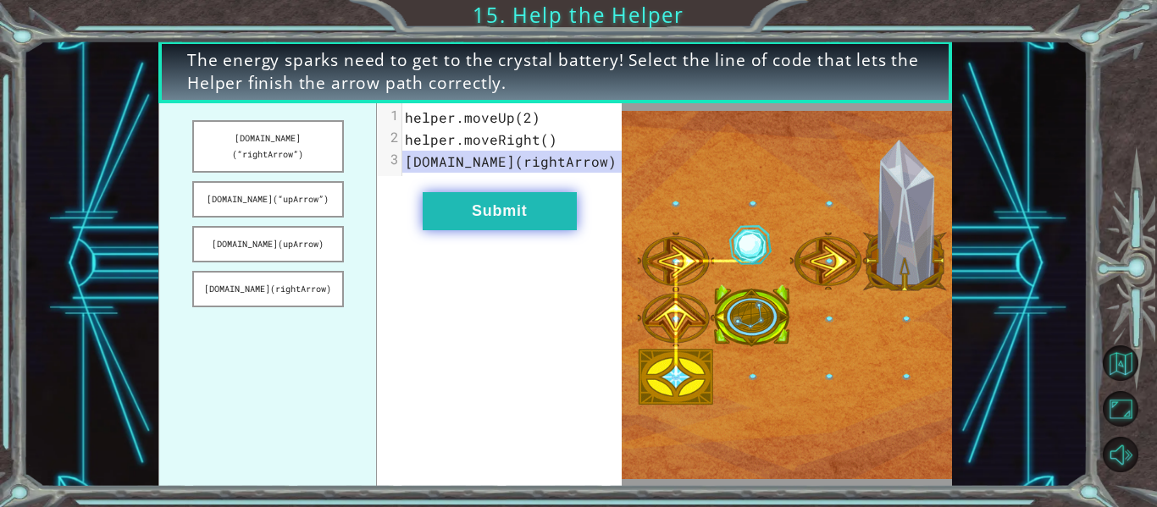
click at [493, 204] on button "Submit" at bounding box center [500, 211] width 154 height 38
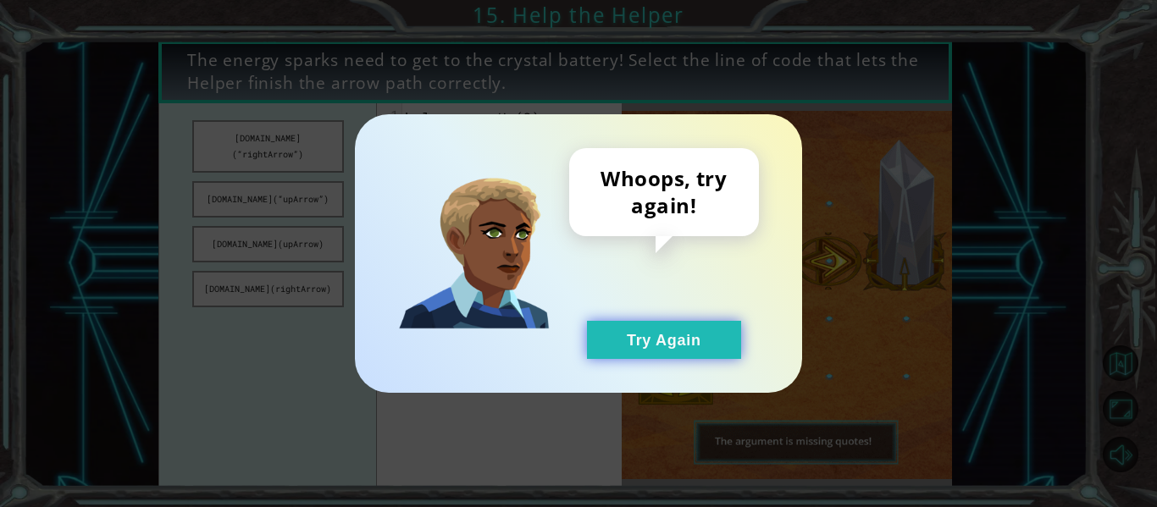
click at [641, 340] on button "Try Again" at bounding box center [664, 340] width 154 height 38
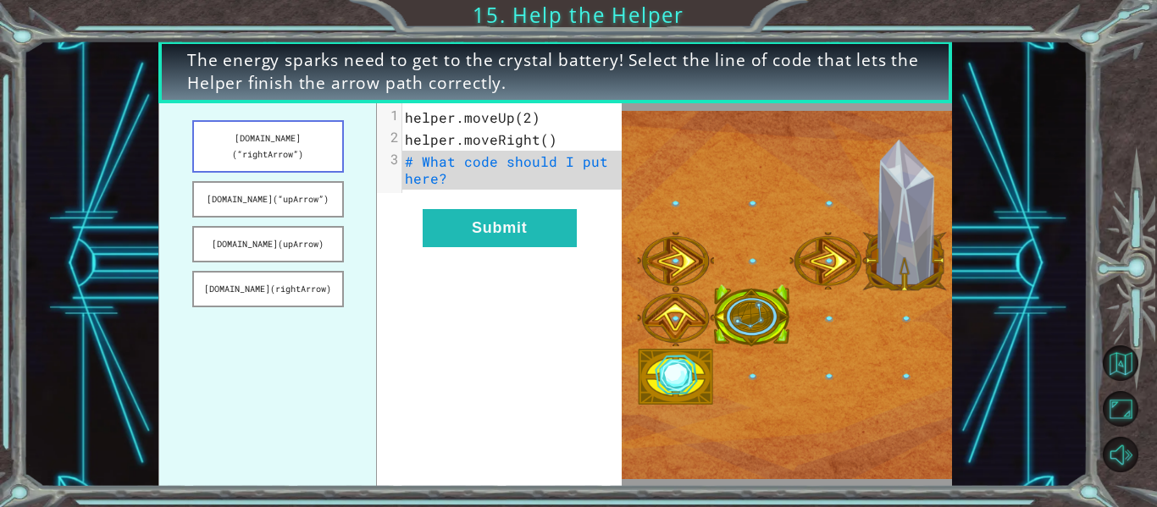
click at [301, 137] on button "[DOMAIN_NAME](“rightArrow”)" at bounding box center [268, 146] width 152 height 53
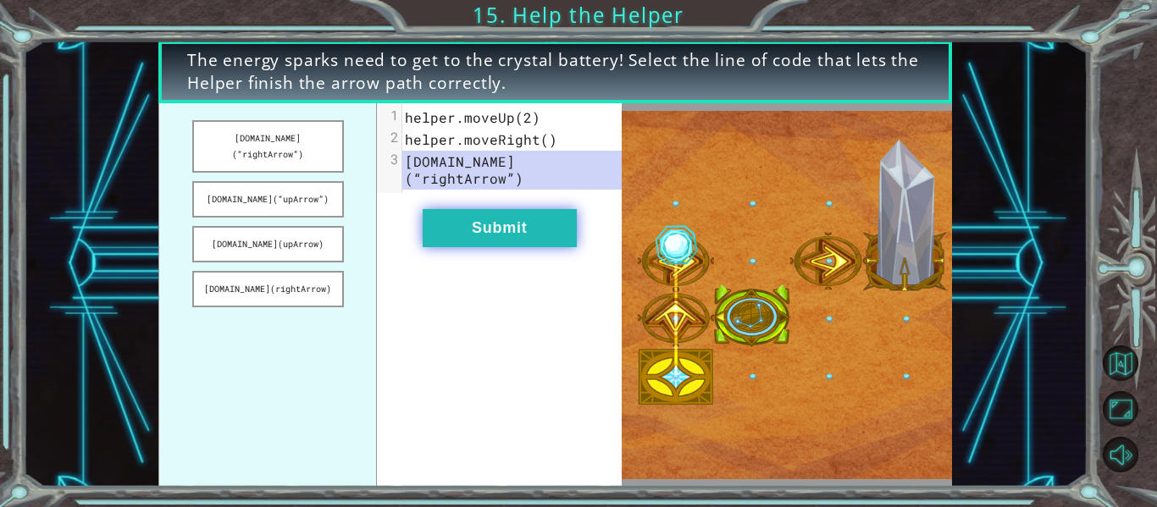
click at [496, 209] on button "Submit" at bounding box center [500, 228] width 154 height 38
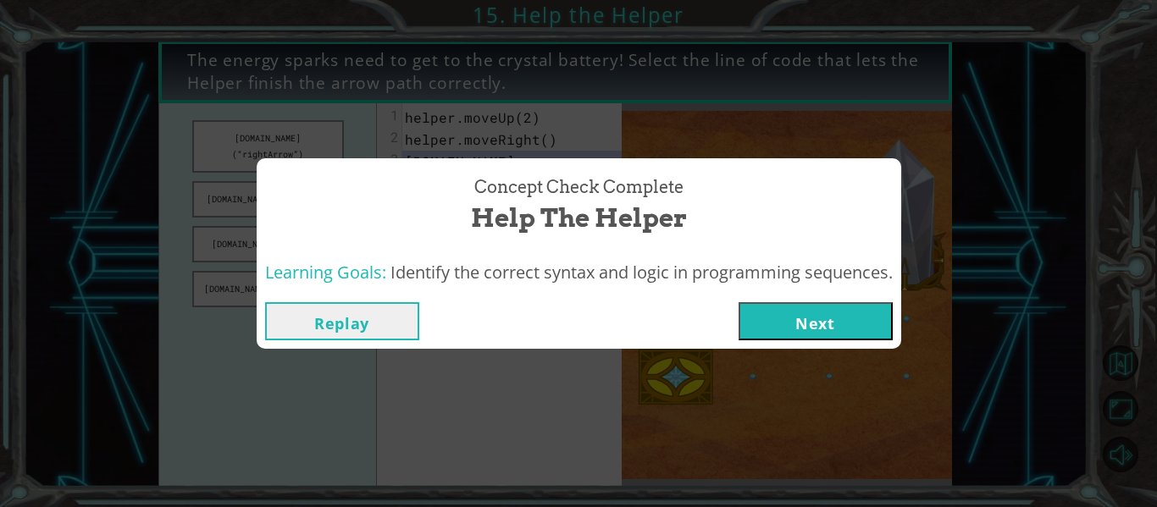
click at [766, 314] on button "Next" at bounding box center [816, 321] width 154 height 38
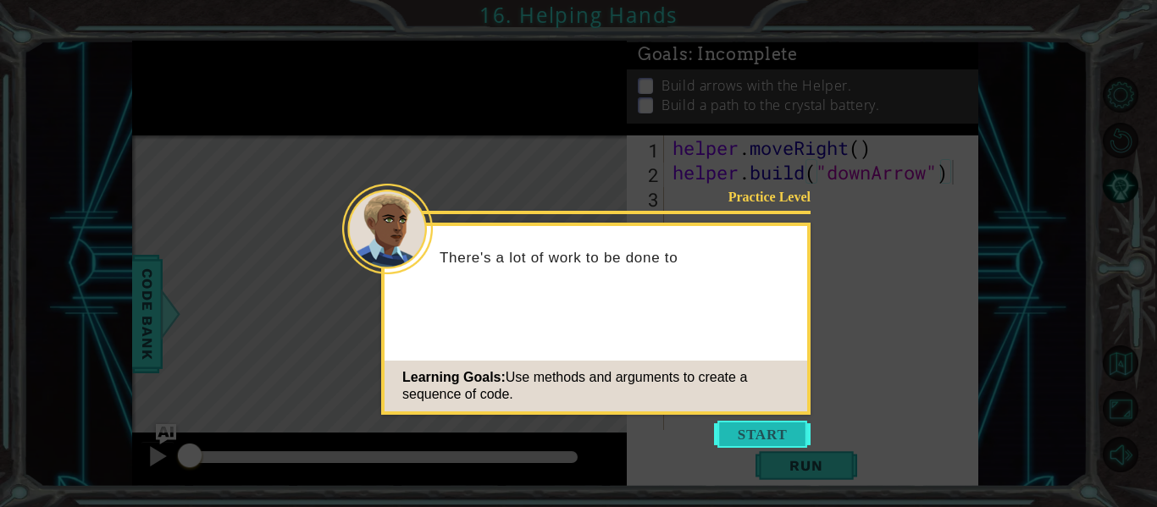
click at [766, 439] on button "Start" at bounding box center [762, 434] width 97 height 27
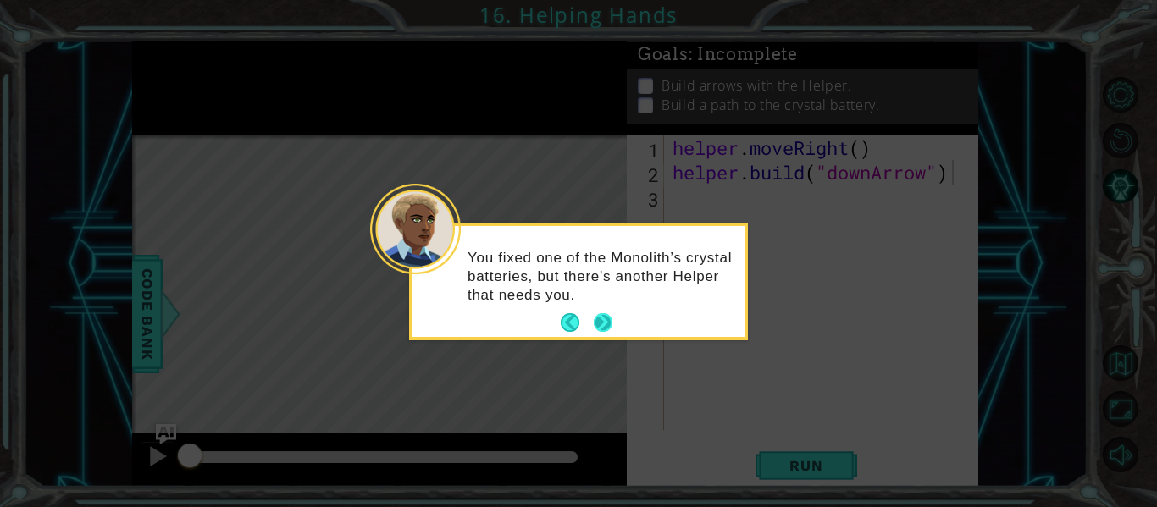
click at [601, 324] on button "Next" at bounding box center [603, 322] width 19 height 19
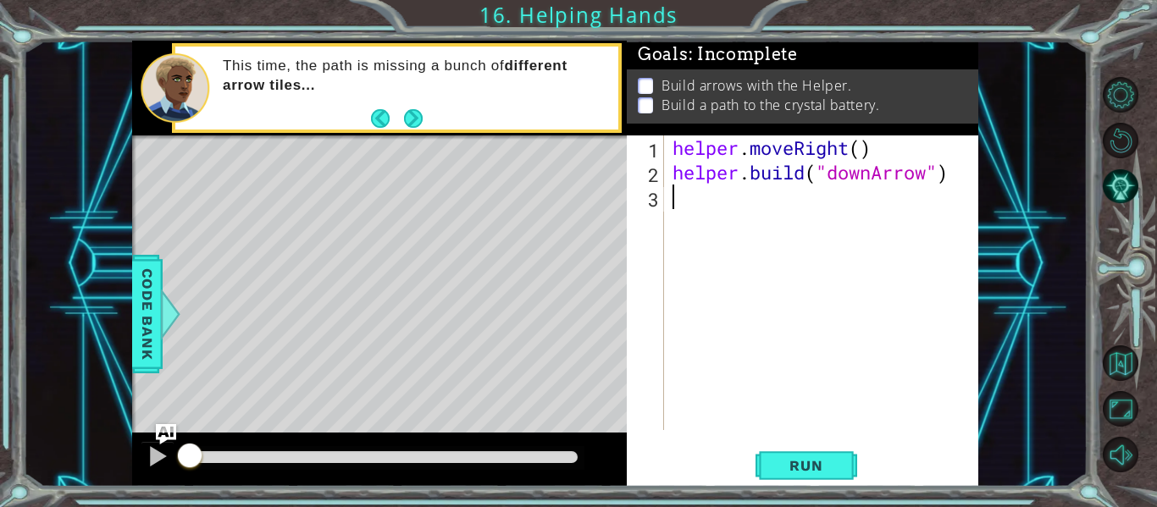
click at [738, 197] on div "helper . moveRight ( ) helper . build ( "downArrow" )" at bounding box center [826, 308] width 314 height 344
click at [822, 470] on span "Run" at bounding box center [805, 465] width 67 height 17
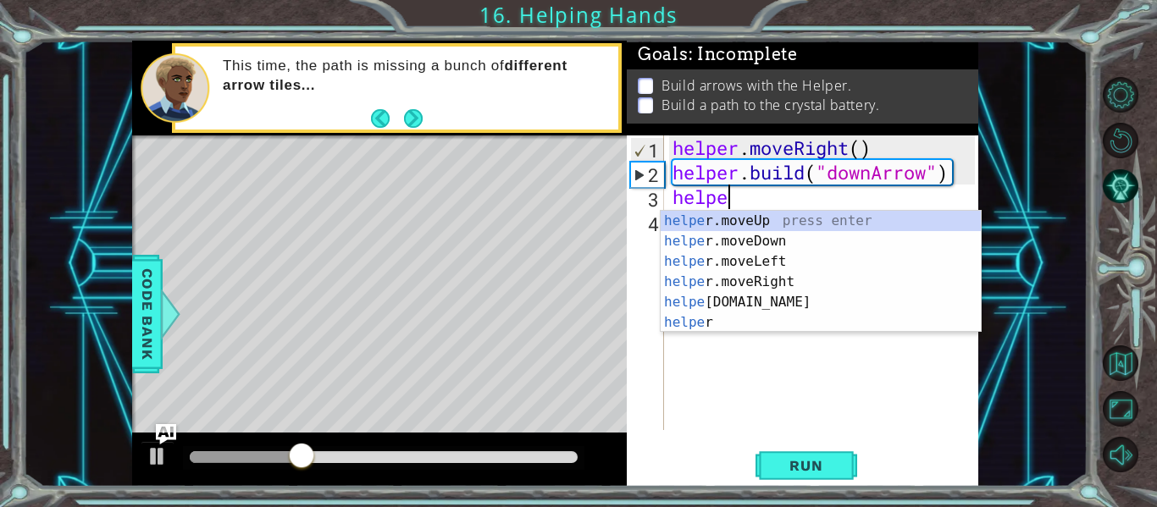
scroll to position [0, 3]
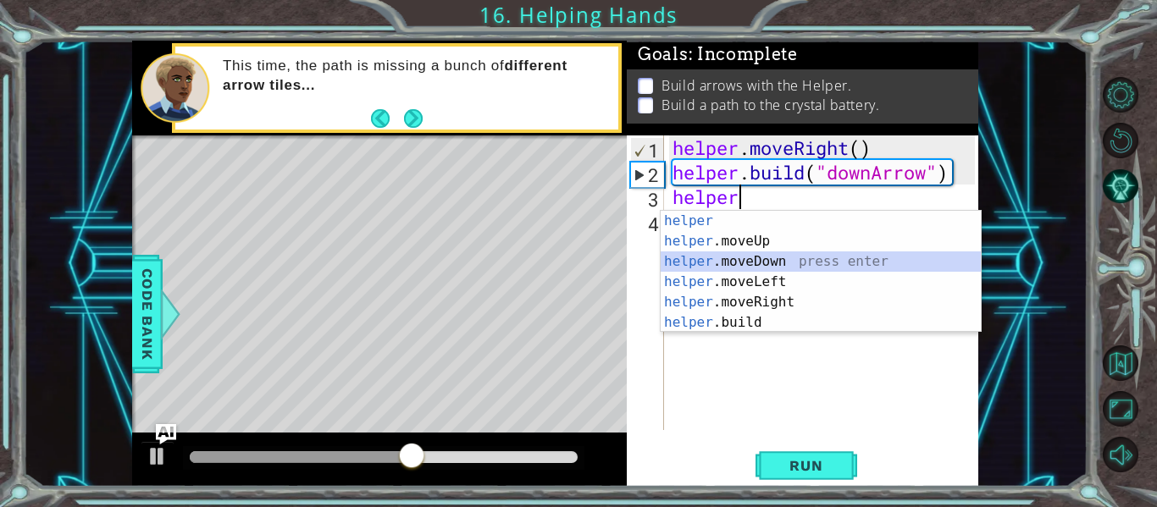
click at [776, 260] on div "helper press enter helper .moveUp press enter helper .moveDown press enter help…" at bounding box center [821, 292] width 320 height 163
type textarea "helper.moveDown(1)"
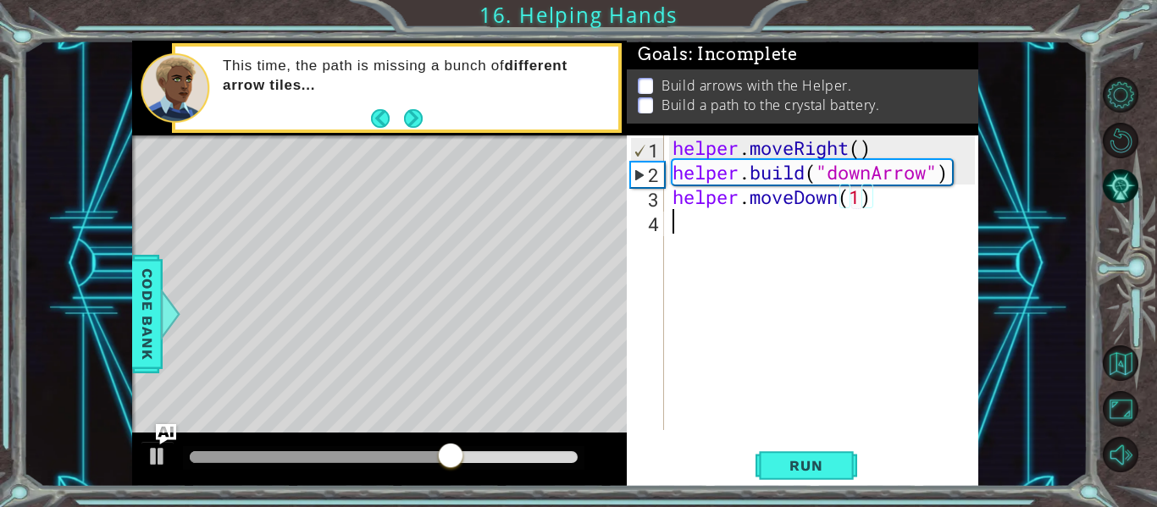
click at [804, 234] on div "helper . moveRight ( ) helper . build ( "downArrow" ) helper . moveDown ( 1 )" at bounding box center [826, 308] width 314 height 344
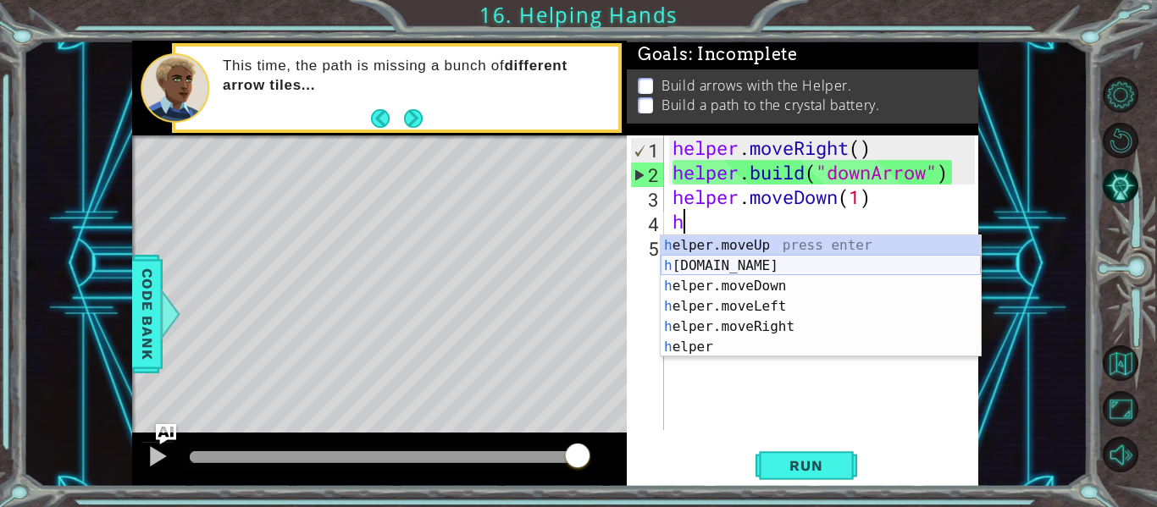
click at [765, 269] on div "h elper.moveUp press enter h [DOMAIN_NAME] press enter h elper.moveDown press e…" at bounding box center [821, 316] width 320 height 163
type textarea "[DOMAIN_NAME]("rightArrow")"
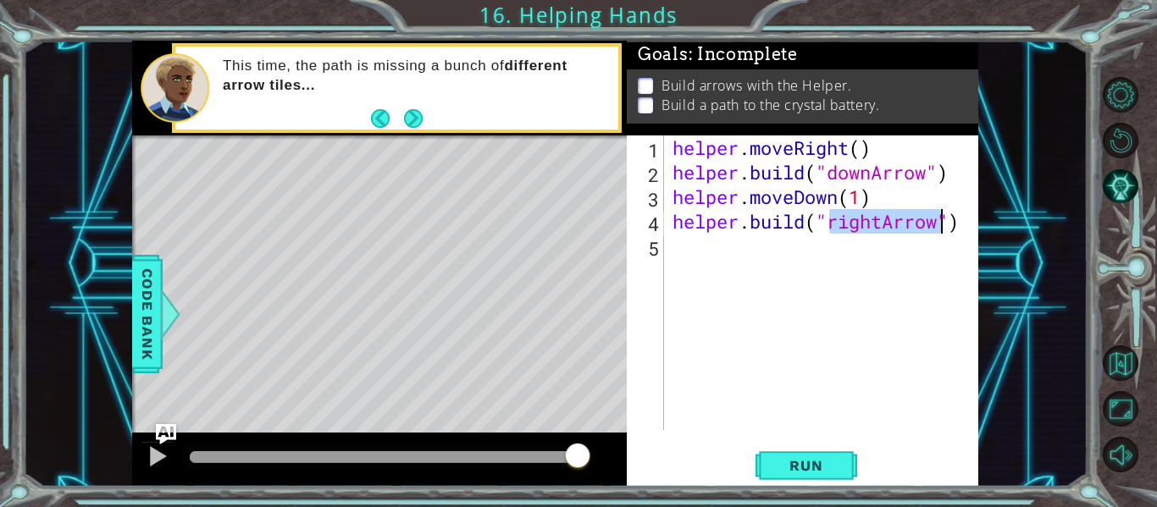
click at [722, 244] on div "helper . moveRight ( ) helper . build ( "downArrow" ) helper . moveDown ( 1 ) h…" at bounding box center [826, 308] width 314 height 344
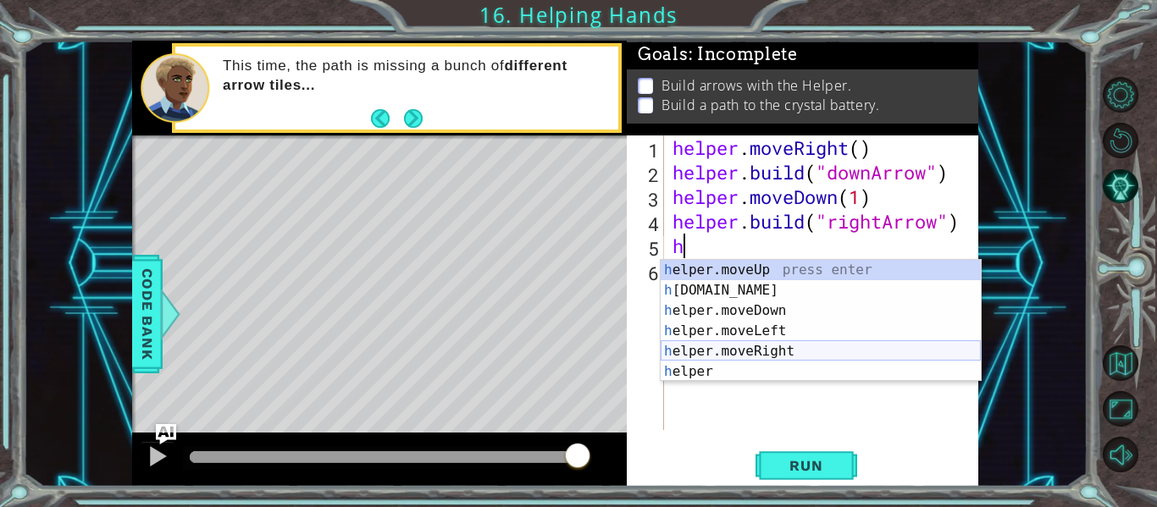
click at [774, 352] on div "h elper.moveUp press enter h [DOMAIN_NAME] press enter h elper.moveDown press e…" at bounding box center [821, 341] width 320 height 163
type textarea "helper.moveRight(1)"
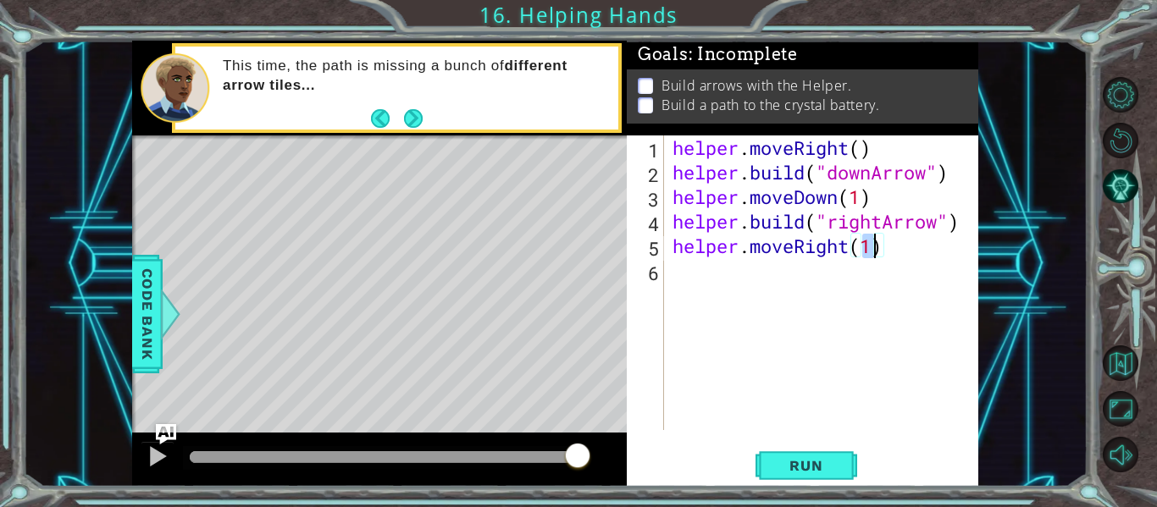
click at [744, 269] on div "helper . moveRight ( ) helper . build ( "downArrow" ) helper . moveDown ( 1 ) h…" at bounding box center [826, 308] width 314 height 344
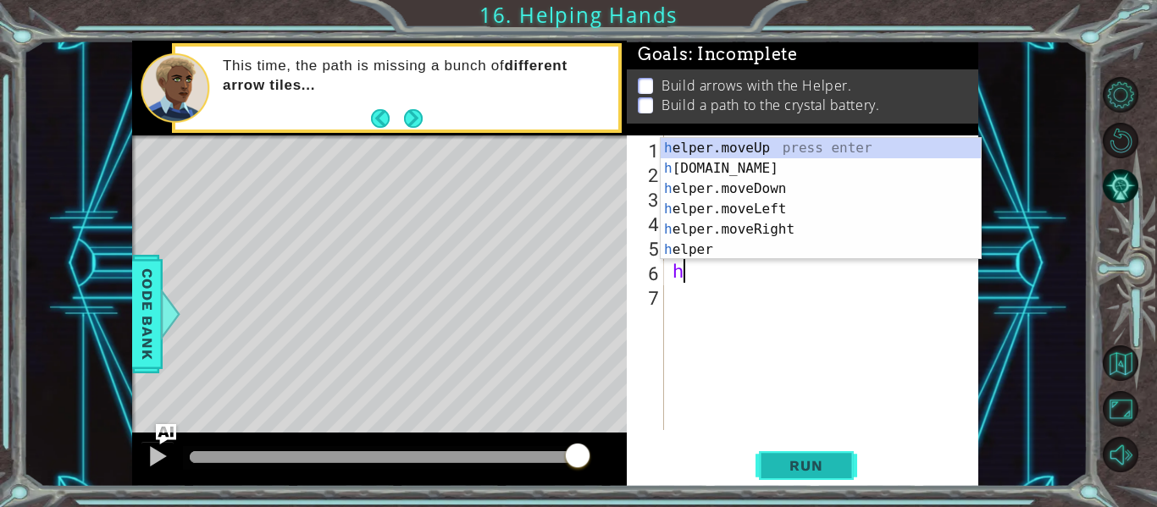
type textarea "h"
click at [821, 470] on span "Run" at bounding box center [805, 465] width 67 height 17
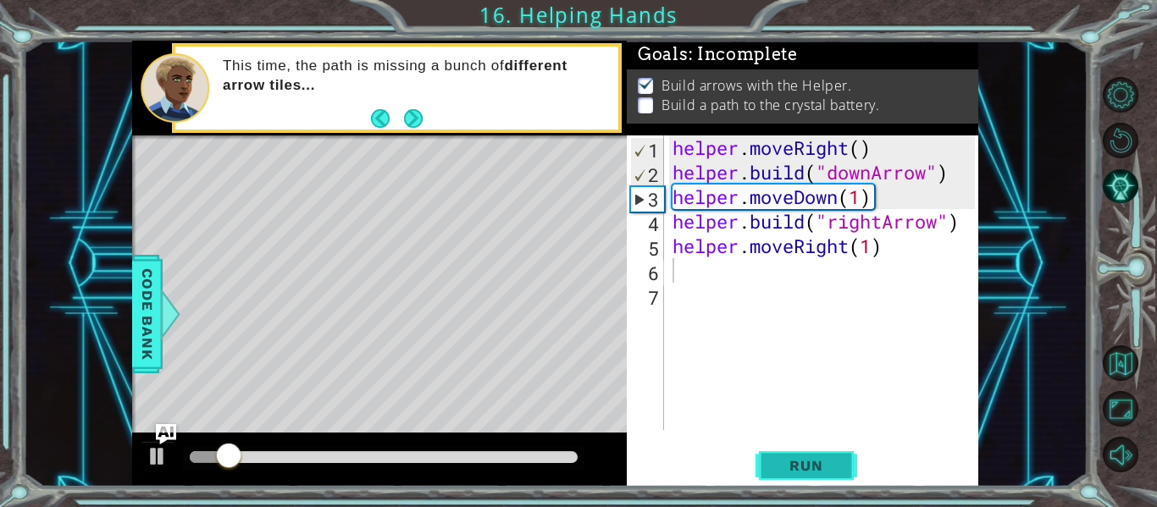
click at [826, 460] on span "Run" at bounding box center [805, 465] width 67 height 17
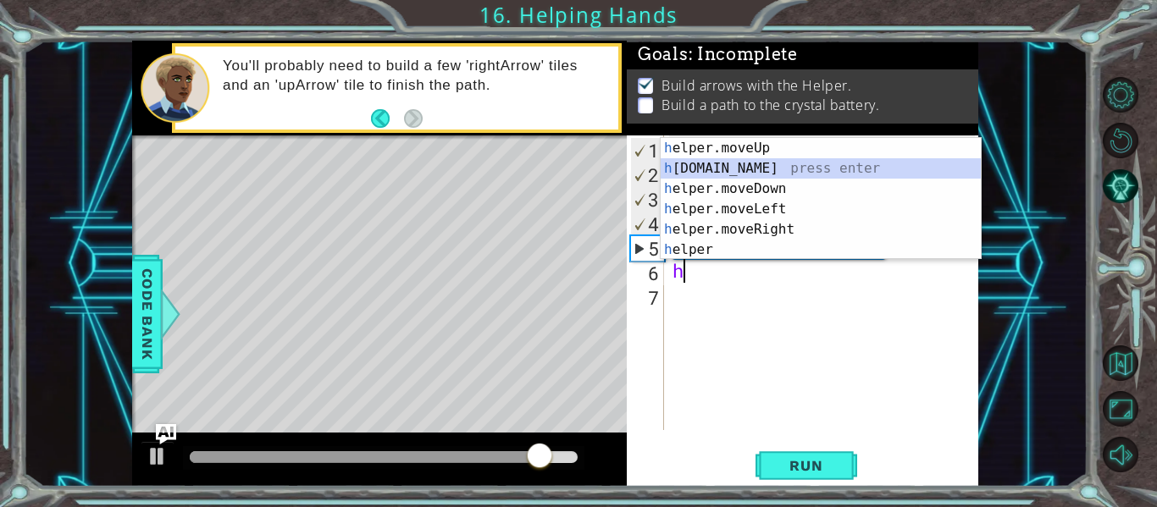
click at [773, 172] on div "h elper.moveUp press enter h [DOMAIN_NAME] press enter h elper.moveDown press e…" at bounding box center [821, 219] width 320 height 163
type textarea "[DOMAIN_NAME]("rightArrow")"
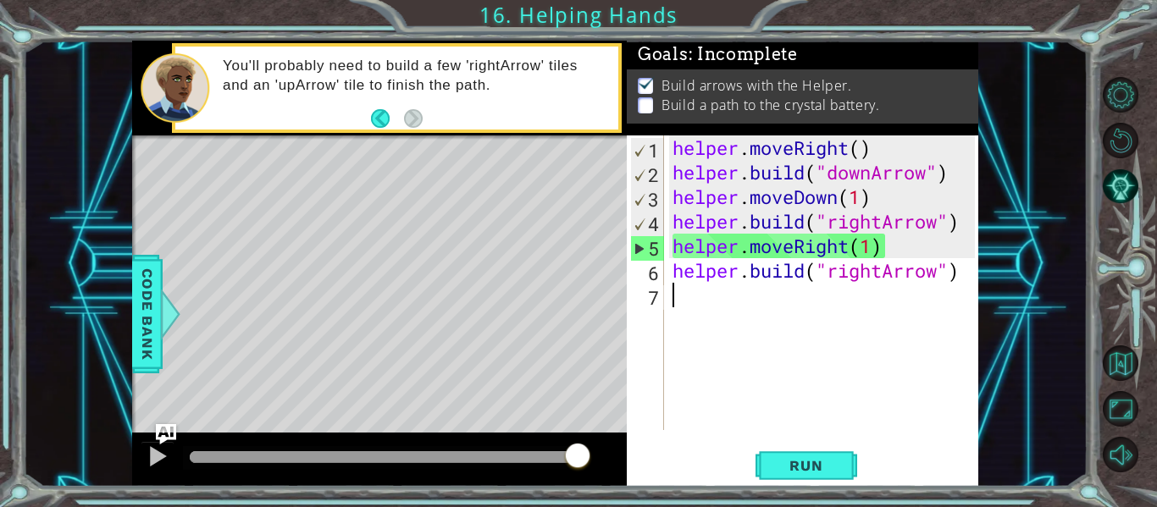
click at [754, 323] on div "helper . moveRight ( ) helper . build ( "downArrow" ) helper . moveDown ( 1 ) h…" at bounding box center [826, 308] width 314 height 344
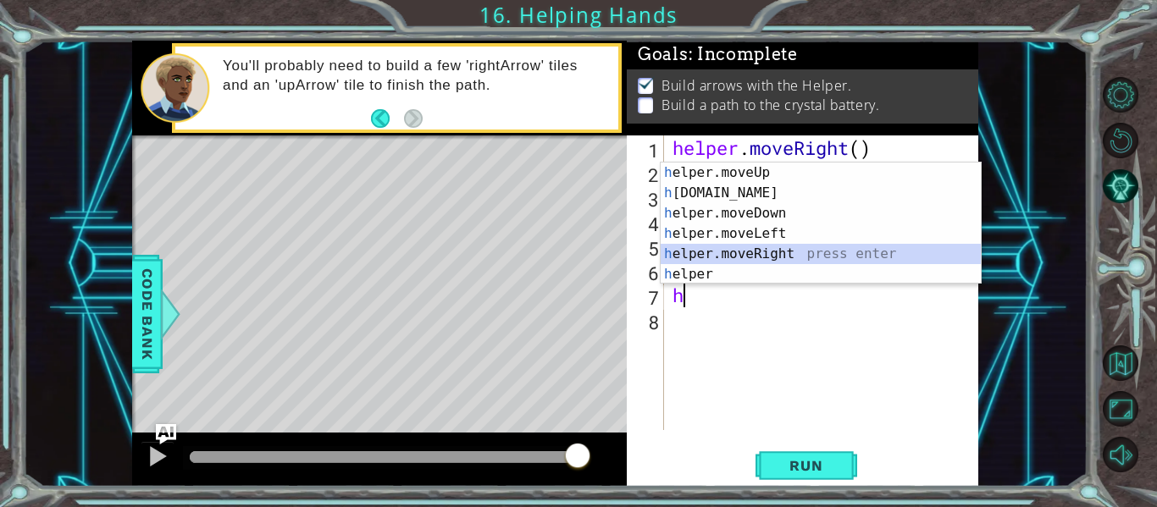
click at [752, 258] on div "h elper.moveUp press enter h [DOMAIN_NAME] press enter h elper.moveDown press e…" at bounding box center [821, 244] width 320 height 163
type textarea "helper.moveRight(1)"
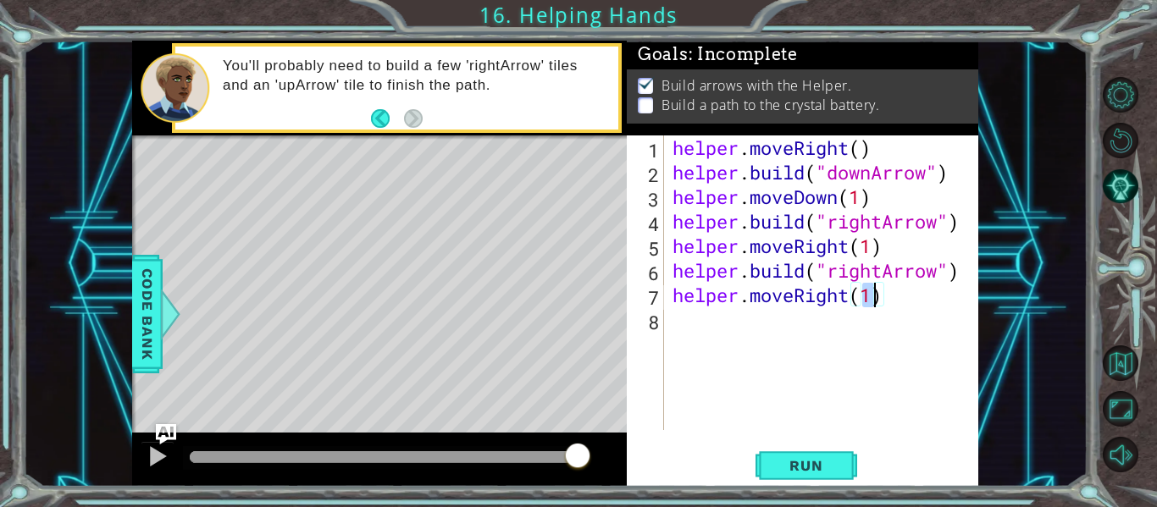
click at [734, 318] on div "helper . moveRight ( ) helper . build ( "downArrow" ) helper . moveDown ( 1 ) h…" at bounding box center [826, 308] width 314 height 344
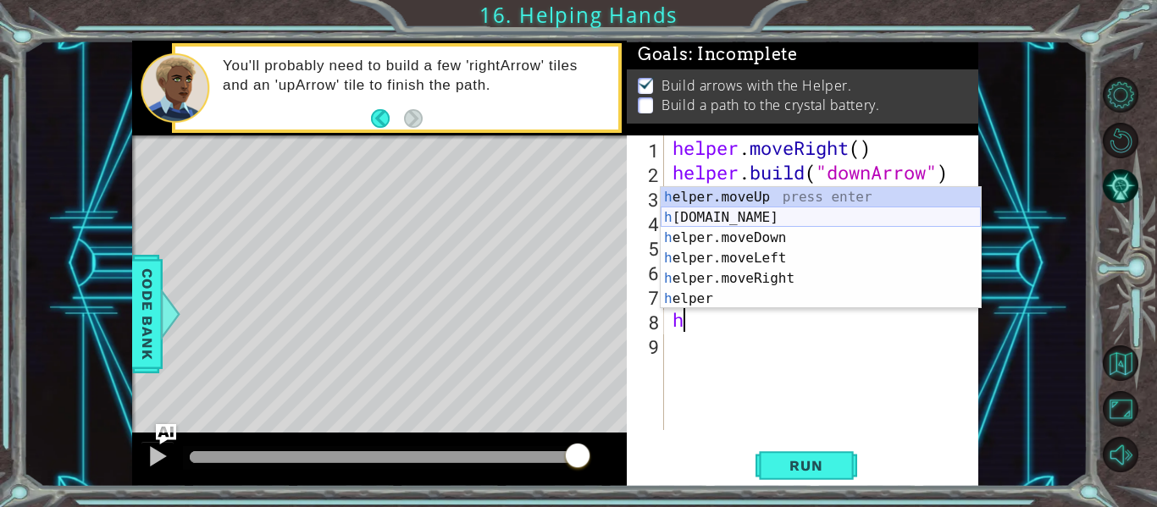
click at [739, 208] on div "h elper.moveUp press enter h [DOMAIN_NAME] press enter h elper.moveDown press e…" at bounding box center [821, 268] width 320 height 163
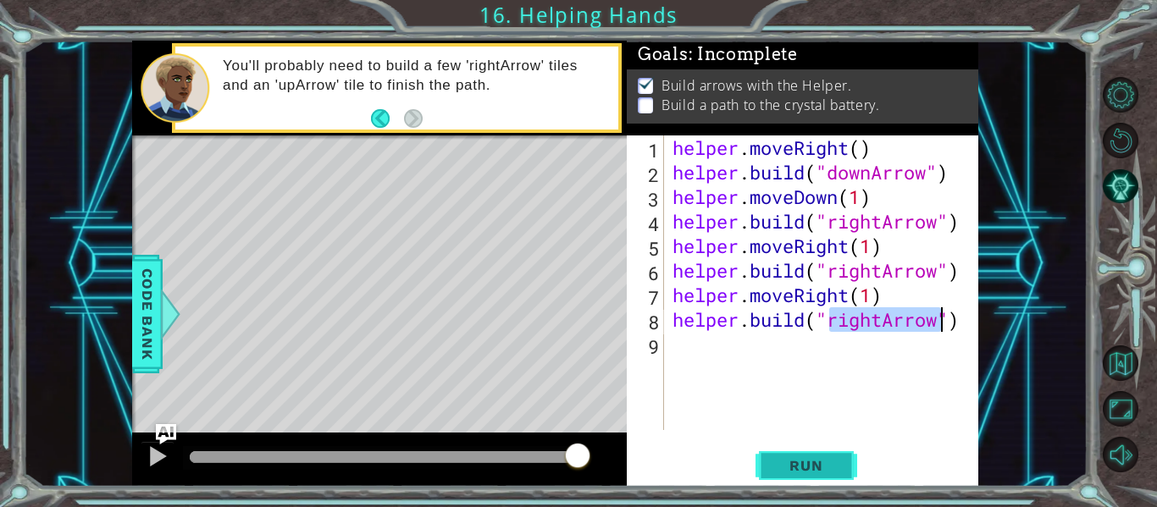
click at [784, 467] on span "Run" at bounding box center [805, 465] width 67 height 17
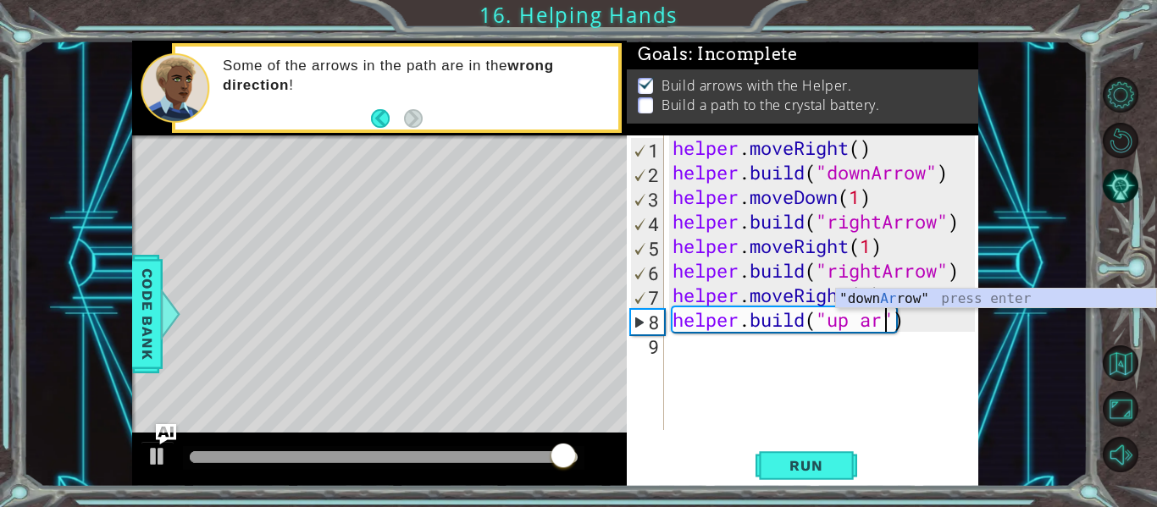
scroll to position [0, 10]
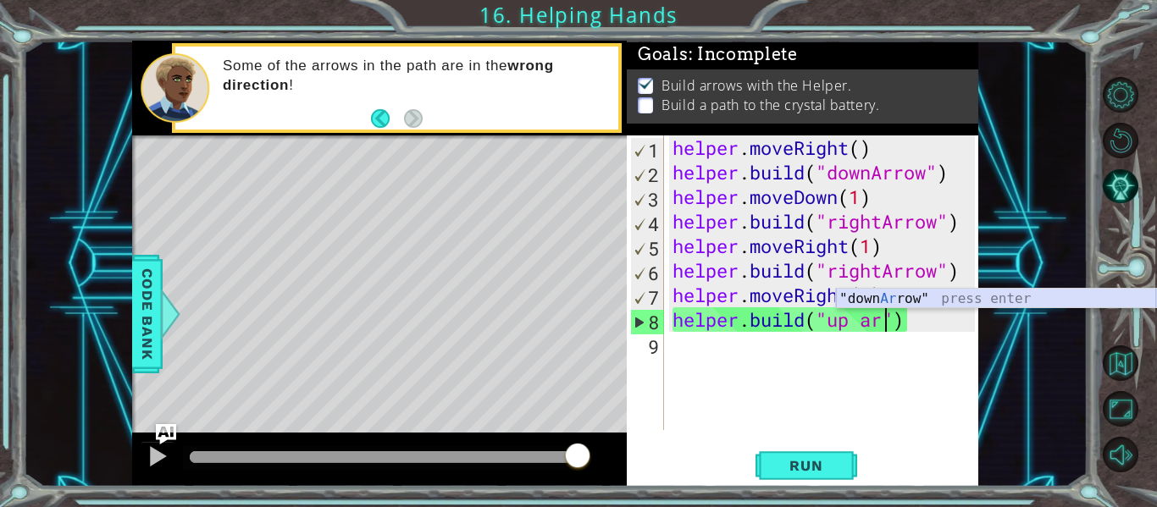
click at [949, 291] on div ""down Ar row" press enter" at bounding box center [996, 319] width 320 height 61
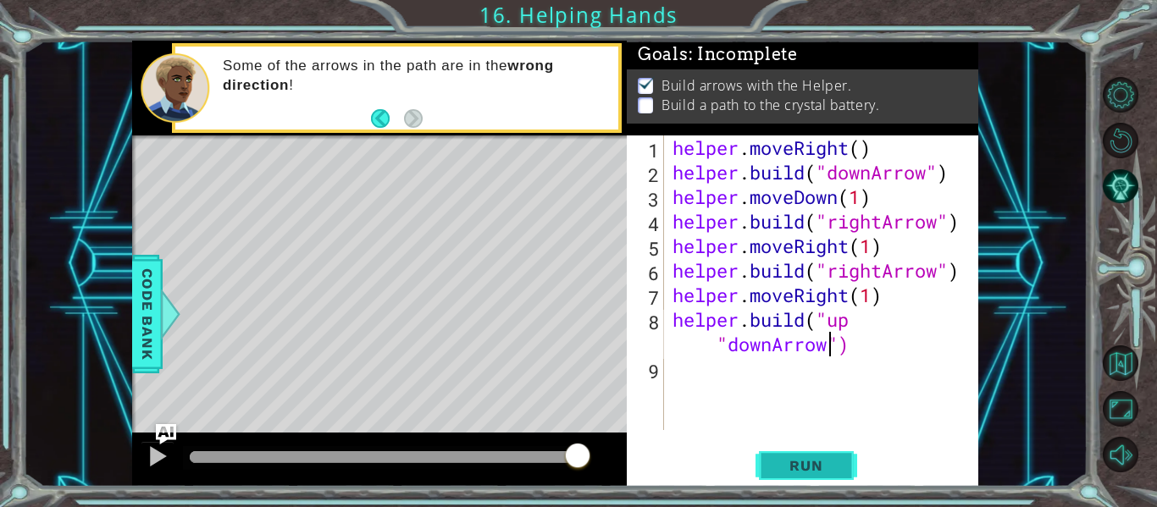
click at [762, 461] on button "Run" at bounding box center [807, 466] width 102 height 35
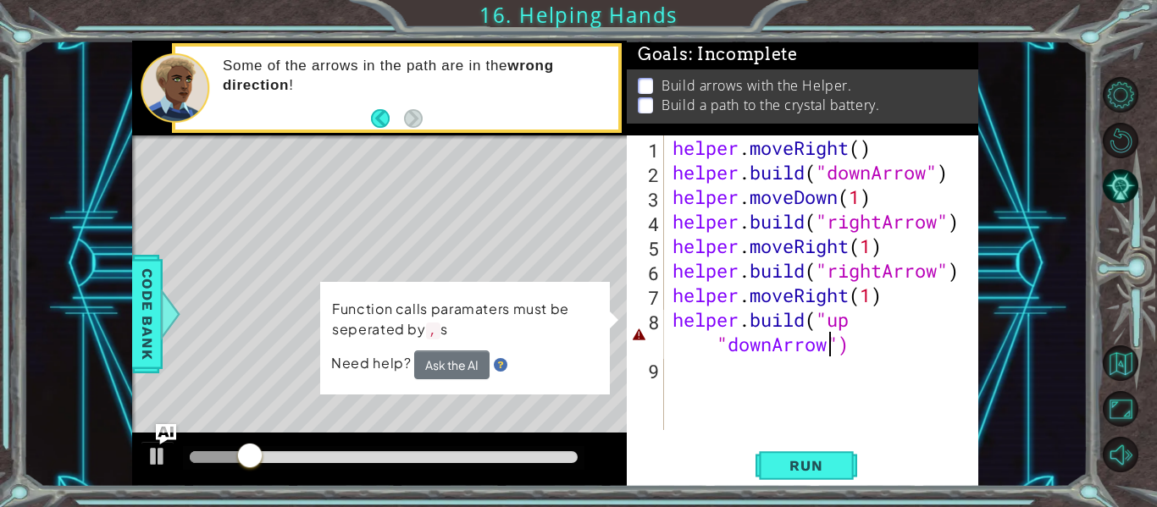
click at [855, 351] on div "helper . moveRight ( ) helper . build ( "downArrow" ) helper . moveDown ( 1 ) h…" at bounding box center [826, 308] width 314 height 344
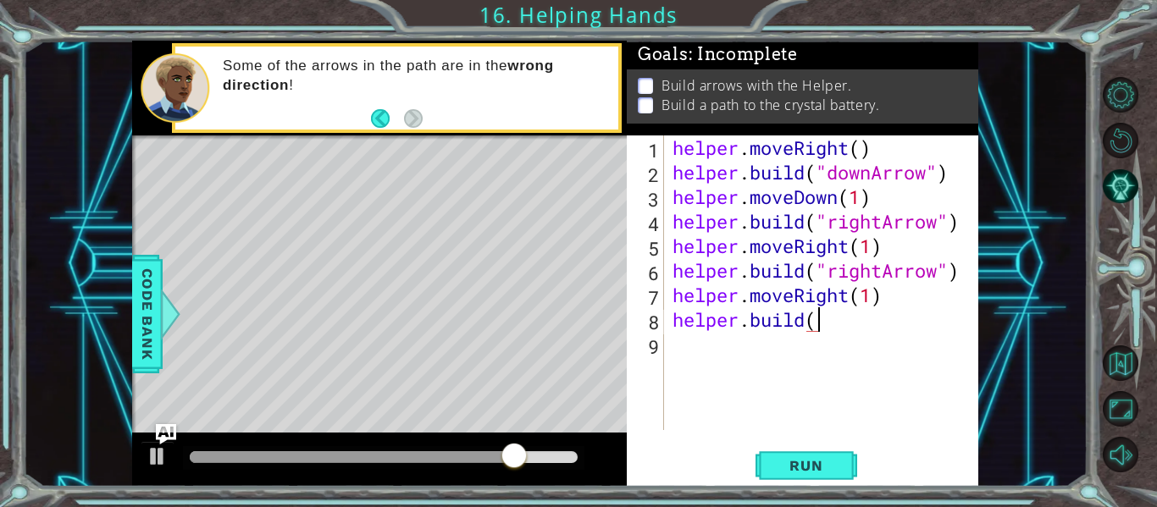
scroll to position [0, 5]
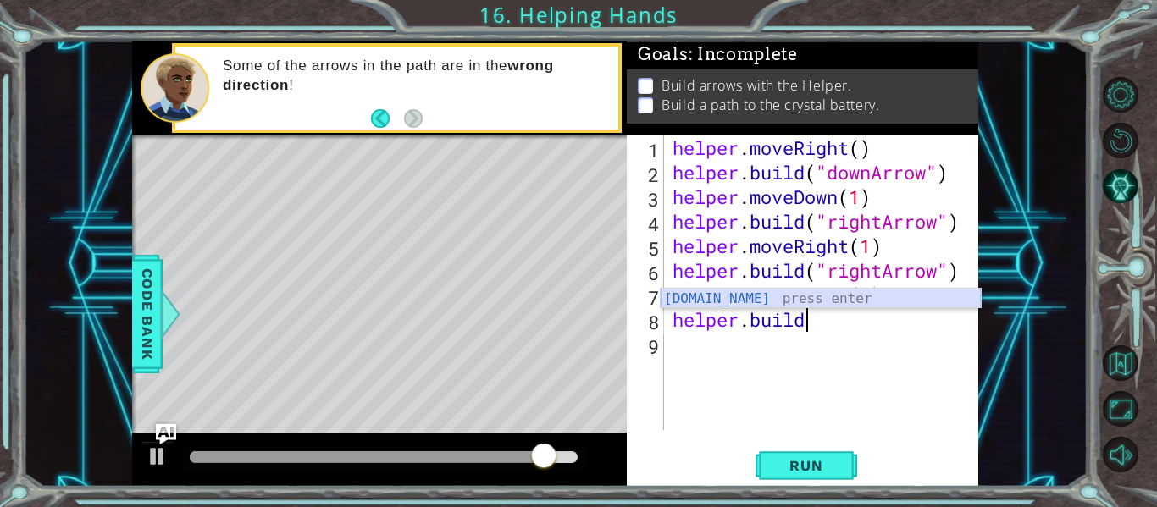
click at [883, 294] on div "[DOMAIN_NAME] press enter" at bounding box center [821, 319] width 320 height 61
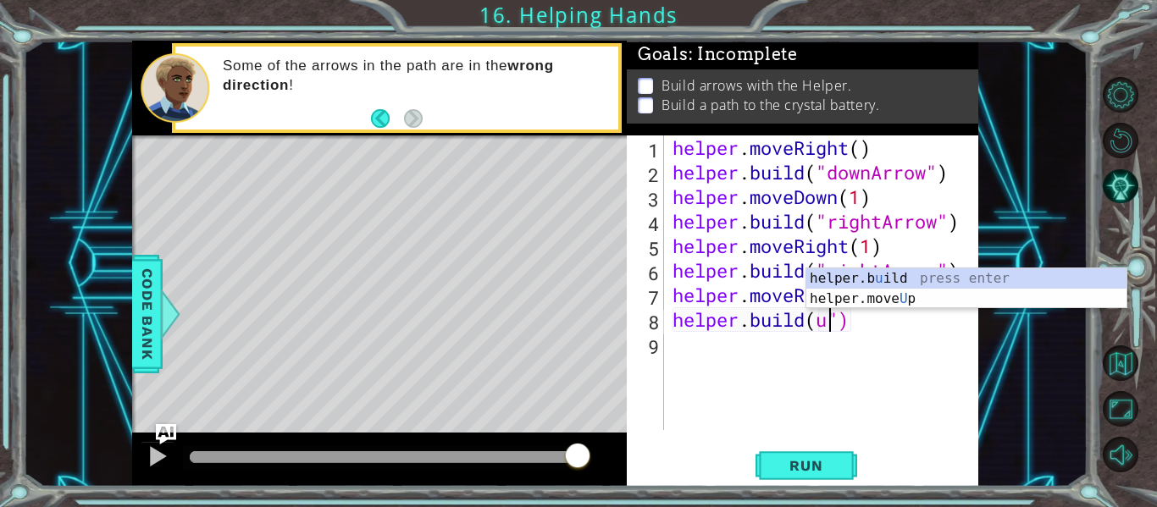
scroll to position [0, 8]
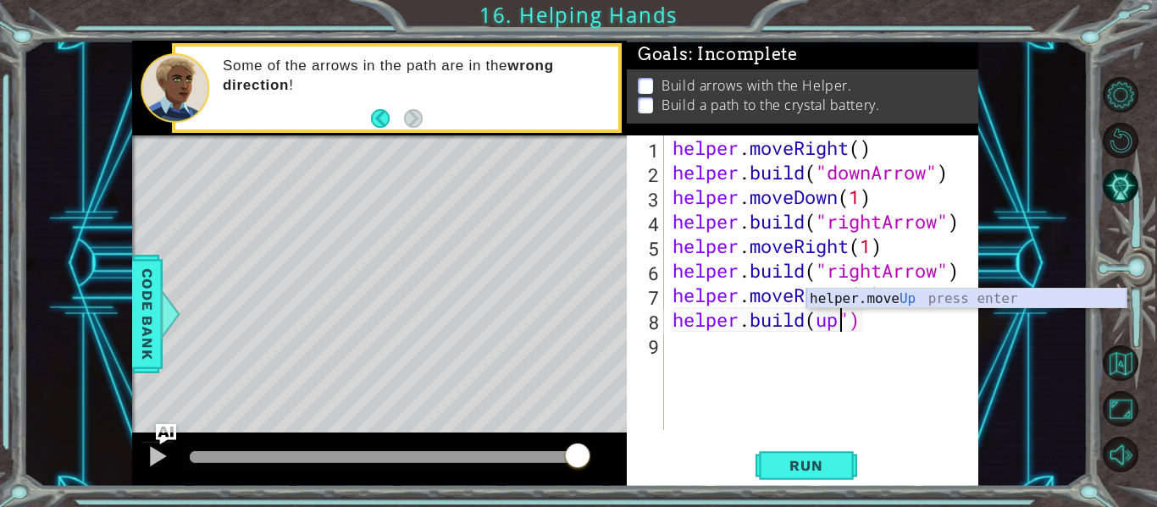
click at [962, 291] on div "helper.move Up press enter" at bounding box center [966, 319] width 320 height 61
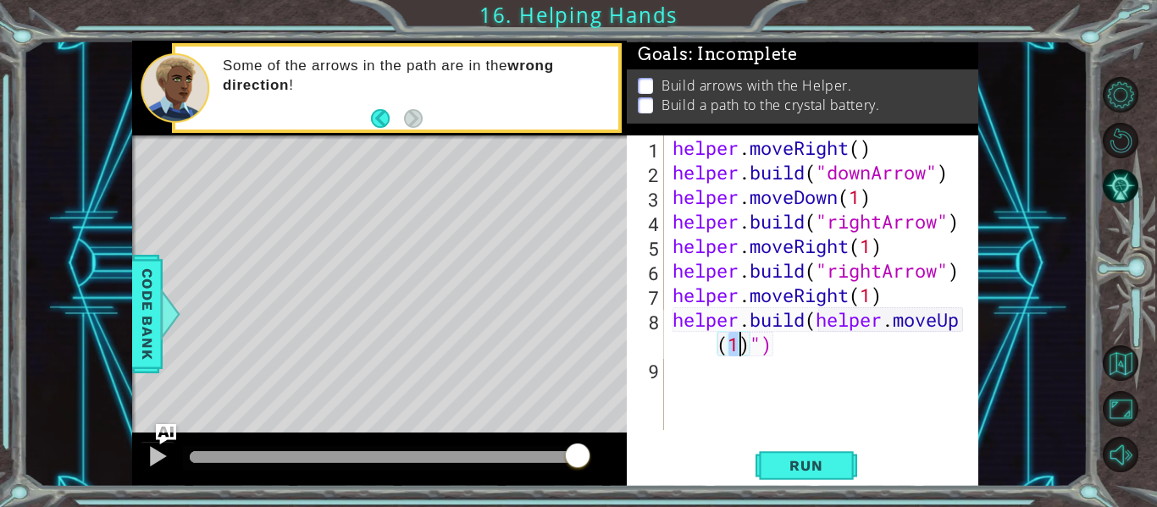
click at [730, 349] on div "helper . moveRight ( ) helper . build ( "downArrow" ) helper . moveDown ( 1 ) h…" at bounding box center [822, 283] width 306 height 295
click at [756, 355] on div "helper . moveRight ( ) helper . build ( "downArrow" ) helper . moveDown ( 1 ) h…" at bounding box center [826, 308] width 314 height 344
click at [965, 328] on div "helper . moveRight ( ) helper . build ( "downArrow" ) helper . moveDown ( 1 ) h…" at bounding box center [826, 308] width 314 height 344
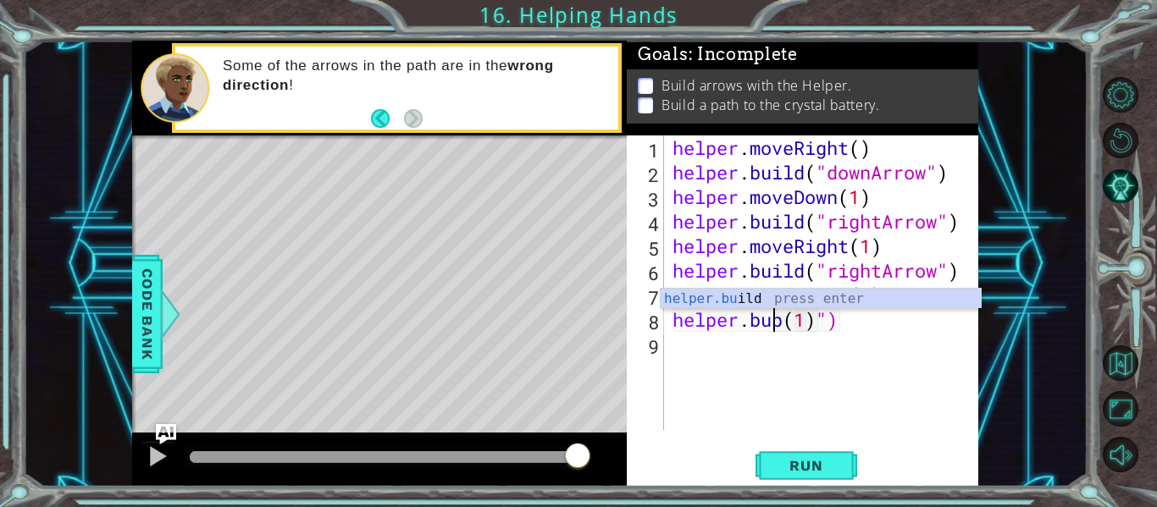
scroll to position [0, 6]
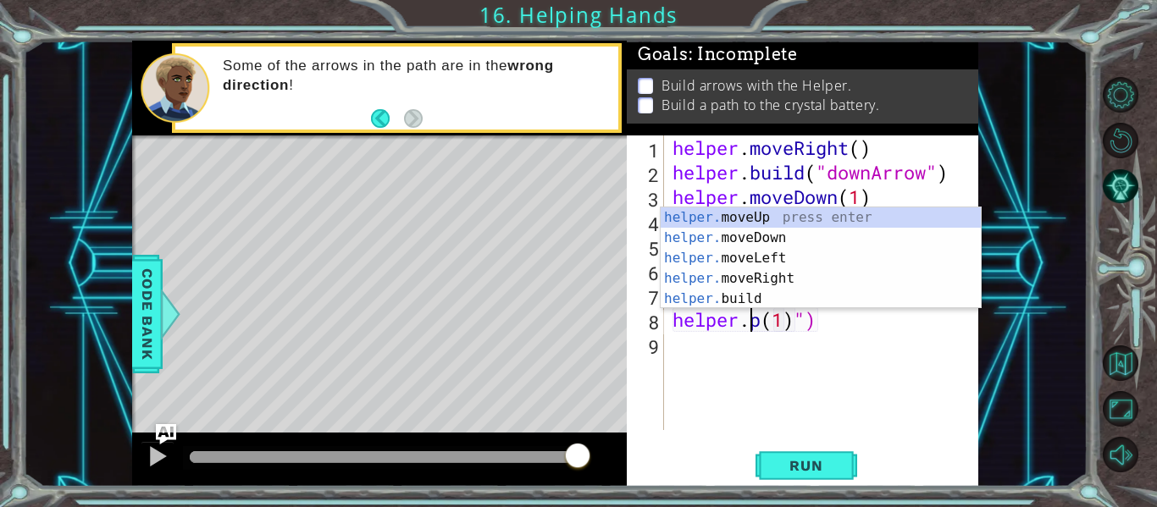
click at [823, 329] on div "helper . moveRight ( ) helper . build ( "downArrow" ) helper . moveDown ( 1 ) h…" at bounding box center [826, 308] width 314 height 344
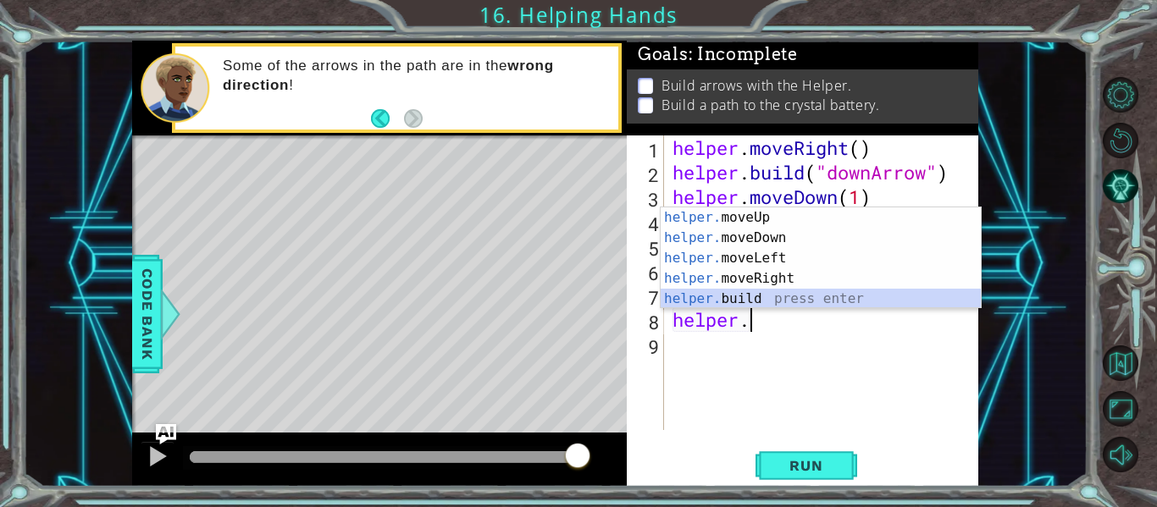
click at [821, 298] on div "helper. moveUp press enter helper. moveDown press enter helper. moveLeft press …" at bounding box center [821, 279] width 320 height 142
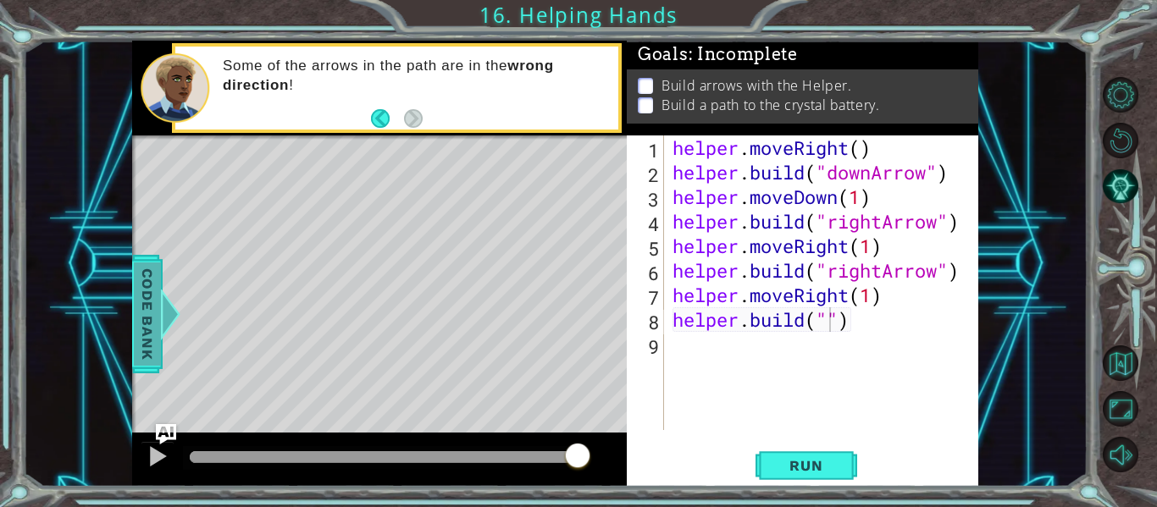
click at [157, 279] on span "Code Bank" at bounding box center [147, 314] width 27 height 103
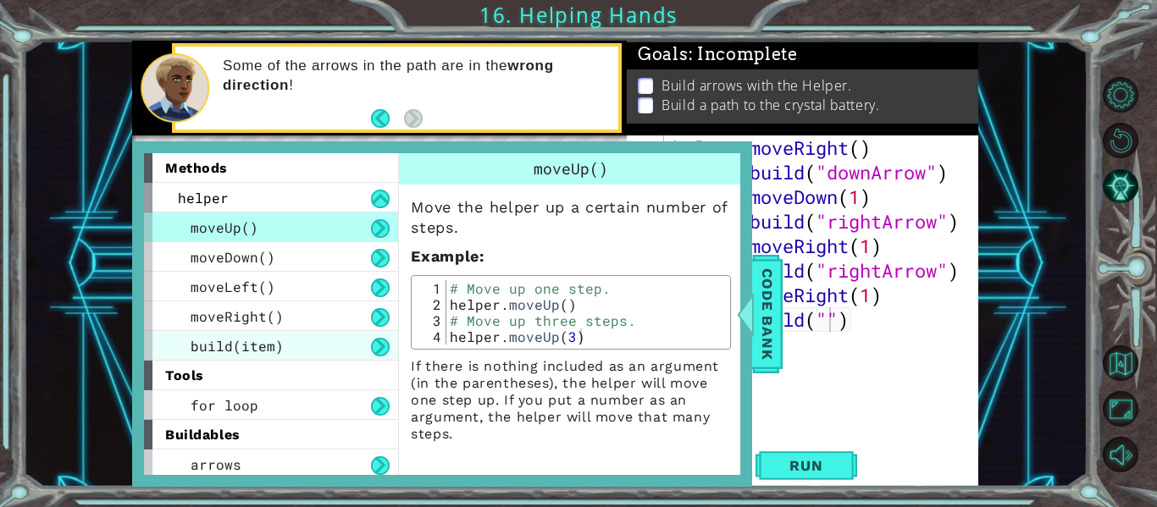
click at [359, 339] on div "build(item)" at bounding box center [271, 346] width 254 height 30
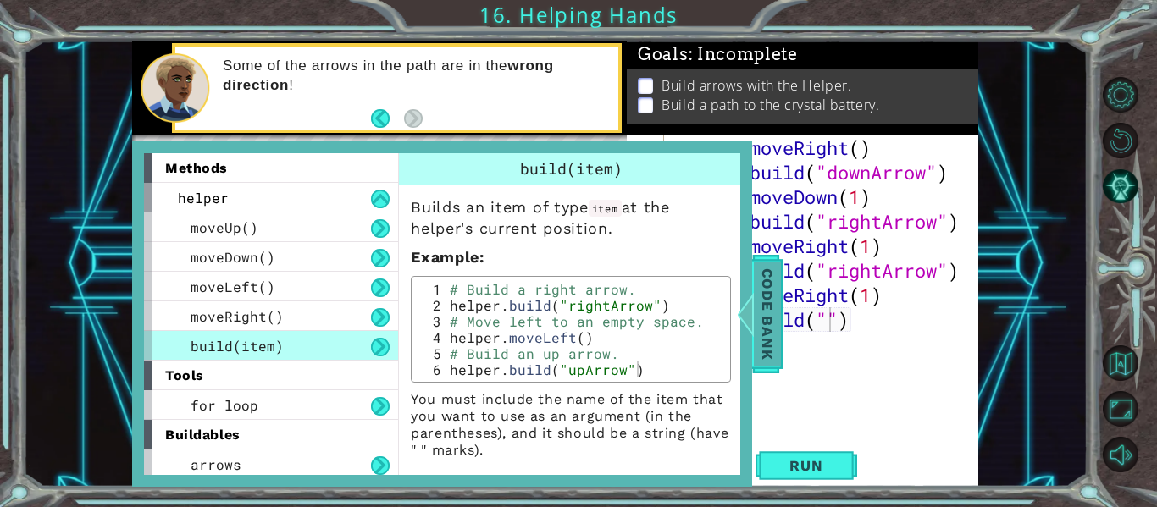
click at [757, 294] on span "Code Bank" at bounding box center [767, 314] width 27 height 103
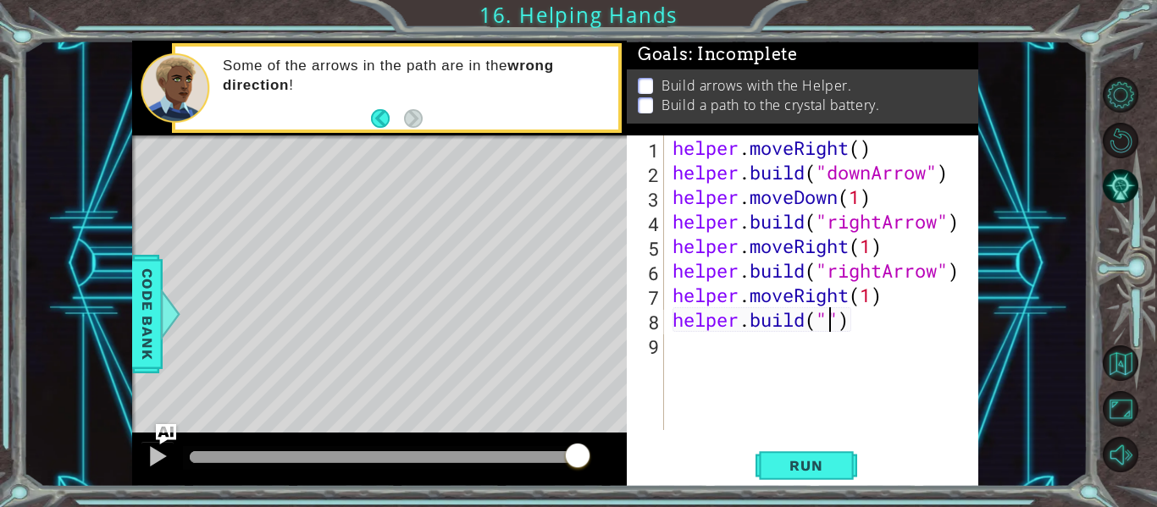
click at [830, 312] on div "helper . moveRight ( ) helper . build ( "downArrow" ) helper . moveDown ( 1 ) h…" at bounding box center [826, 308] width 314 height 344
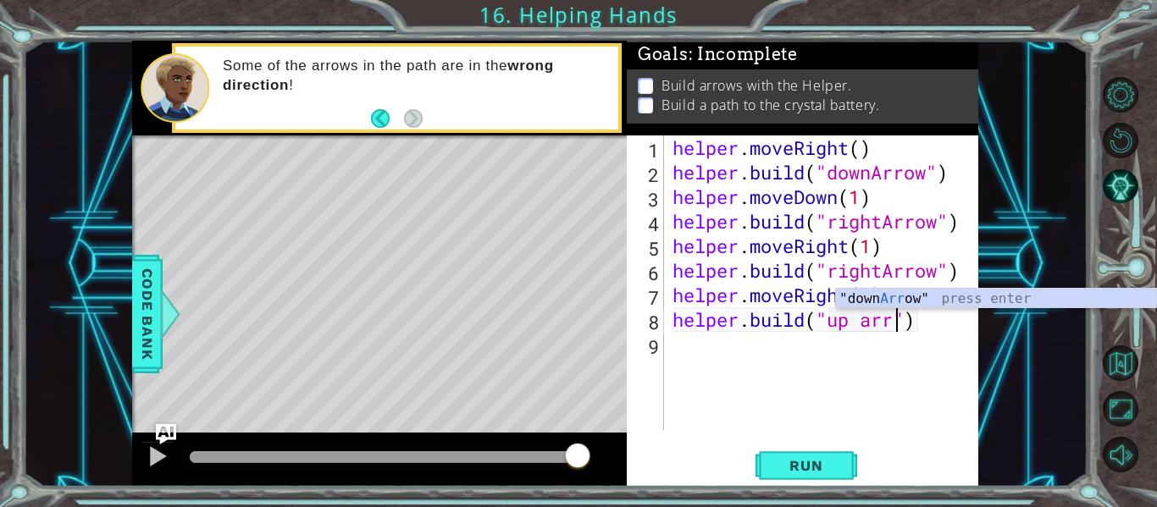
scroll to position [0, 11]
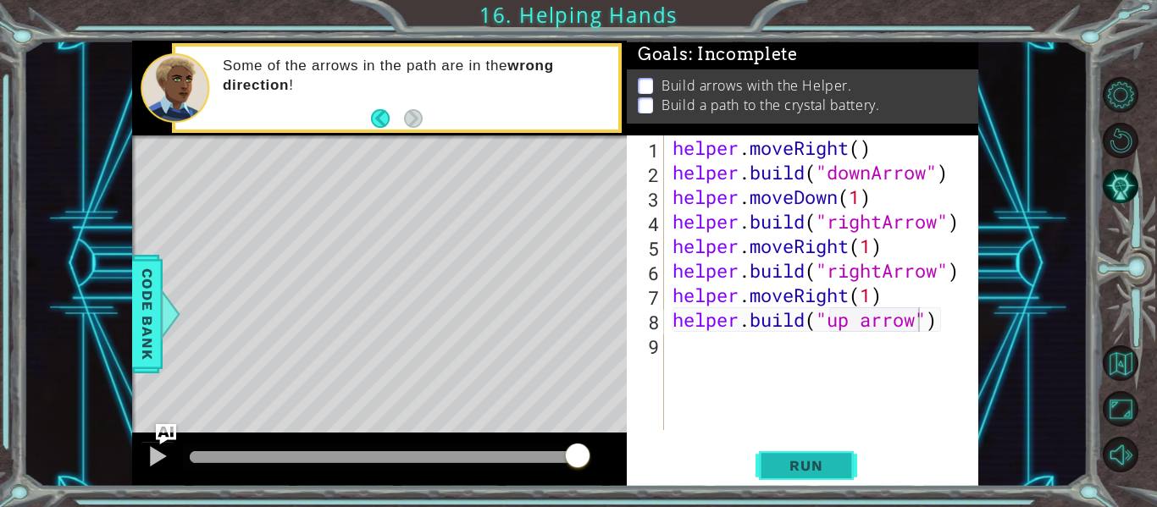
click at [822, 472] on span "Run" at bounding box center [805, 465] width 67 height 17
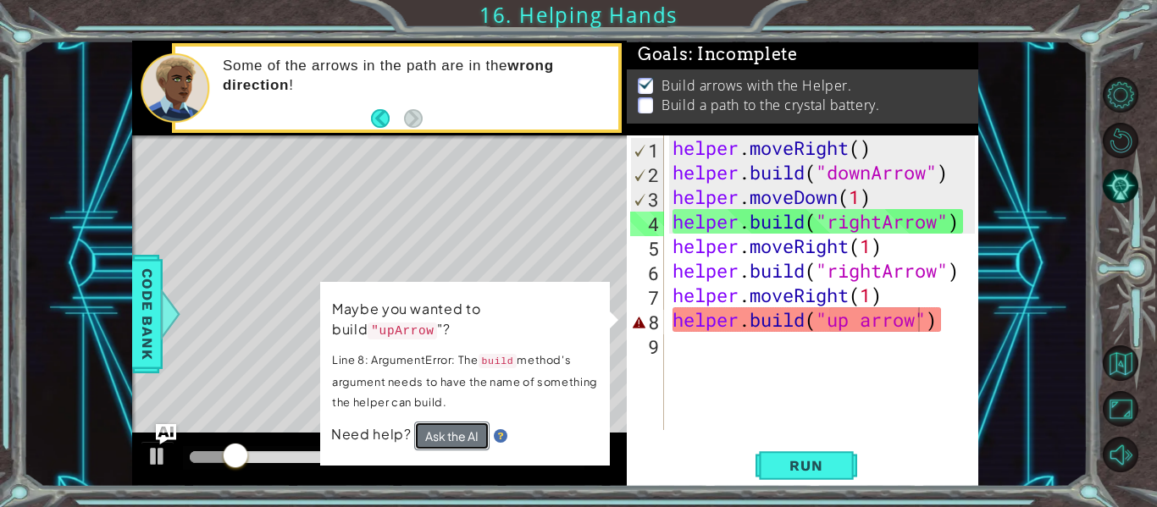
click at [481, 439] on button "Ask the AI" at bounding box center [451, 436] width 75 height 29
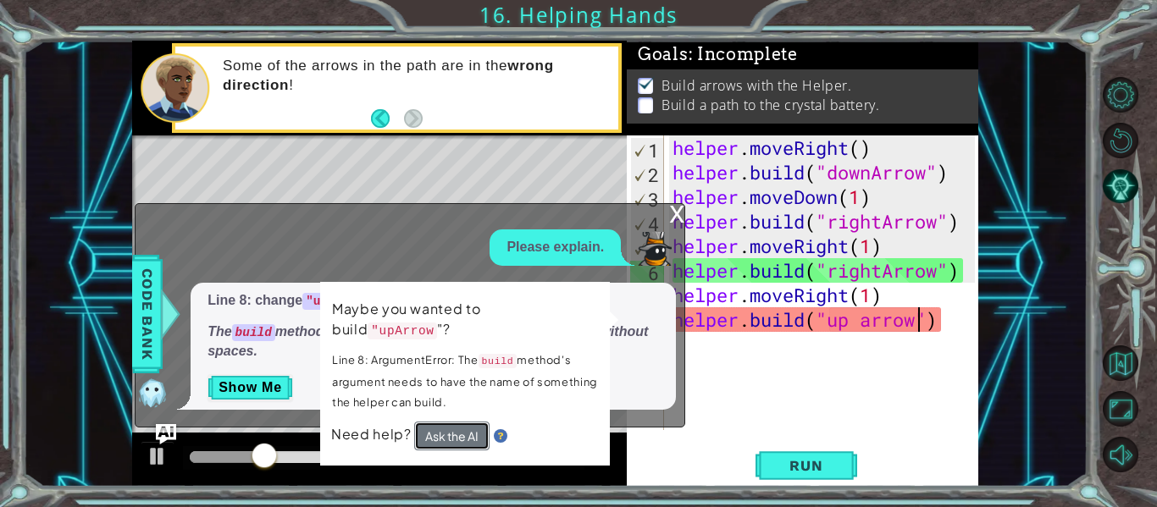
click at [481, 438] on button "Ask the AI" at bounding box center [451, 436] width 75 height 29
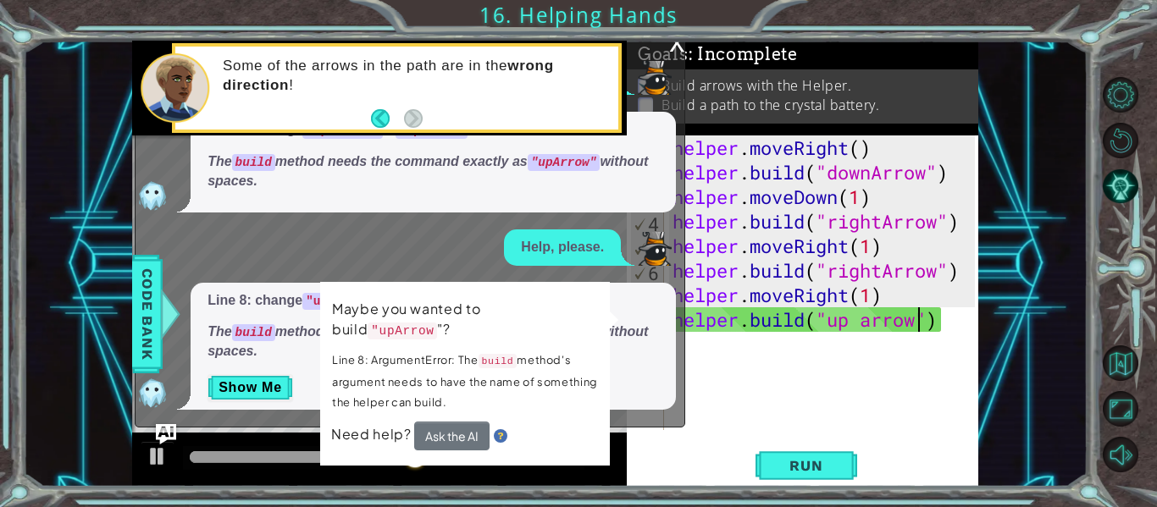
click at [501, 438] on img at bounding box center [501, 436] width 14 height 14
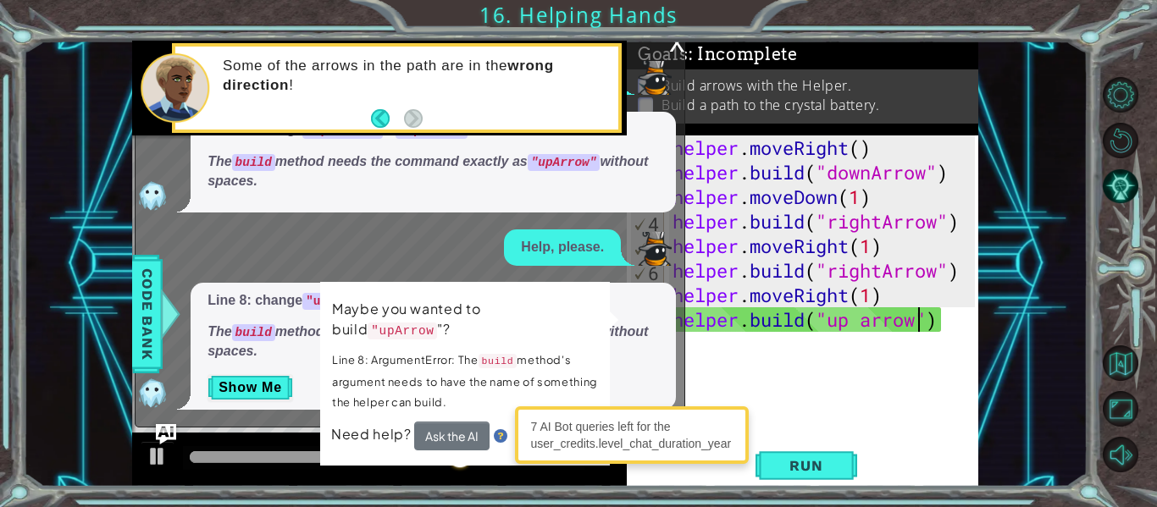
click at [673, 41] on div "x" at bounding box center [676, 41] width 15 height 17
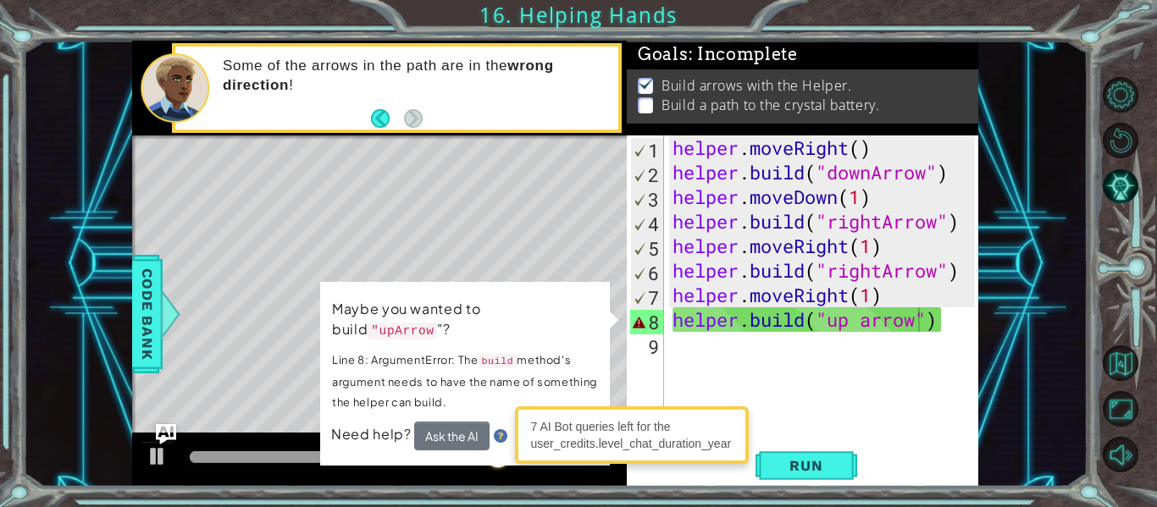
click at [324, 399] on div "Maybe you wanted to build "upArrow "? Line 8: ArgumentError: The build method's…" at bounding box center [465, 374] width 290 height 184
click at [500, 283] on div "Maybe you wanted to build "upArrow "? Line 8: ArgumentError: The build method's…" at bounding box center [465, 374] width 290 height 184
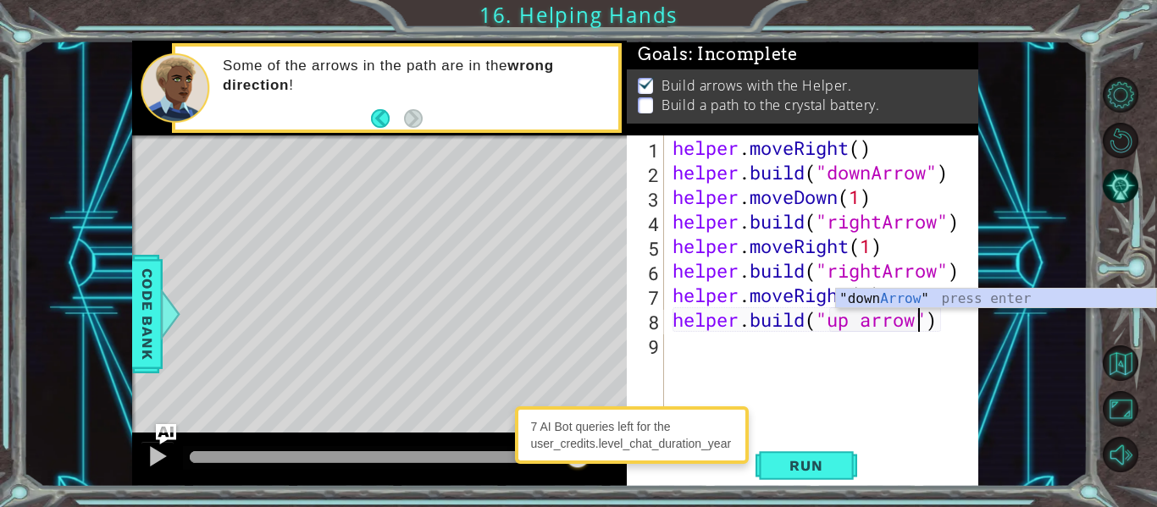
click at [1023, 306] on div ""down Arrow " press enter" at bounding box center [996, 319] width 320 height 61
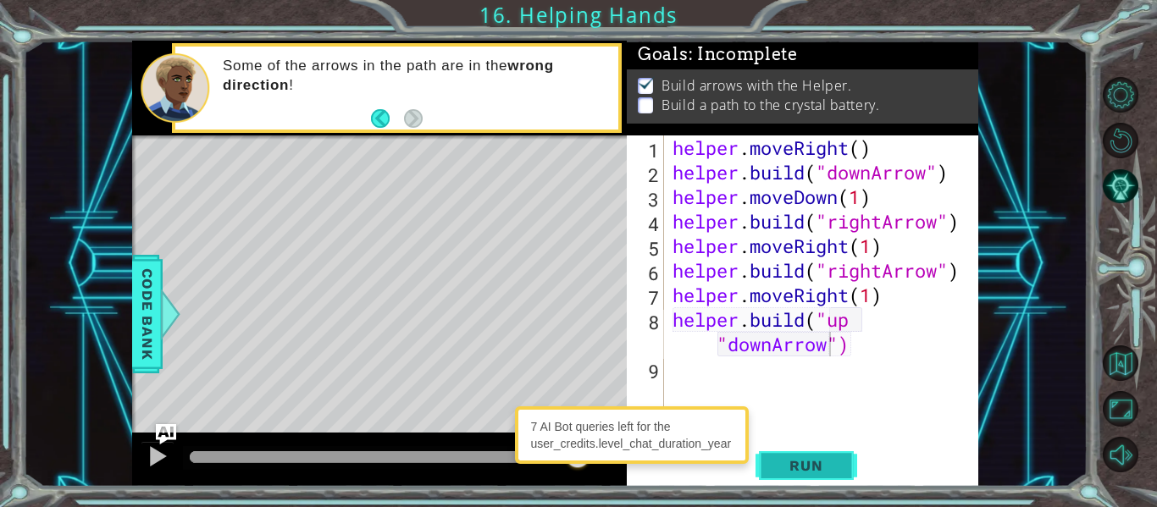
click at [817, 468] on span "Run" at bounding box center [805, 465] width 67 height 17
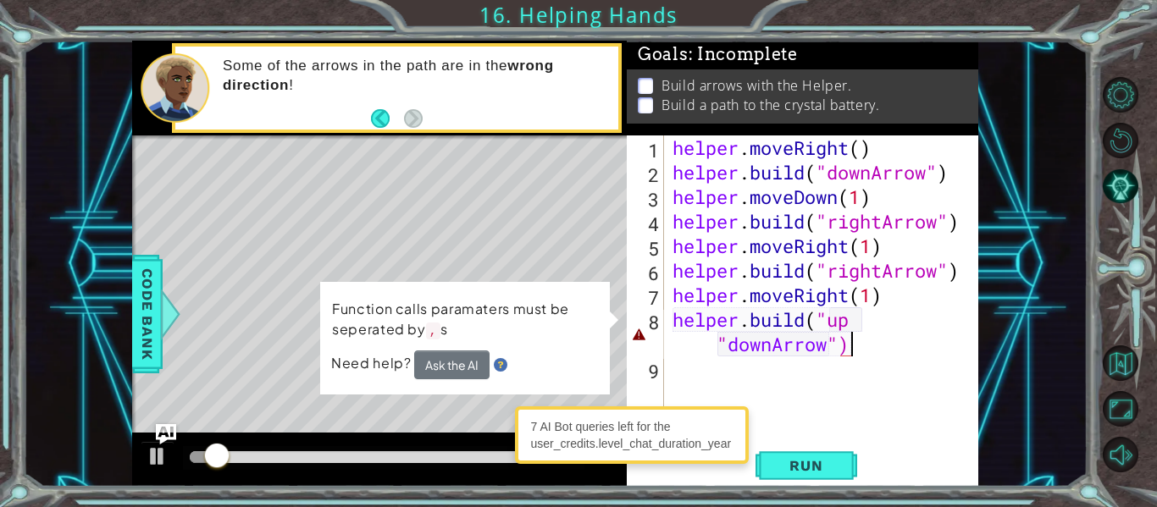
click at [873, 343] on div "helper . moveRight ( ) helper . build ( "downArrow" ) helper . moveDown ( 1 ) h…" at bounding box center [826, 308] width 314 height 344
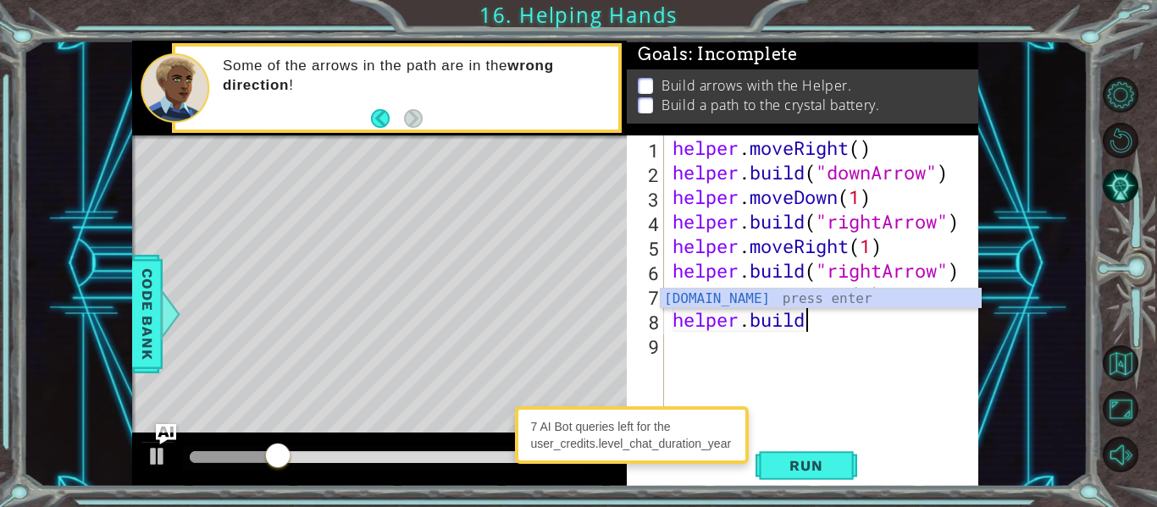
scroll to position [0, 5]
click at [832, 304] on div "[DOMAIN_NAME] press enter" at bounding box center [821, 319] width 320 height 61
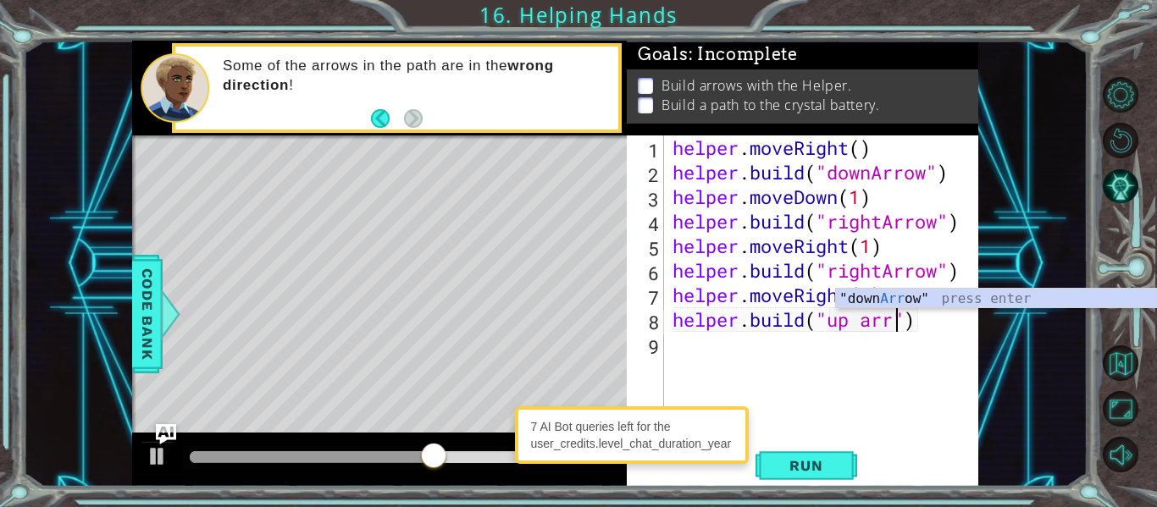
scroll to position [0, 11]
click at [844, 468] on button "Run" at bounding box center [807, 466] width 102 height 35
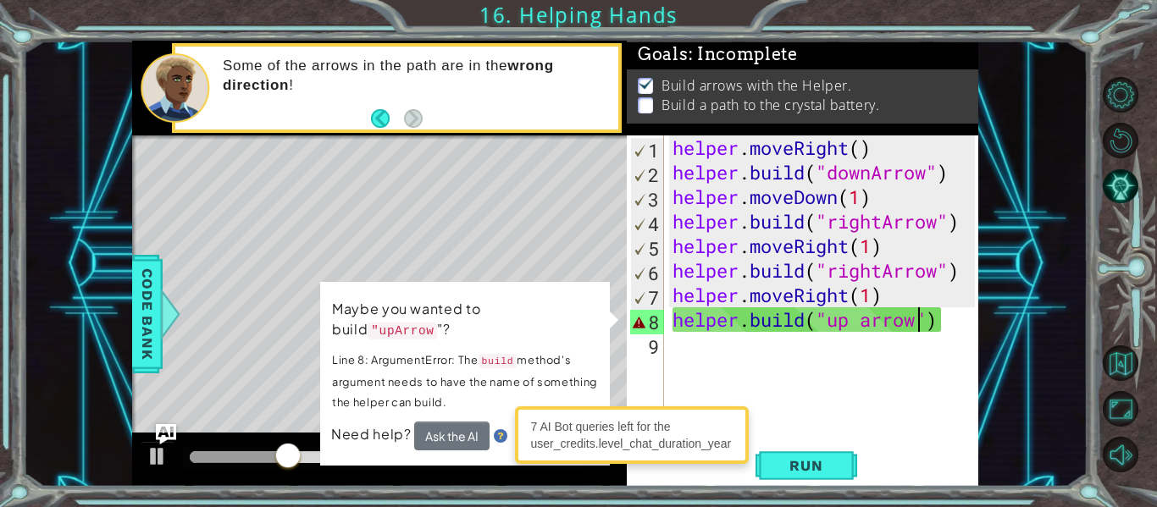
click at [855, 323] on div "helper . moveRight ( ) helper . build ( "downArrow" ) helper . moveDown ( 1 ) h…" at bounding box center [826, 308] width 314 height 344
click at [864, 320] on div "helper . moveRight ( ) helper . build ( "downArrow" ) helper . moveDown ( 1 ) h…" at bounding box center [826, 308] width 314 height 344
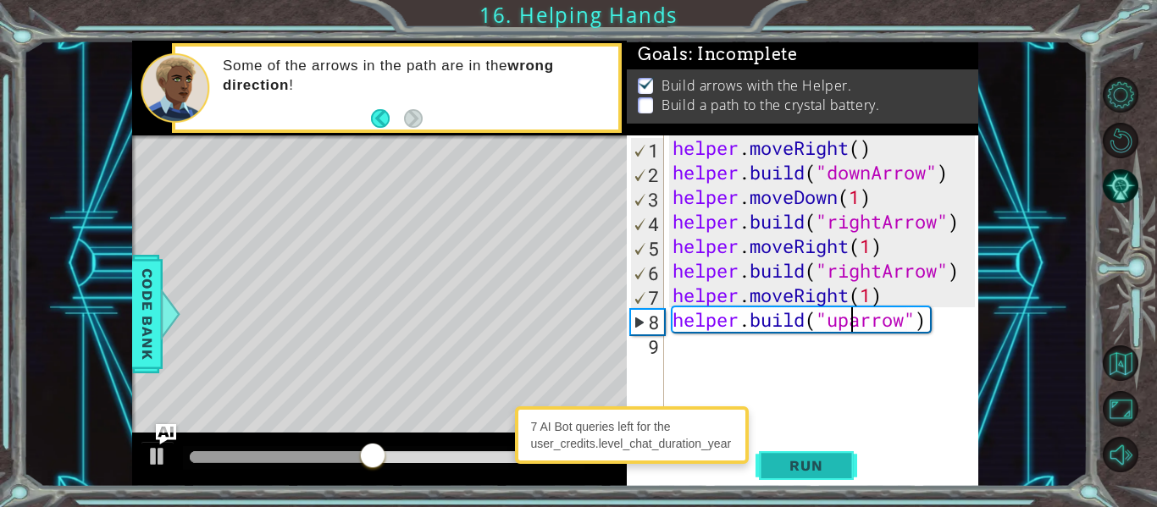
click at [808, 477] on button "Run" at bounding box center [807, 466] width 102 height 35
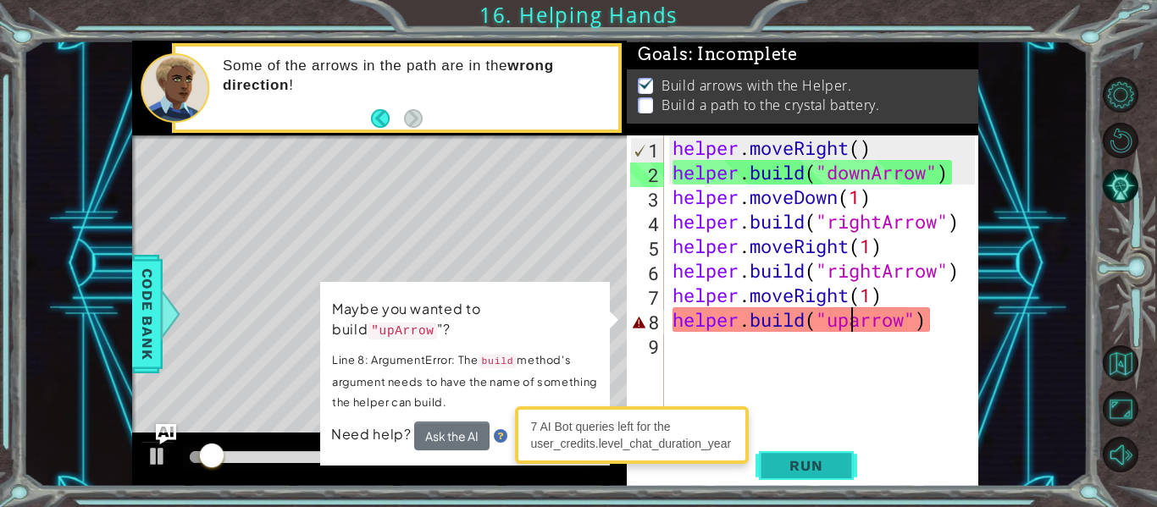
click at [823, 459] on span "Run" at bounding box center [805, 465] width 67 height 17
click at [917, 323] on div "helper . moveRight ( ) helper . build ( "downArrow" ) helper . moveDown ( 1 ) h…" at bounding box center [826, 308] width 314 height 344
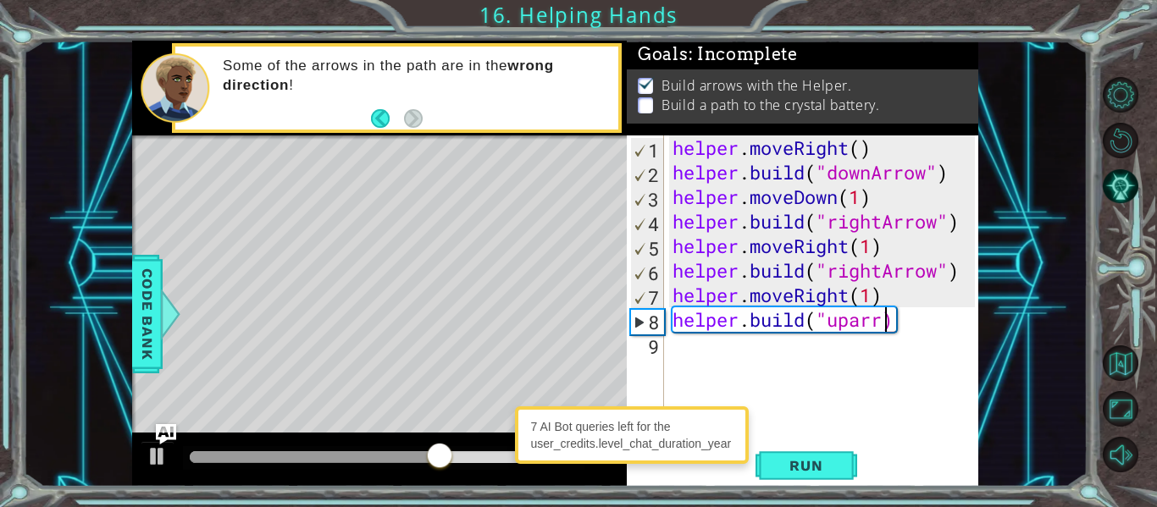
scroll to position [0, 10]
type textarea "[DOMAIN_NAME]("uparrow)"
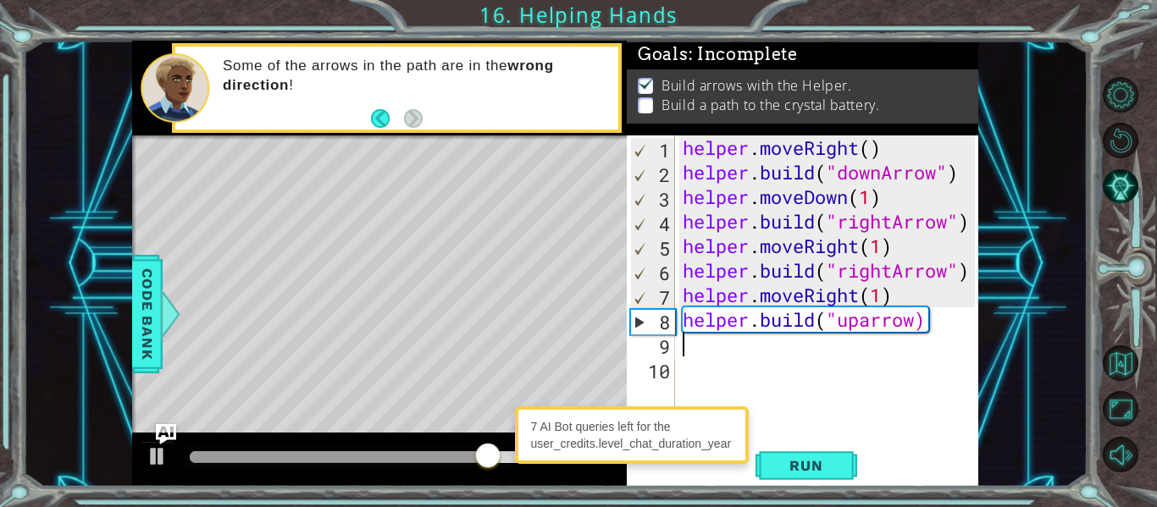
scroll to position [0, 0]
click at [824, 473] on span "Run" at bounding box center [805, 465] width 67 height 17
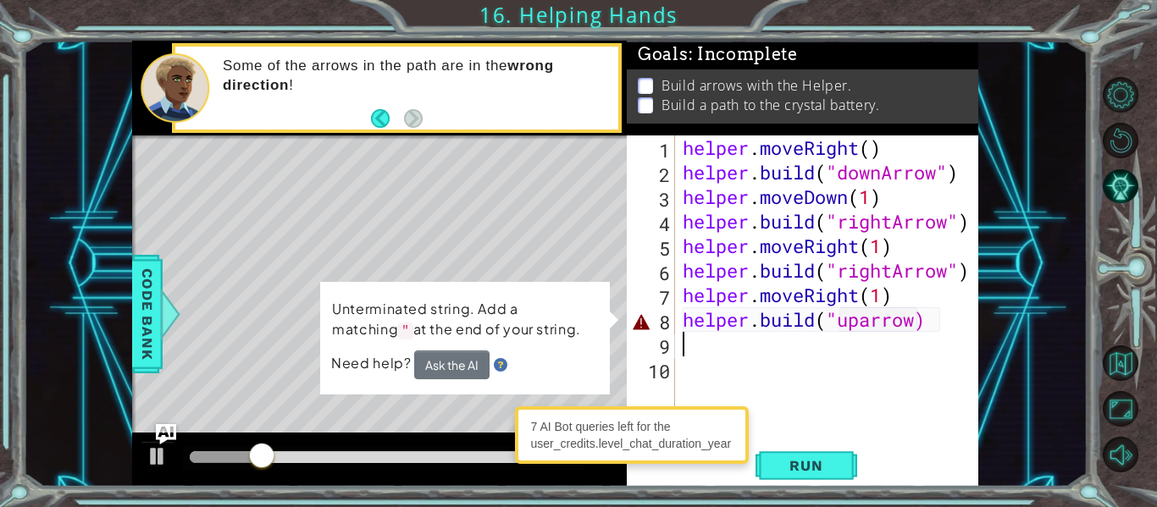
click at [916, 314] on div "helper . moveRight ( ) helper . build ( "downArrow" ) helper . moveDown ( 1 ) h…" at bounding box center [831, 308] width 304 height 344
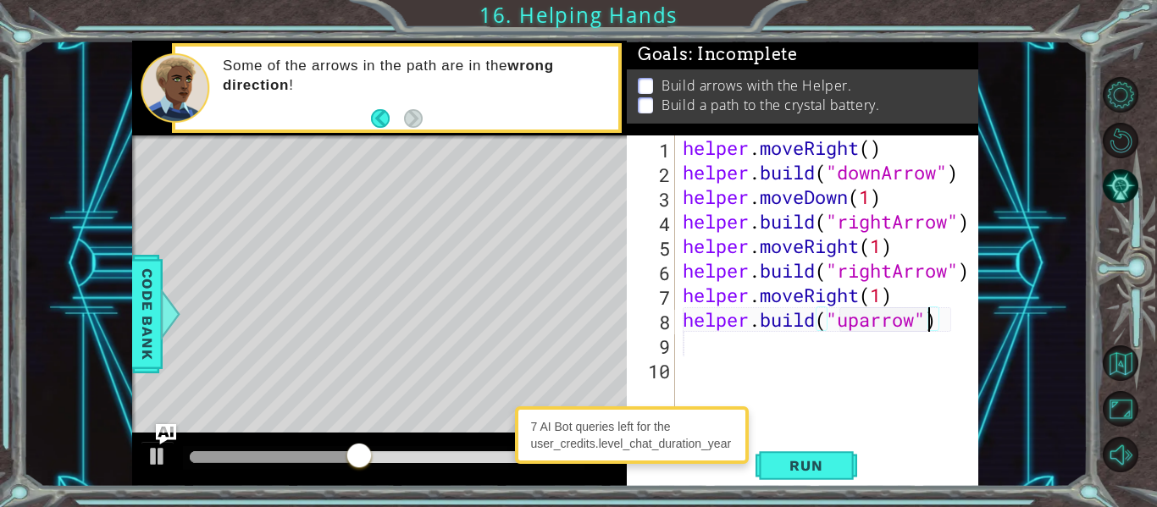
scroll to position [0, 11]
click at [802, 471] on span "Run" at bounding box center [805, 465] width 67 height 17
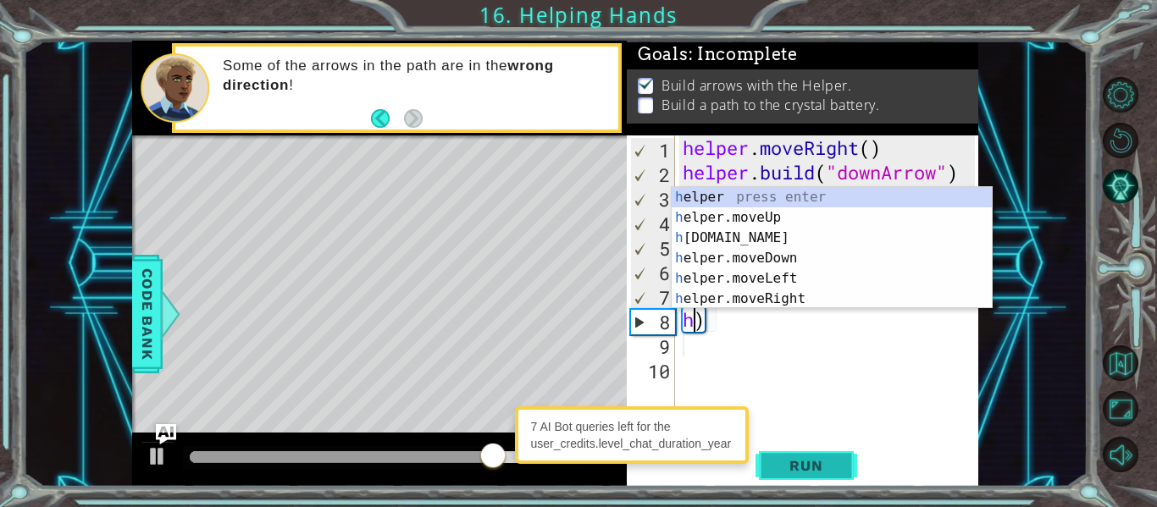
scroll to position [0, 0]
type textarea ")"
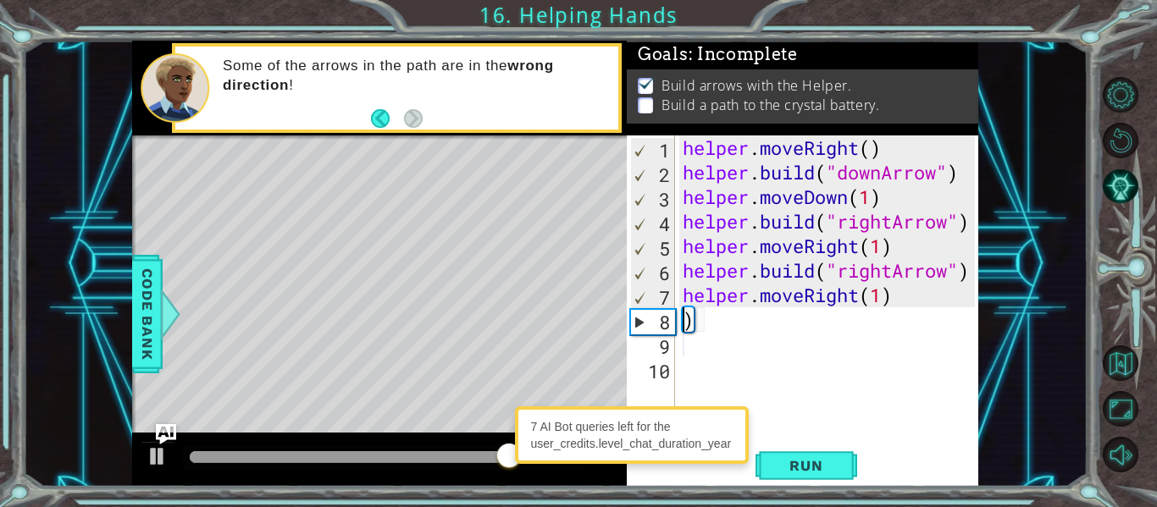
click at [745, 335] on div "helper . moveRight ( ) helper . build ( "downArrow" ) helper . moveDown ( 1 ) h…" at bounding box center [831, 308] width 304 height 344
click at [737, 318] on div "helper . moveRight ( ) helper . build ( "downArrow" ) helper . moveDown ( 1 ) h…" at bounding box center [831, 308] width 304 height 344
type textarea ")"
click at [705, 318] on div "helper . moveRight ( ) helper . build ( "downArrow" ) helper . moveDown ( 1 ) h…" at bounding box center [831, 308] width 304 height 344
click at [836, 473] on span "Run" at bounding box center [805, 465] width 67 height 17
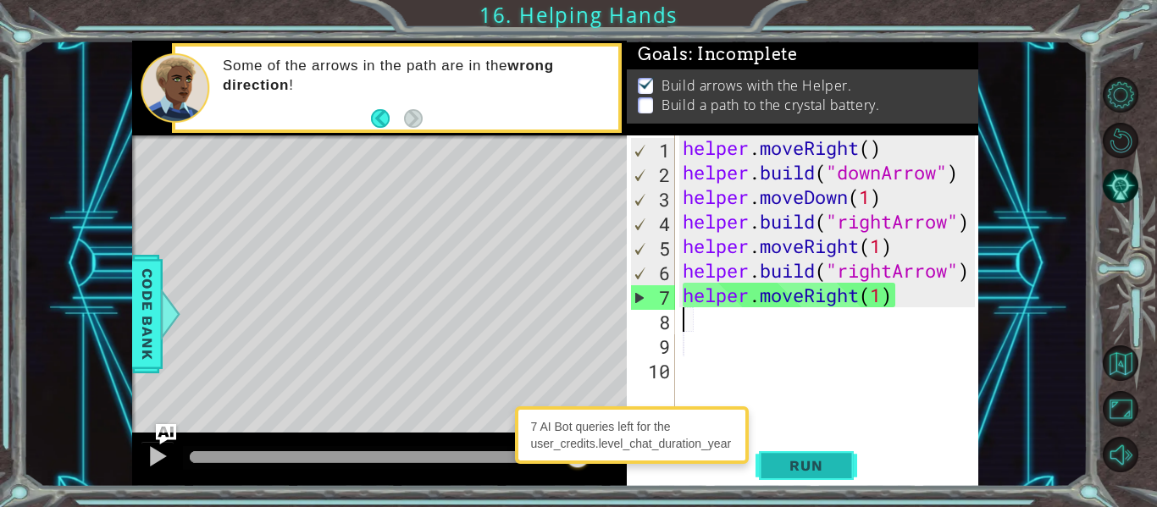
click at [827, 468] on span "Run" at bounding box center [805, 465] width 67 height 17
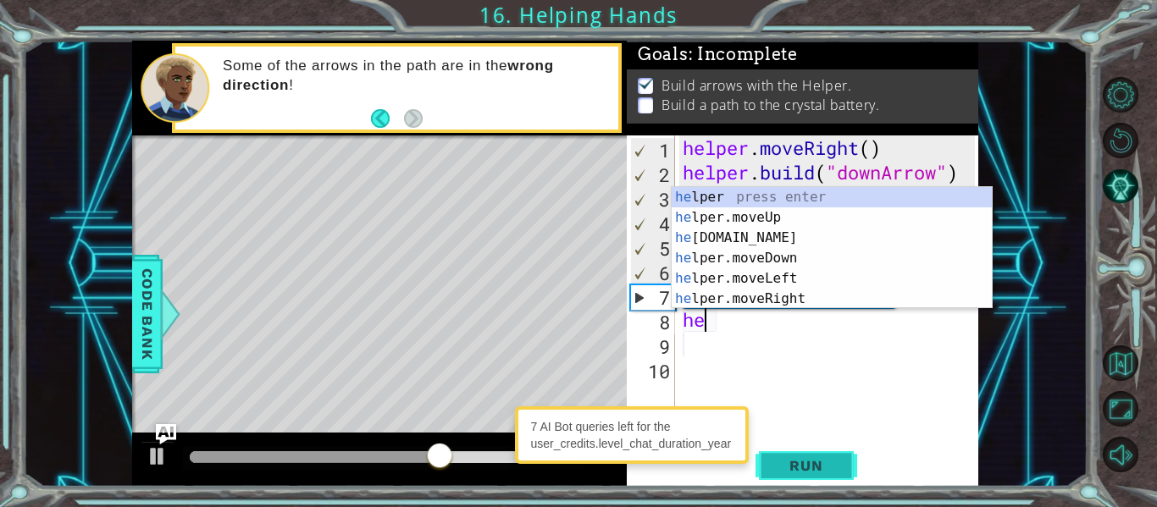
scroll to position [0, 1]
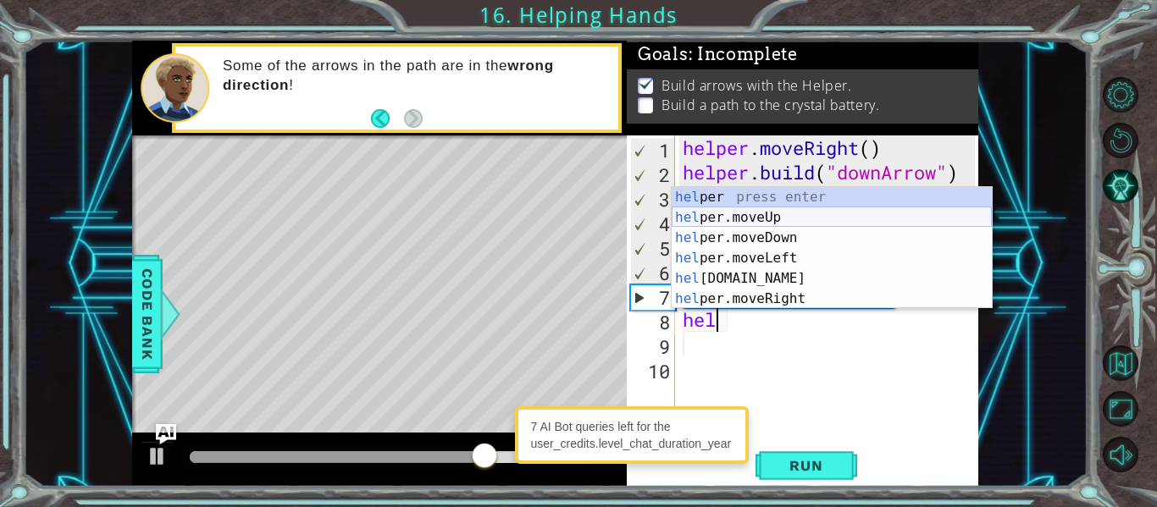
click at [799, 218] on div "hel per press enter hel per.moveUp press enter [GEOGRAPHIC_DATA] per.moveDown p…" at bounding box center [832, 268] width 320 height 163
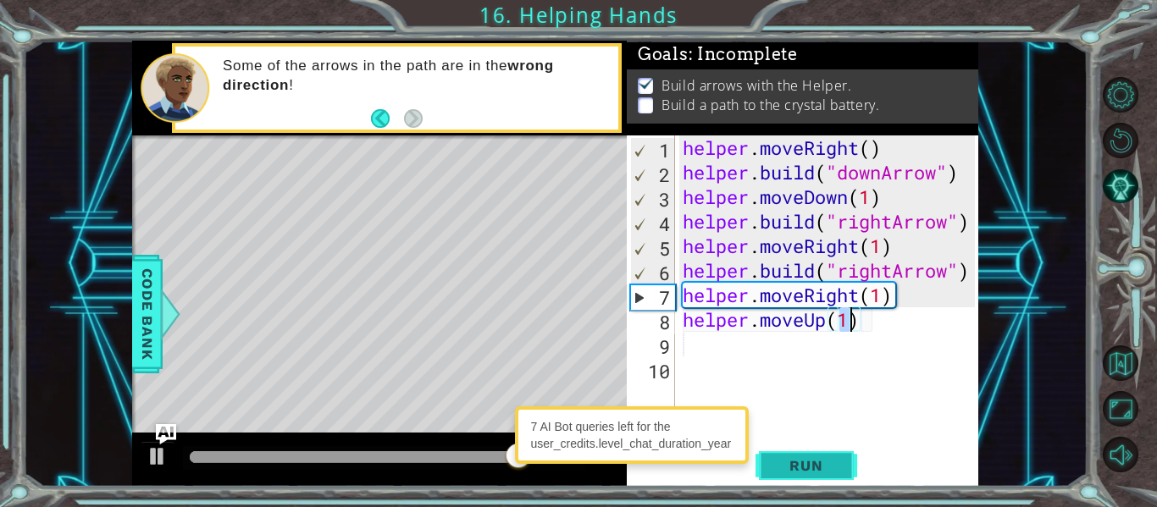
type textarea "helper.moveUp(1)"
click at [789, 463] on span "Run" at bounding box center [805, 465] width 67 height 17
